Goal: Task Accomplishment & Management: Complete application form

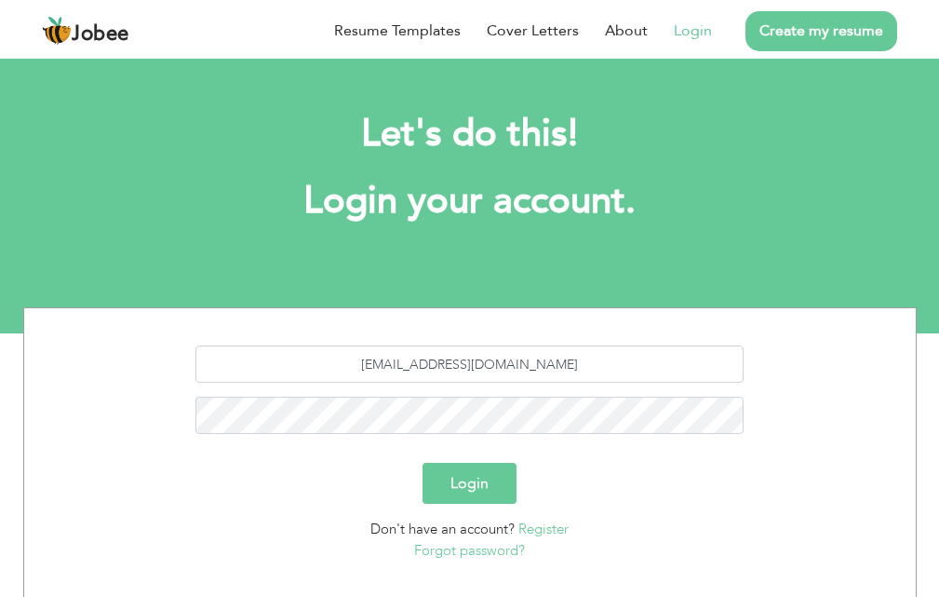
click at [474, 465] on button "Login" at bounding box center [470, 483] width 94 height 41
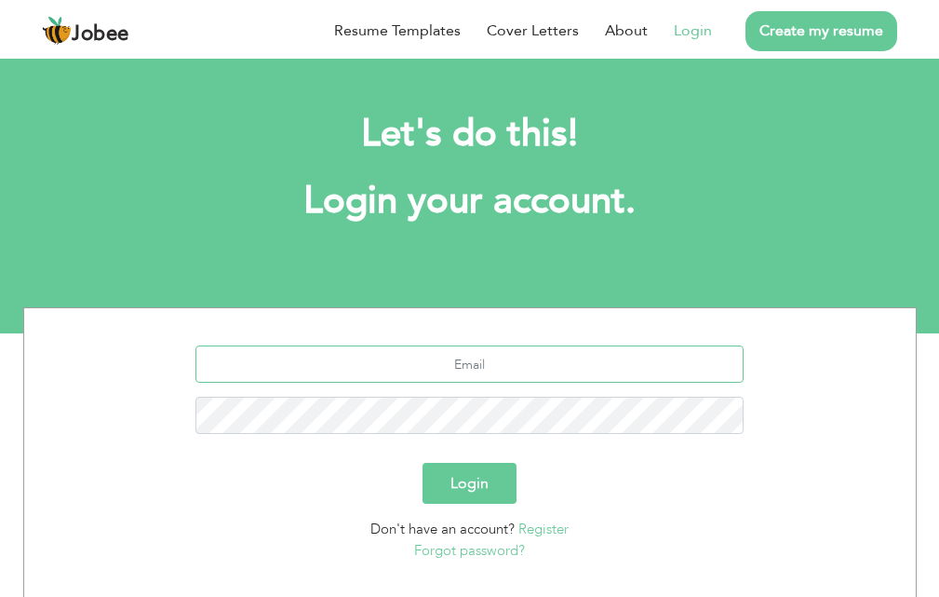
click at [516, 363] on input "text" at bounding box center [469, 363] width 548 height 37
type input "qaloob23@hotmail.com"
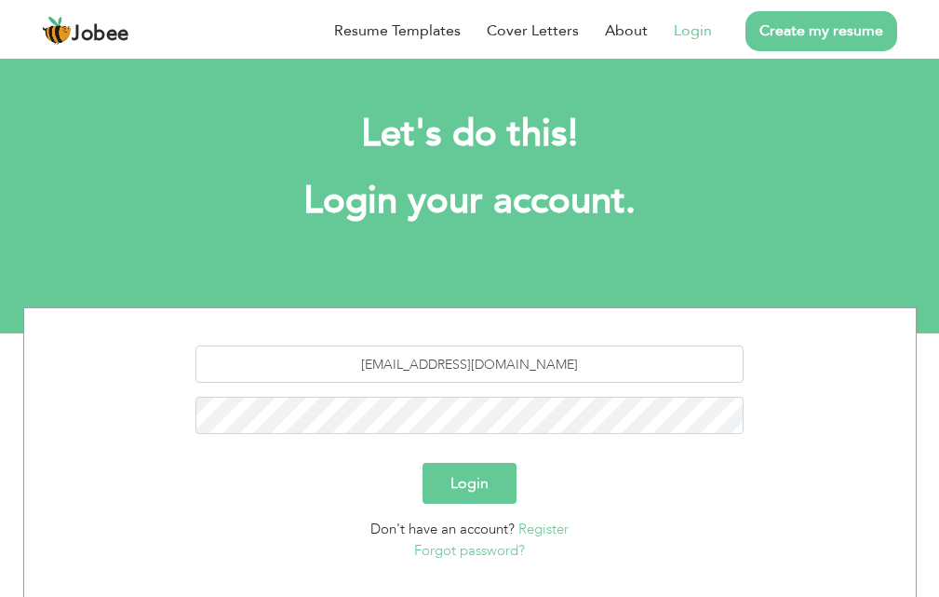
click at [447, 465] on button "Login" at bounding box center [470, 483] width 94 height 41
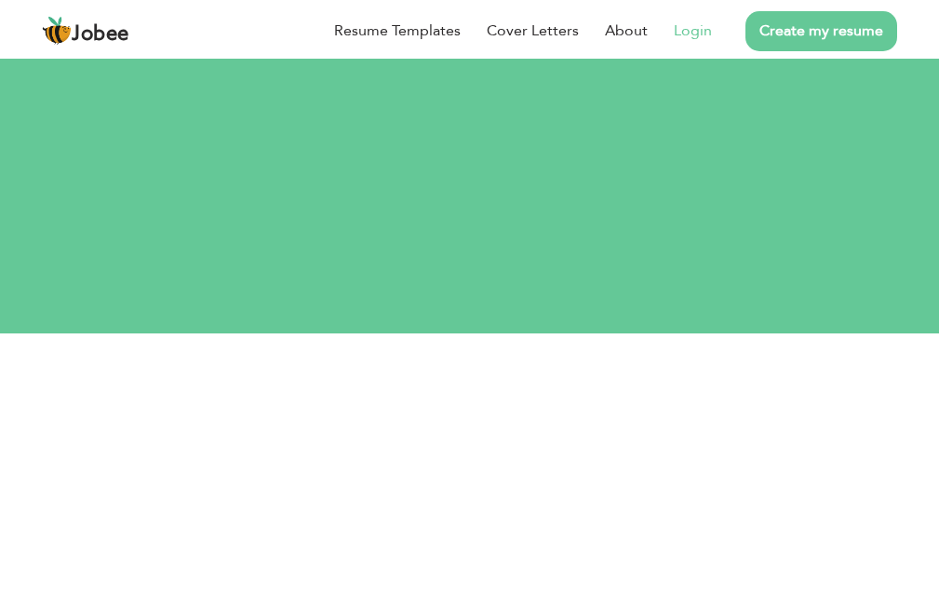
click at [698, 33] on link "Login" at bounding box center [693, 31] width 38 height 22
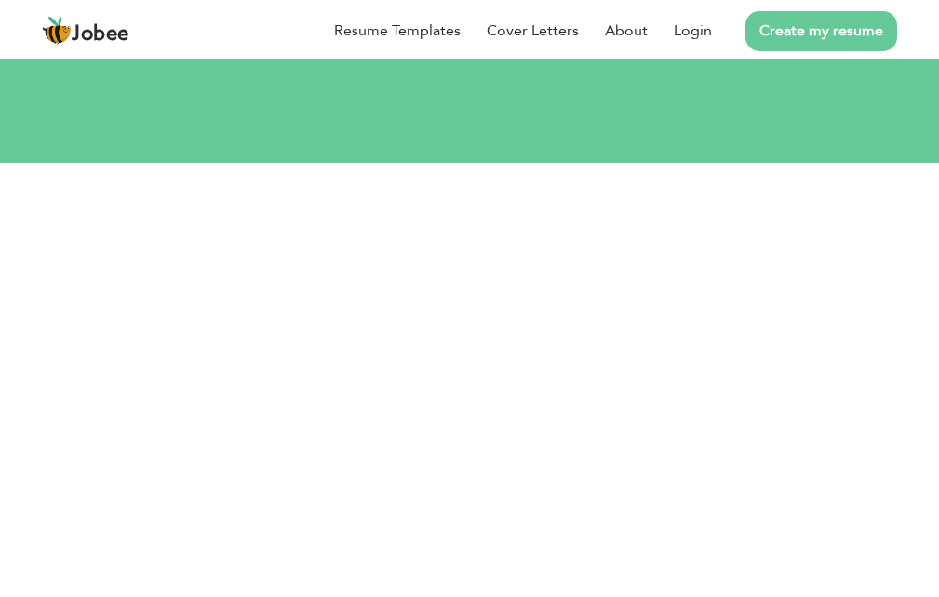
scroll to position [203, 0]
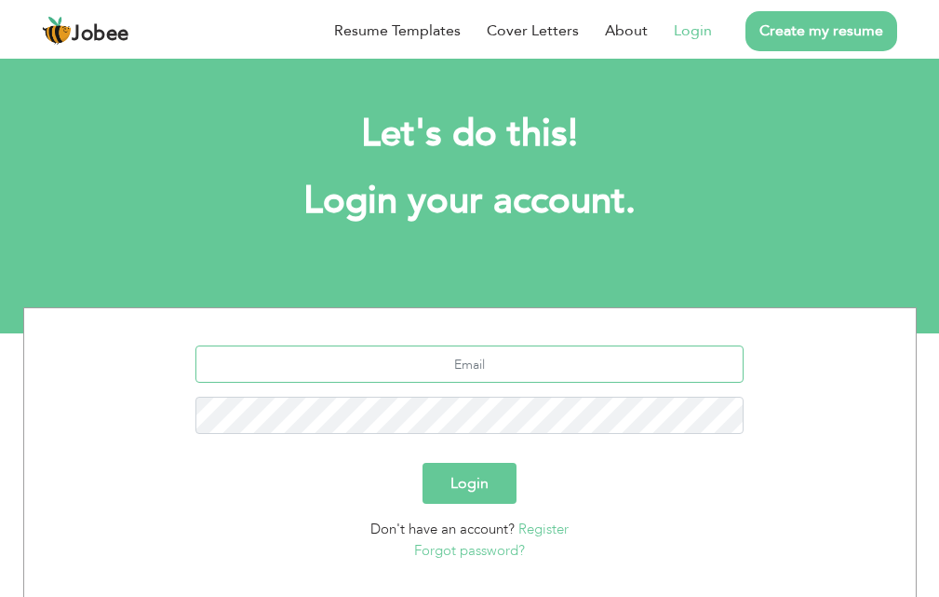
click at [478, 369] on input "text" at bounding box center [469, 363] width 548 height 37
type input "[EMAIL_ADDRESS][DOMAIN_NAME]"
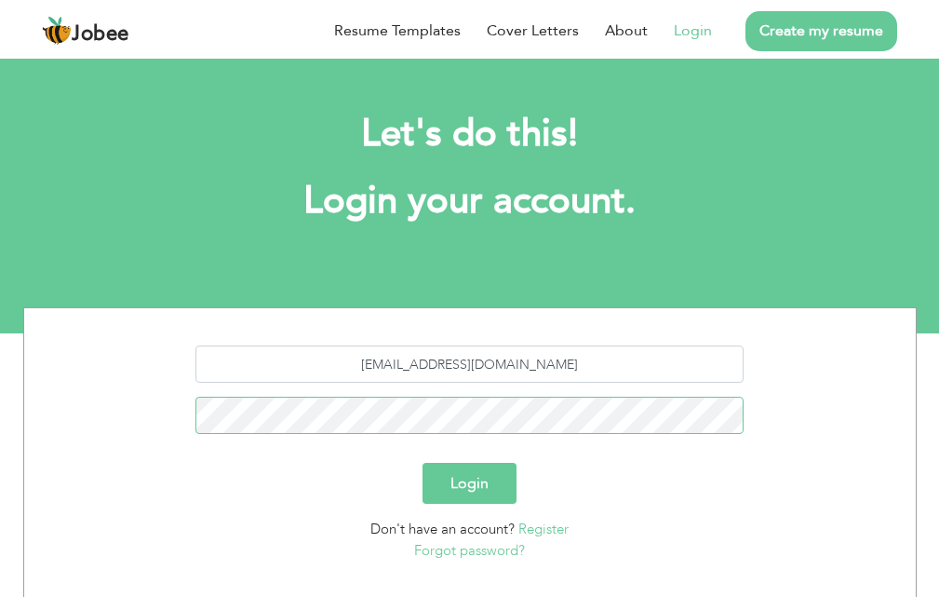
click at [423, 463] on button "Login" at bounding box center [470, 483] width 94 height 41
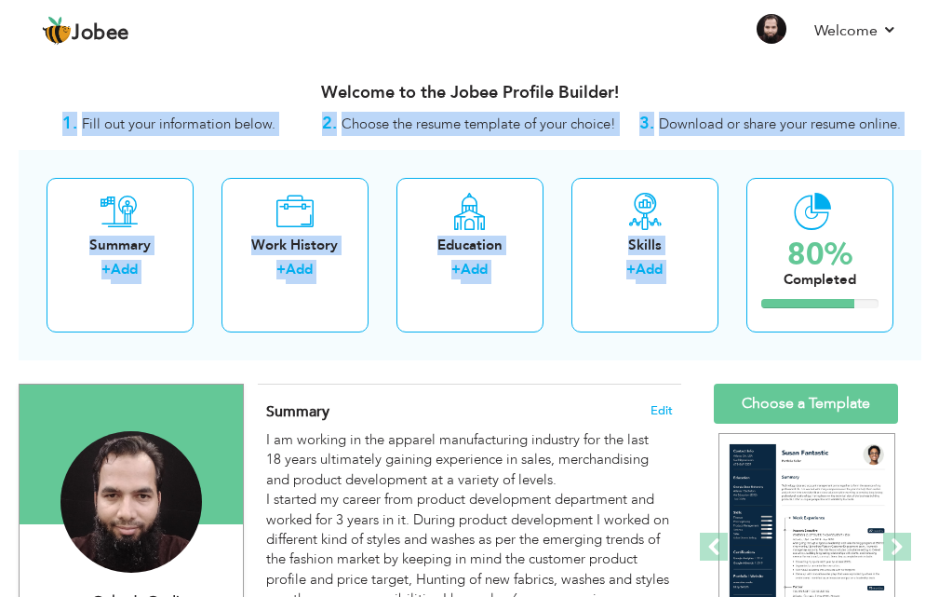
drag, startPoint x: 780, startPoint y: 201, endPoint x: 932, endPoint y: 73, distance: 199.5
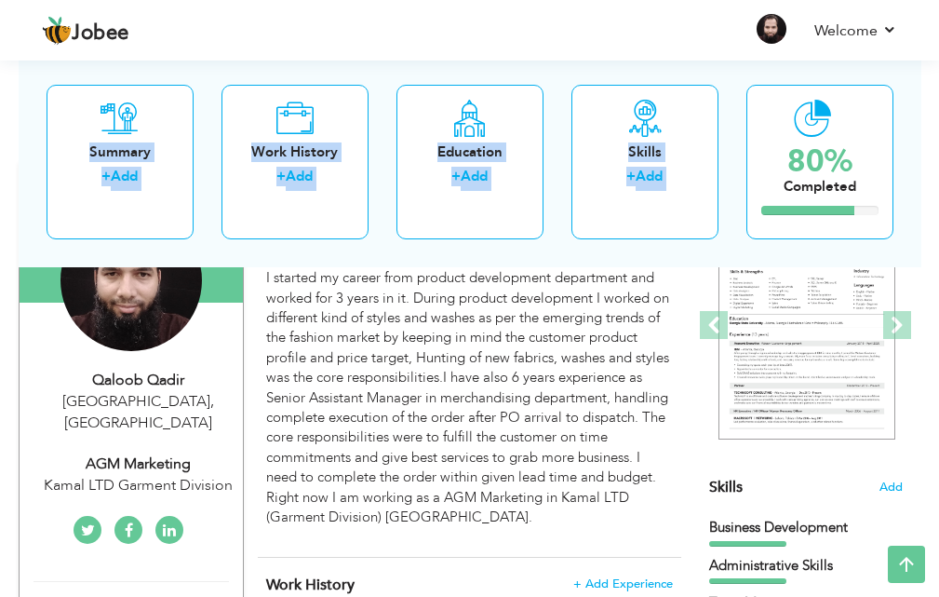
scroll to position [226, 0]
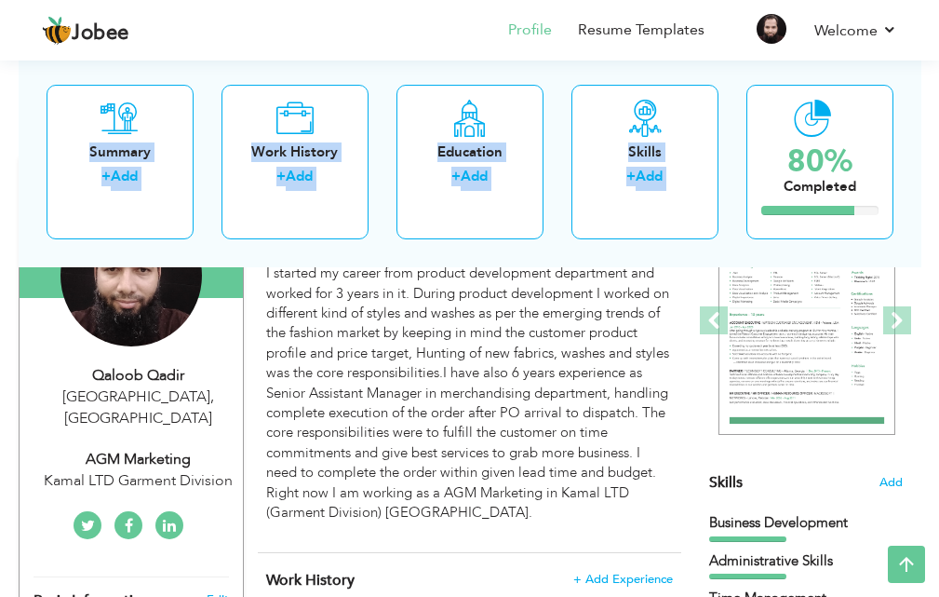
click at [939, 129] on html "Jobee Profile Resume Templates Resume Templates Cover Letters About My Resume W…" at bounding box center [469, 72] width 939 height 597
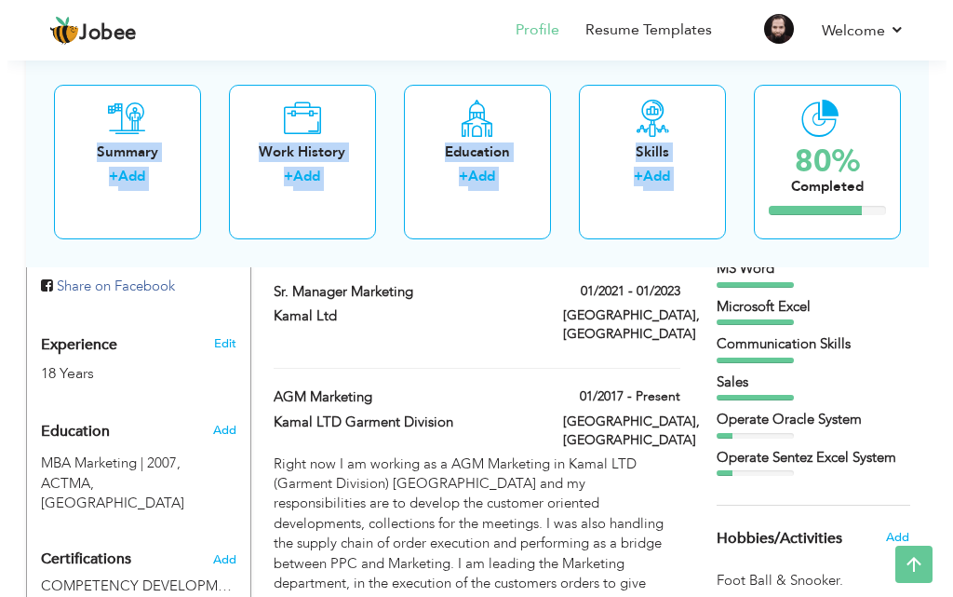
scroll to position [653, 0]
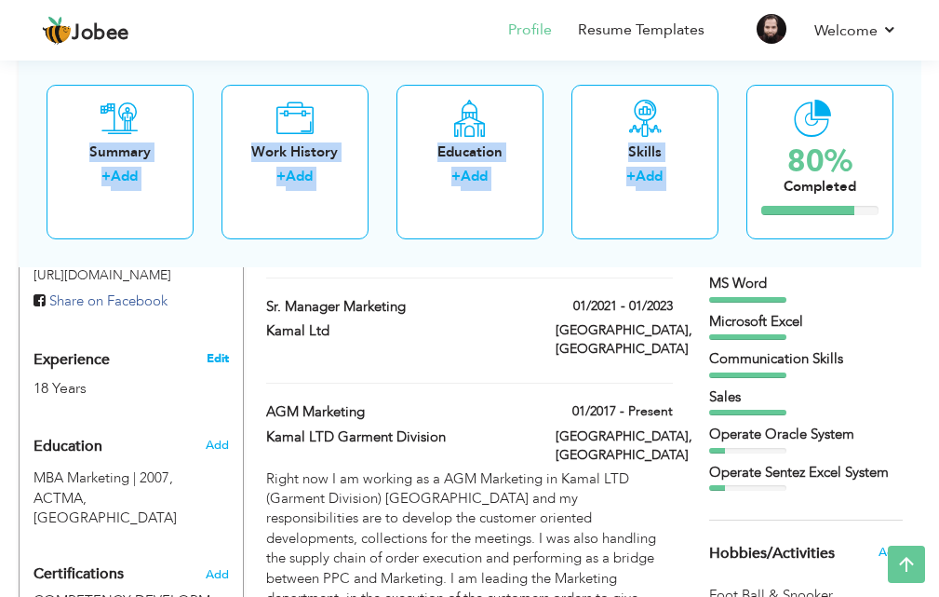
click at [222, 350] on link "Edit" at bounding box center [218, 358] width 22 height 17
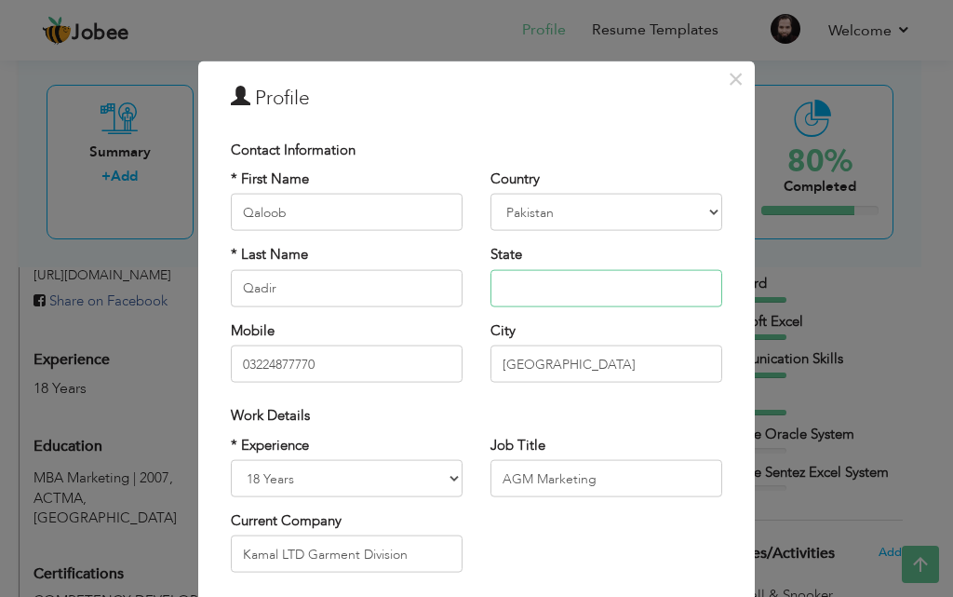
click at [584, 291] on input "text" at bounding box center [606, 287] width 232 height 37
type input "[GEOGRAPHIC_DATA]"
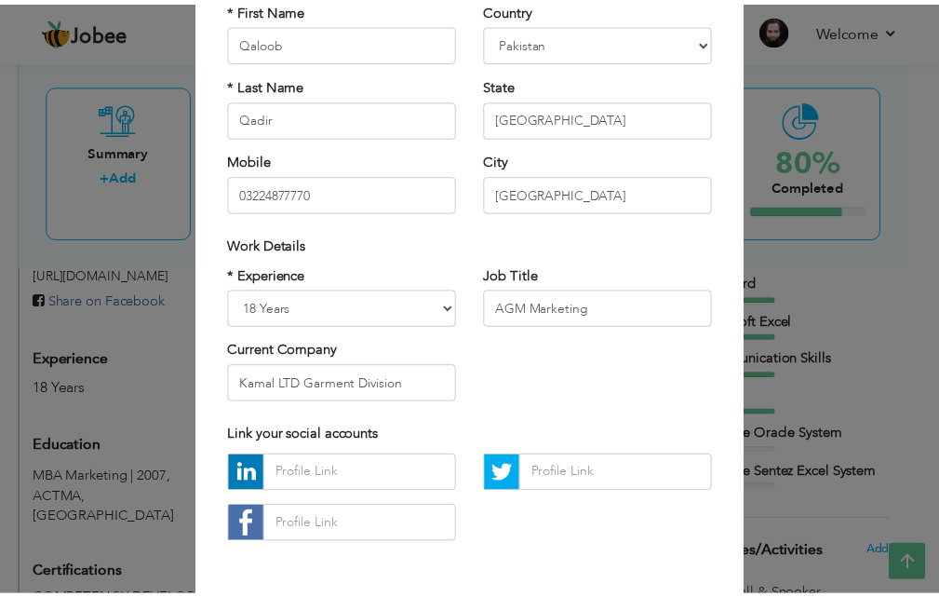
scroll to position [183, 0]
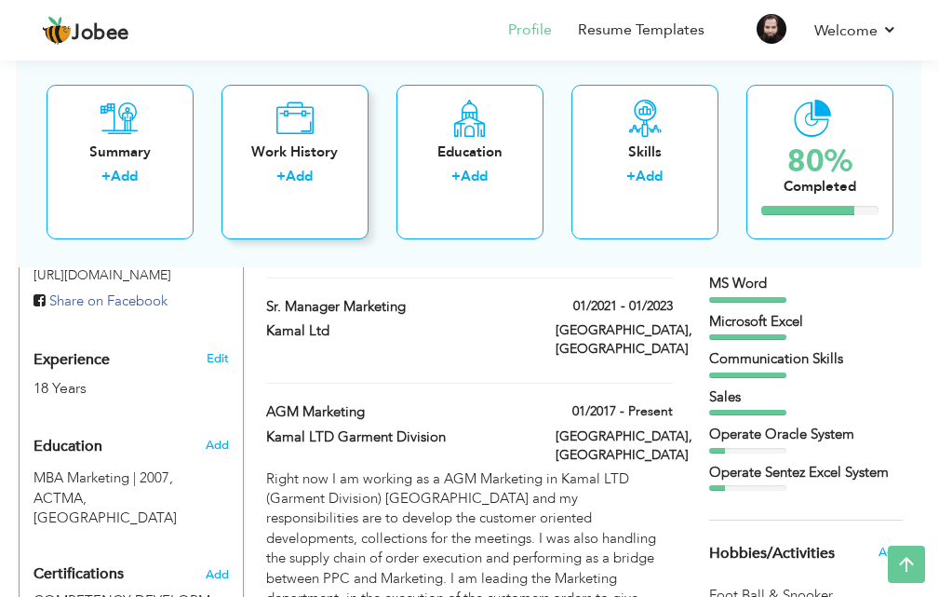
click at [321, 156] on div "Work History" at bounding box center [294, 151] width 117 height 20
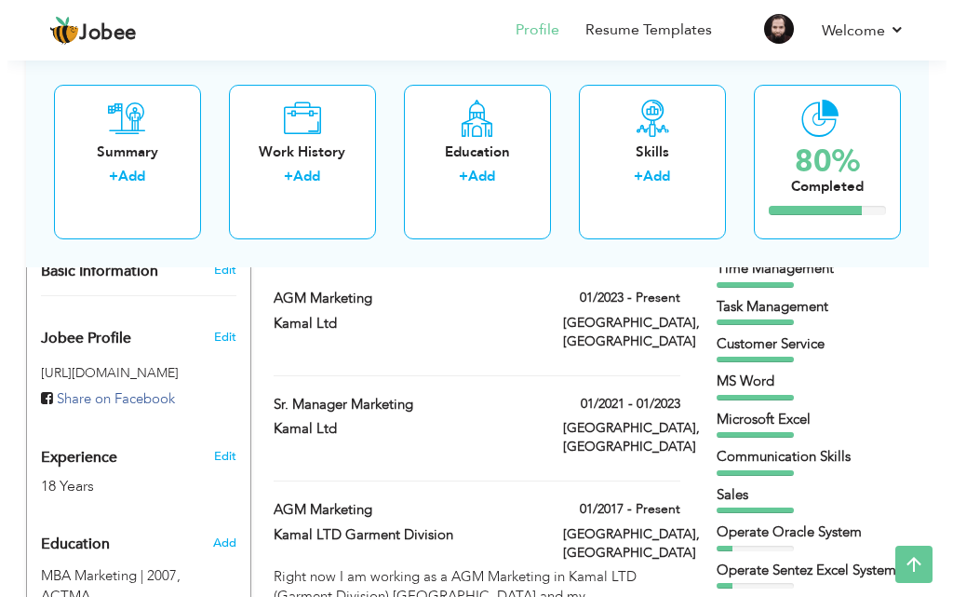
scroll to position [561, 0]
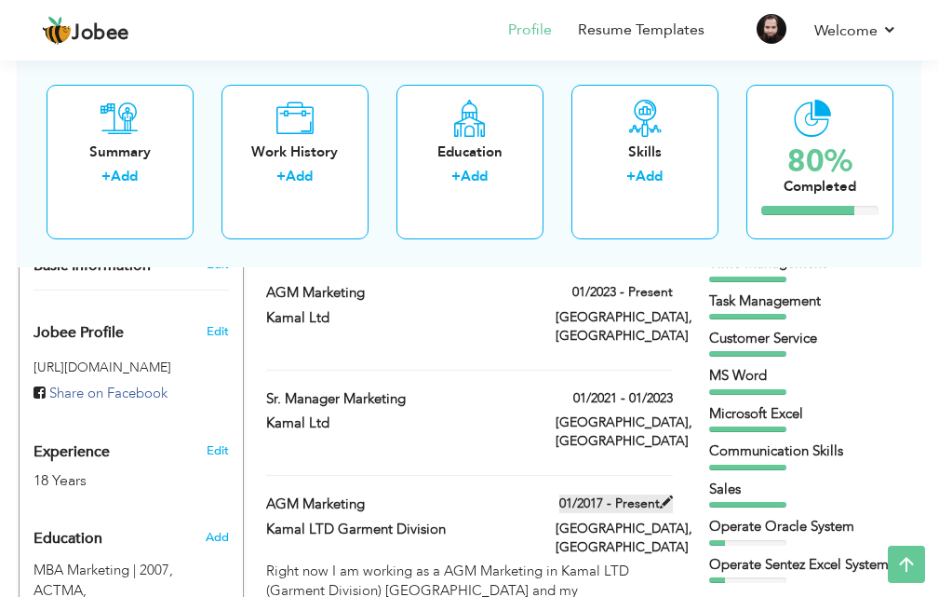
click at [665, 495] on span at bounding box center [666, 501] width 13 height 13
type input "AGM Marketing"
type input "Kamal LTD Garment Division"
type input "01/2017"
type input "[GEOGRAPHIC_DATA]"
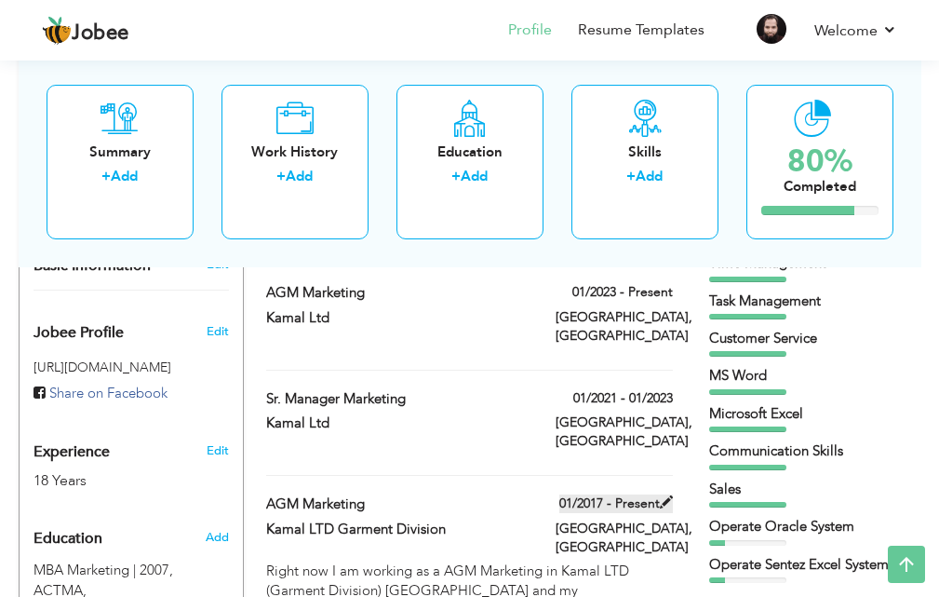
type input "[GEOGRAPHIC_DATA]"
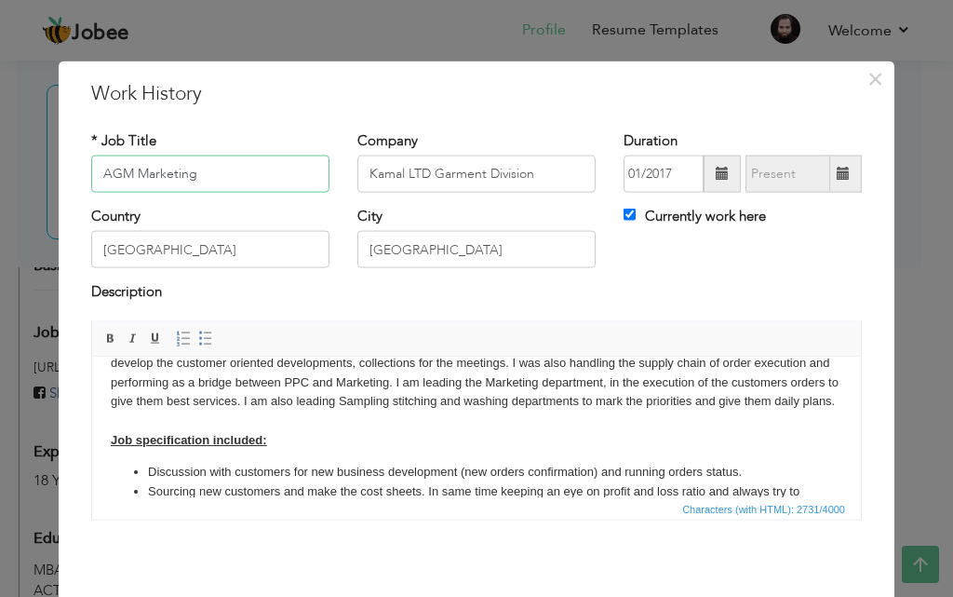
scroll to position [93, 0]
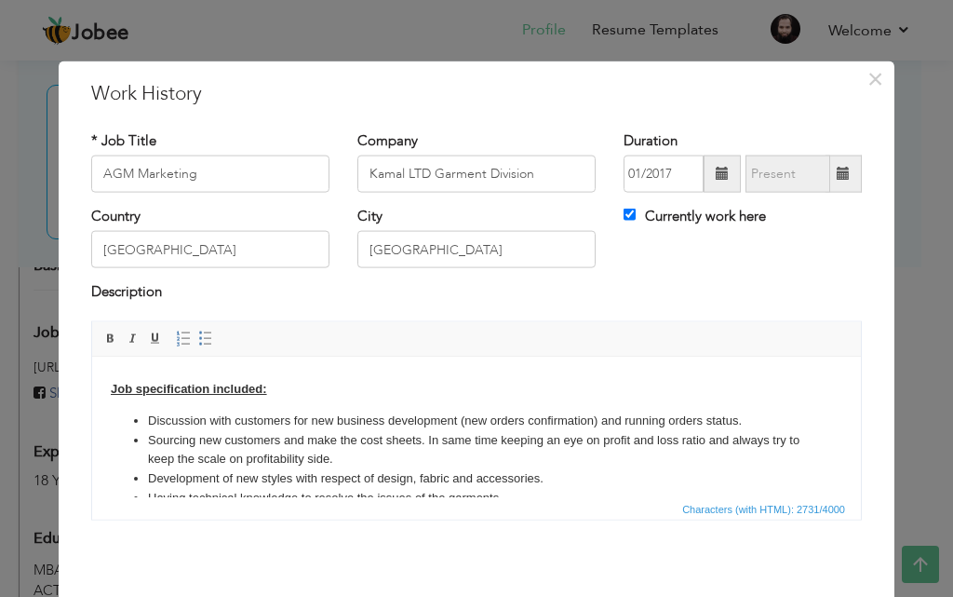
click at [837, 174] on span at bounding box center [843, 173] width 13 height 13
click at [837, 175] on span at bounding box center [843, 173] width 13 height 13
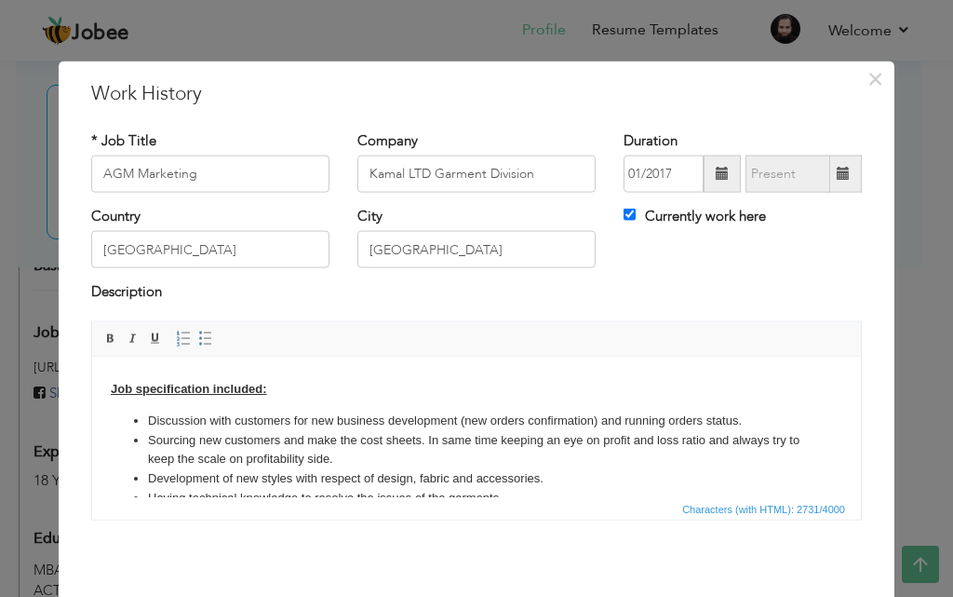
click at [837, 175] on span at bounding box center [843, 173] width 13 height 13
click at [625, 217] on input "Currently work here" at bounding box center [630, 214] width 12 height 12
checkbox input "false"
click at [845, 172] on span at bounding box center [843, 173] width 36 height 37
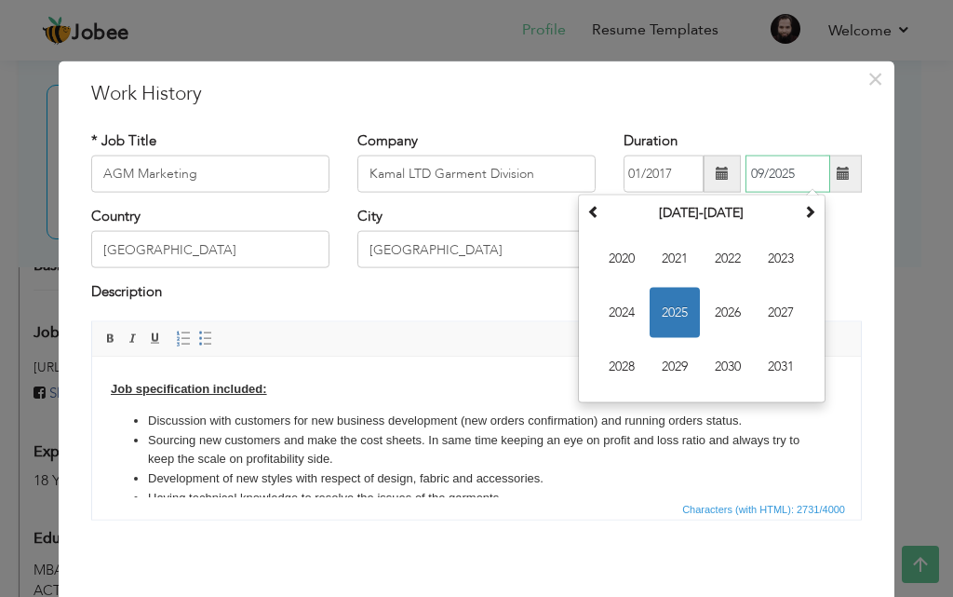
click at [755, 168] on input "09/2025" at bounding box center [787, 173] width 85 height 37
type input "06/2025"
click at [845, 220] on div "Currently work here" at bounding box center [743, 219] width 238 height 24
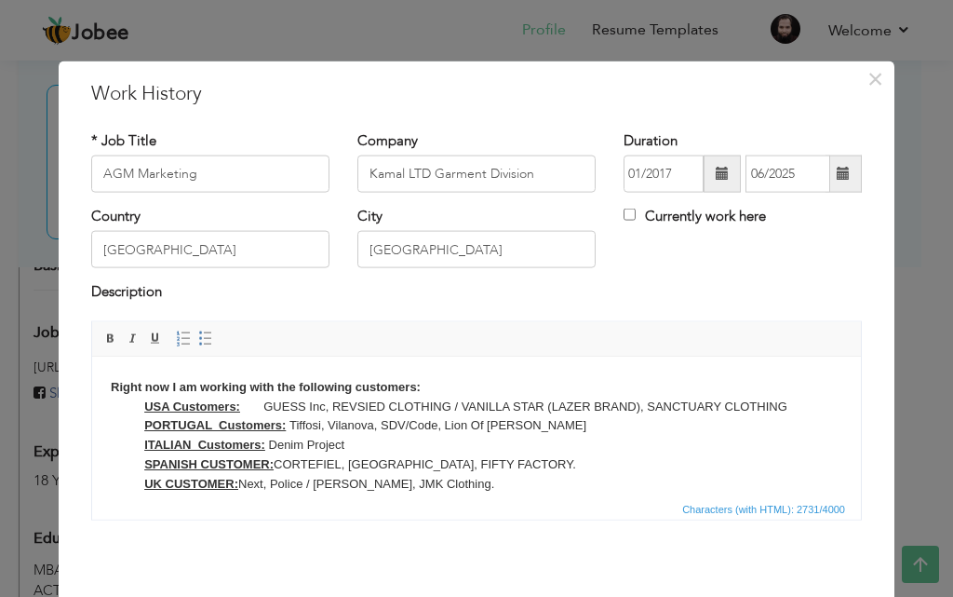
scroll to position [334, 0]
click at [293, 383] on strong "Right now I am working with the following customers: USA Customers:" at bounding box center [266, 394] width 310 height 34
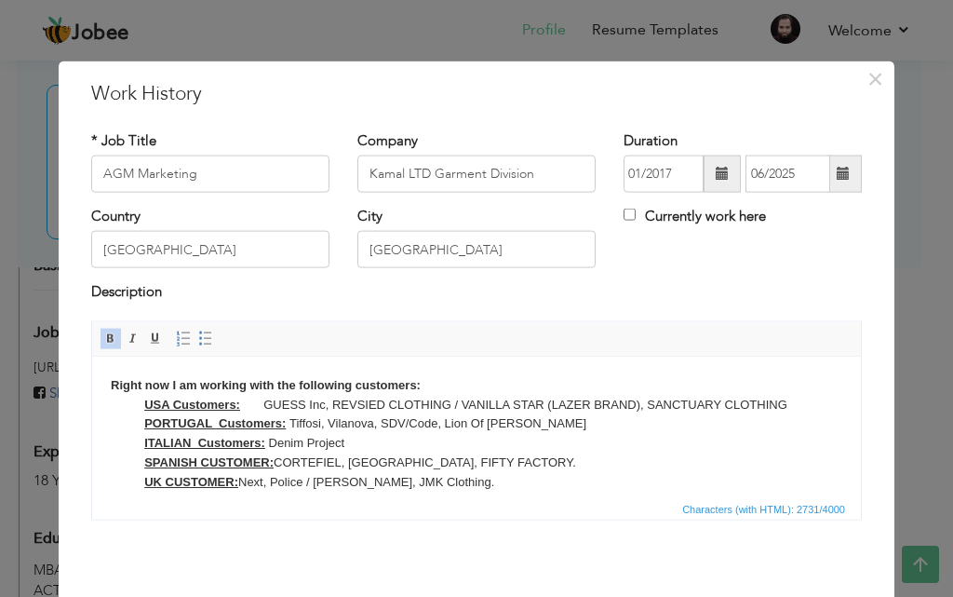
click at [246, 382] on strong "Right now I am working with the following customers: USA Customers:" at bounding box center [266, 394] width 310 height 34
click at [337, 385] on body "Right now I am working as a AGM Marketing in Kamal LTD (Garment Division) [GEOG…" at bounding box center [476, 339] width 731 height 597
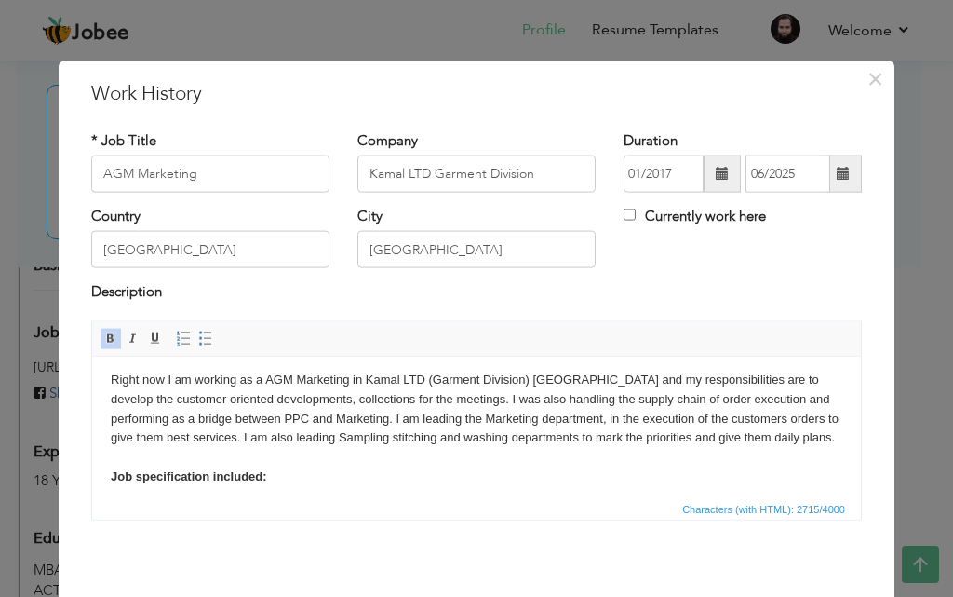
scroll to position [0, 0]
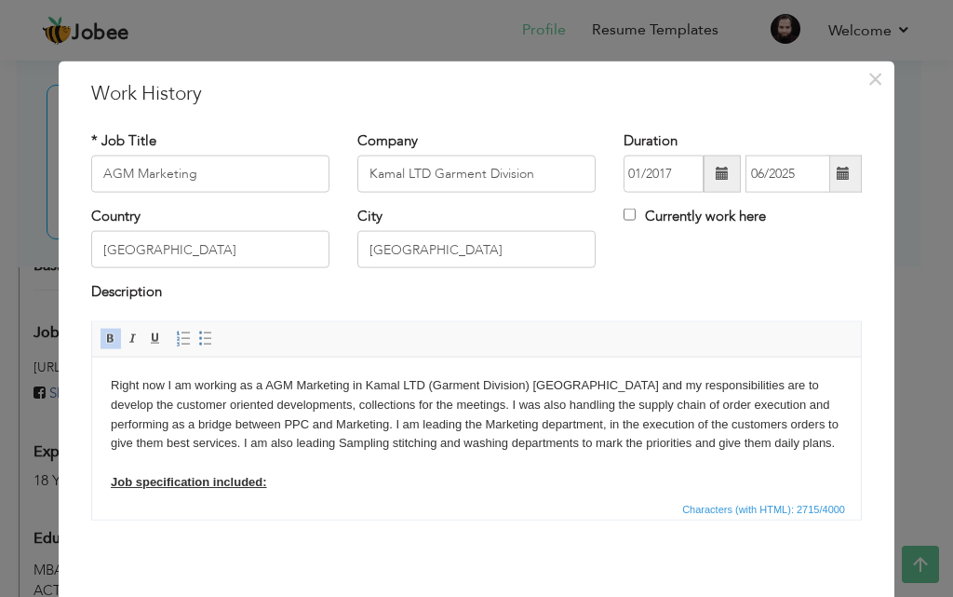
click at [267, 384] on p "Right now I am working as a AGM Marketing in Kamal LTD (Garment Division) [GEOG…" at bounding box center [476, 433] width 731 height 116
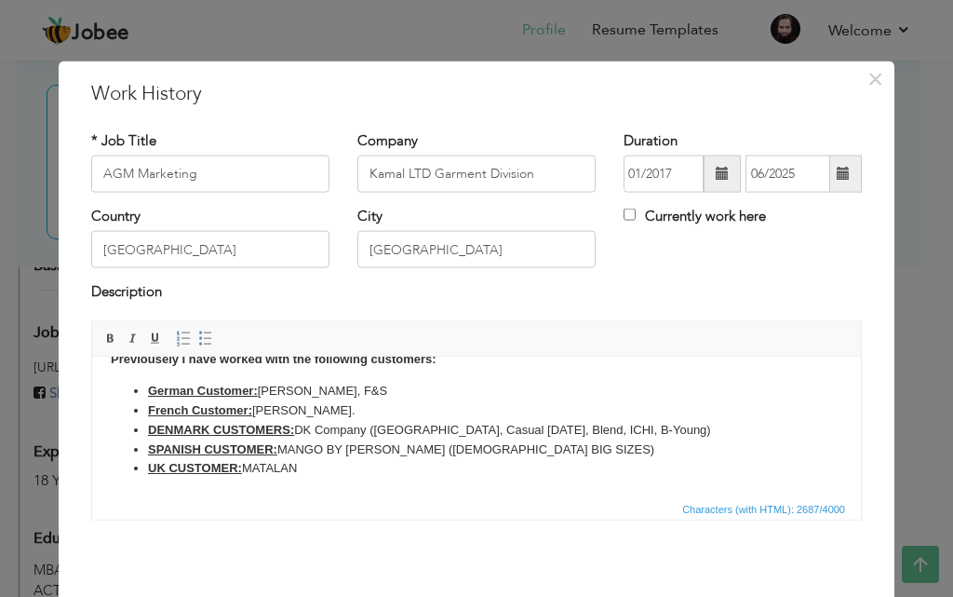
scroll to position [74, 0]
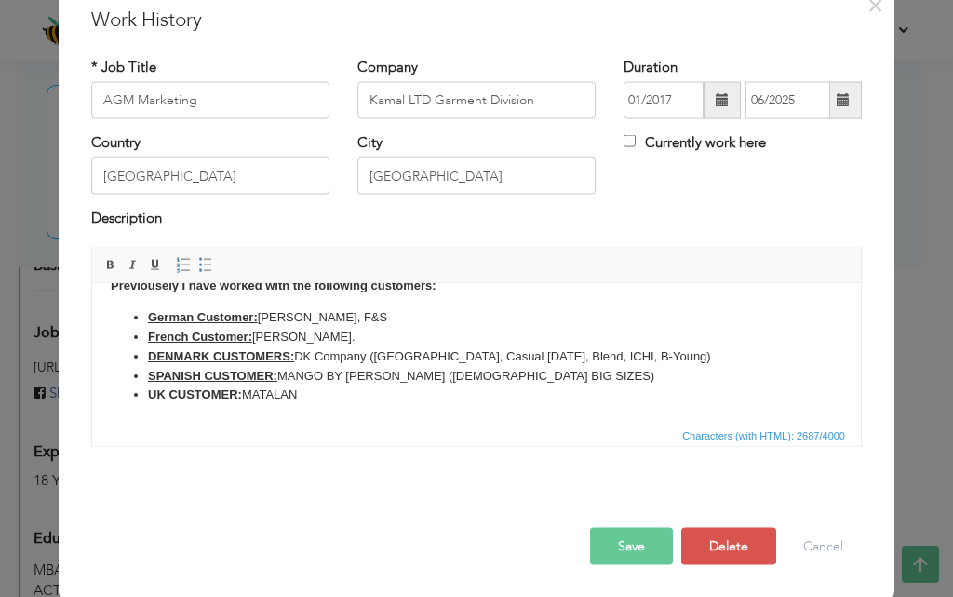
click at [637, 537] on button "Save" at bounding box center [631, 545] width 83 height 37
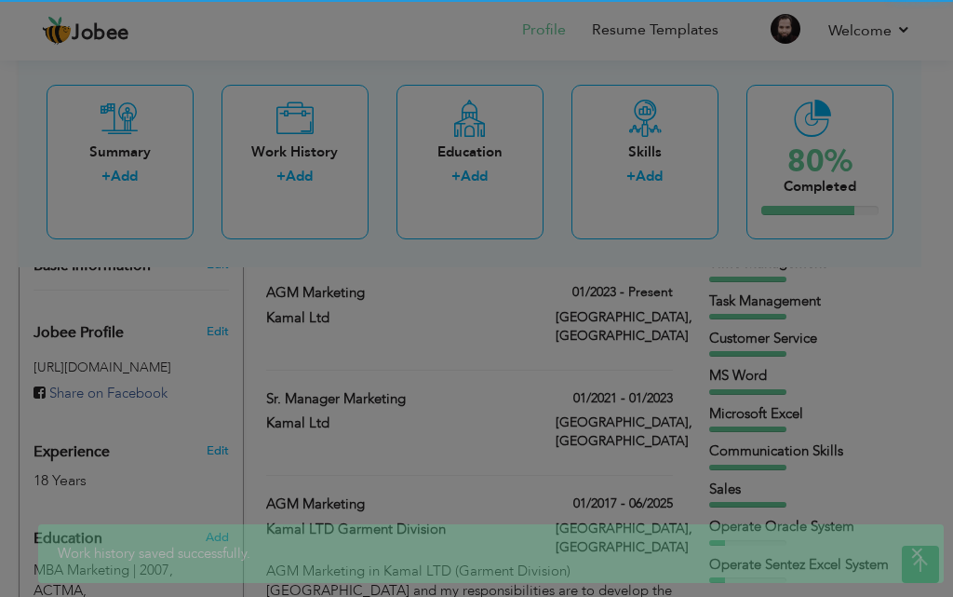
scroll to position [0, 0]
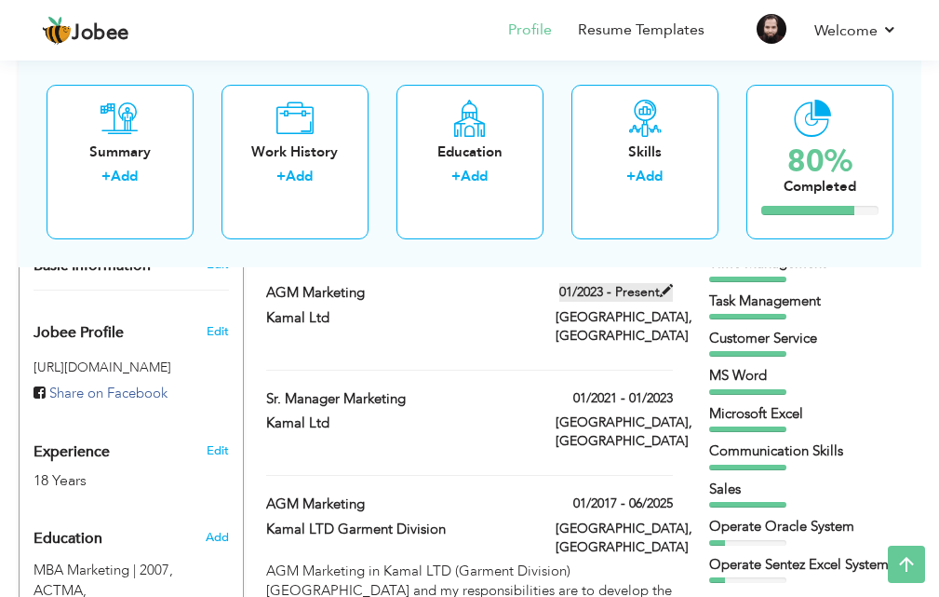
click at [652, 291] on label "01/2023 - Present" at bounding box center [616, 292] width 114 height 19
type input "Kamal Ltd"
type input "01/2023"
type input "[GEOGRAPHIC_DATA]"
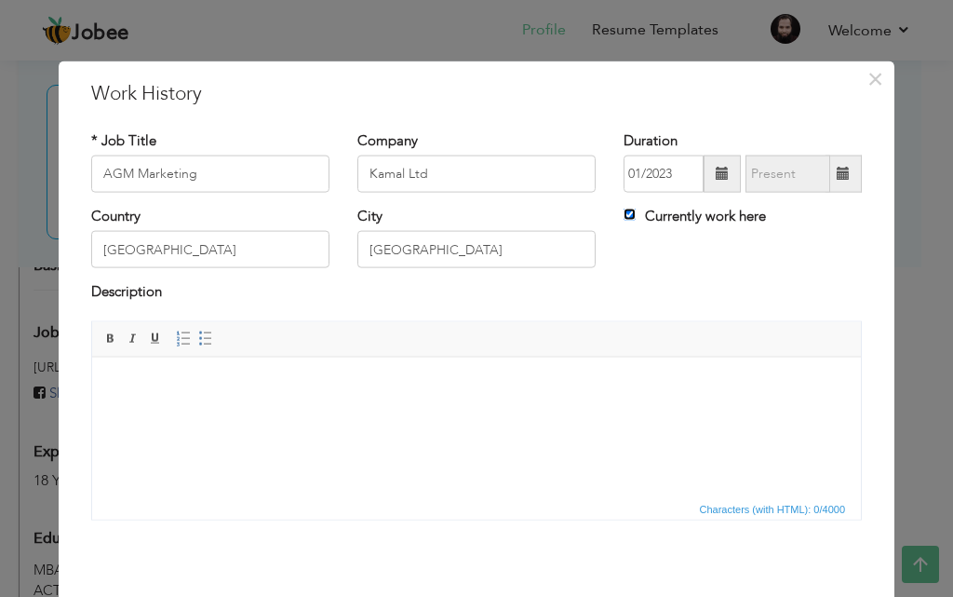
click at [626, 216] on input "Currently work here" at bounding box center [630, 214] width 12 height 12
checkbox input "false"
click at [838, 172] on span at bounding box center [843, 173] width 13 height 13
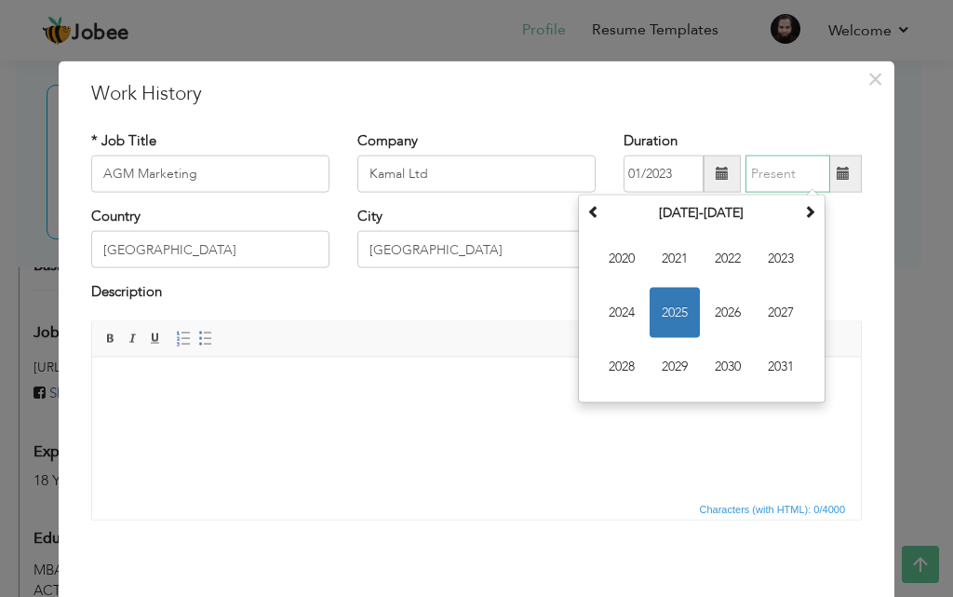
click at [683, 312] on span "2025" at bounding box center [675, 313] width 50 height 50
click at [677, 303] on span "Jun" at bounding box center [675, 313] width 50 height 50
type input "06/2025"
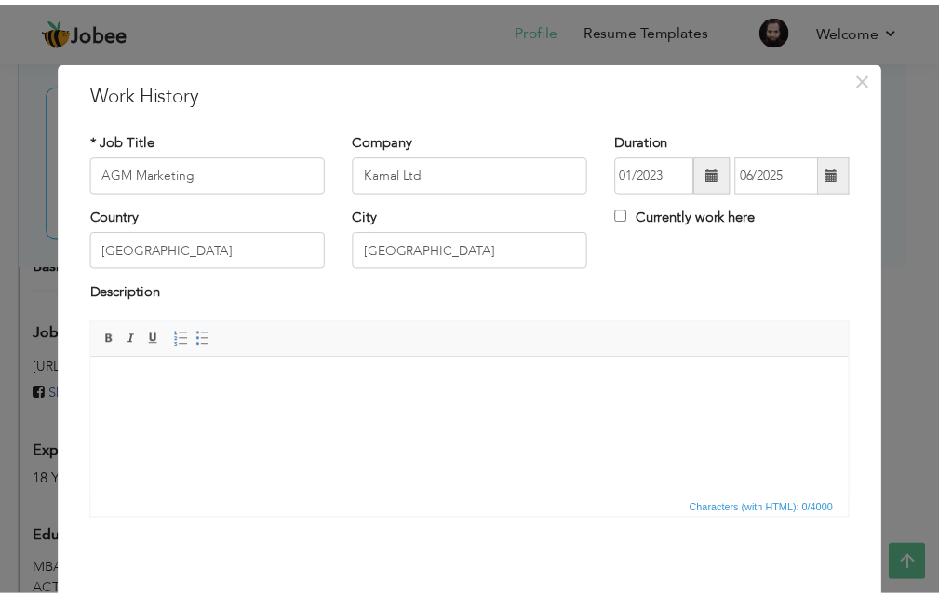
scroll to position [74, 0]
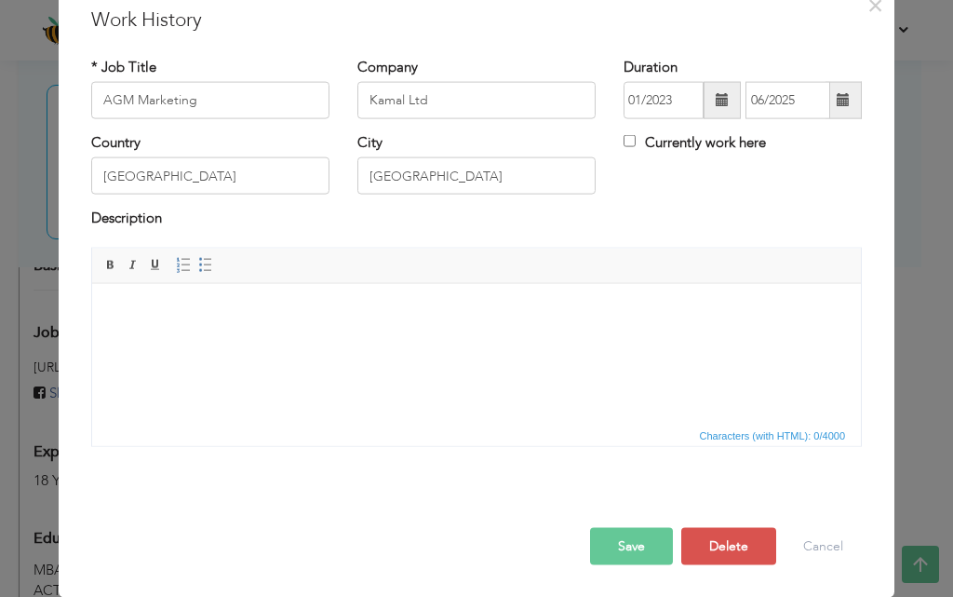
click at [638, 545] on button "Save" at bounding box center [631, 545] width 83 height 37
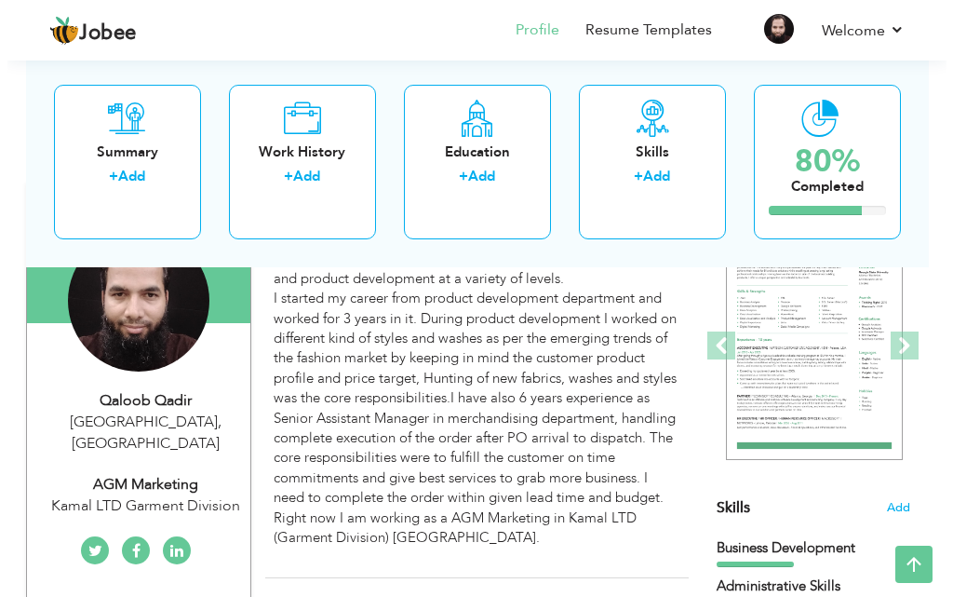
scroll to position [196, 0]
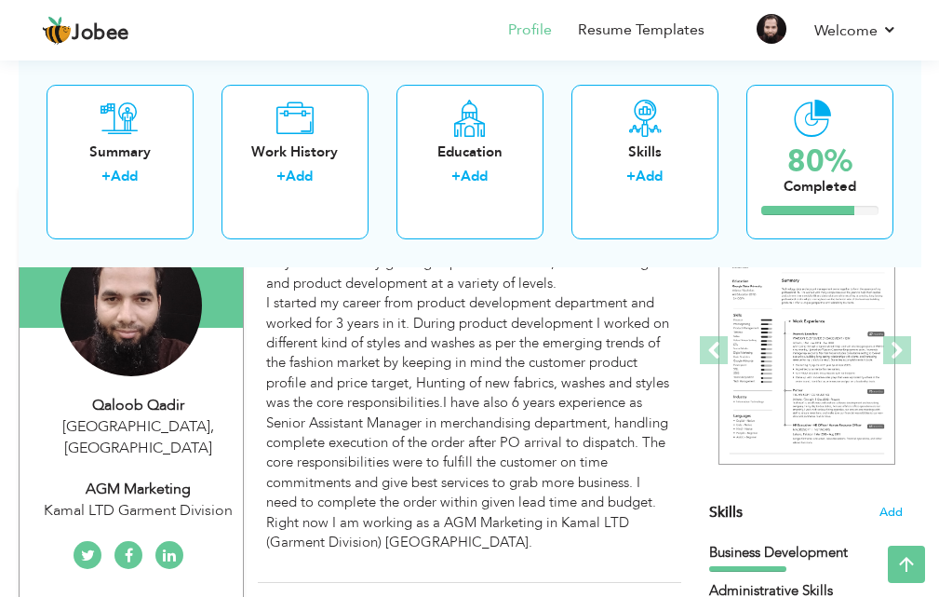
click at [154, 478] on div "AGM Marketing" at bounding box center [139, 488] width 210 height 21
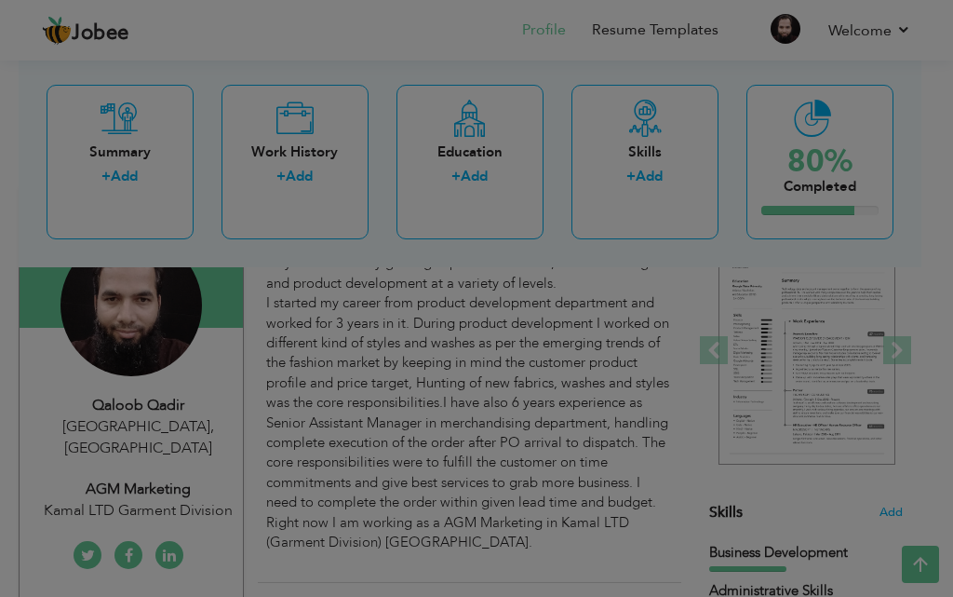
scroll to position [0, 0]
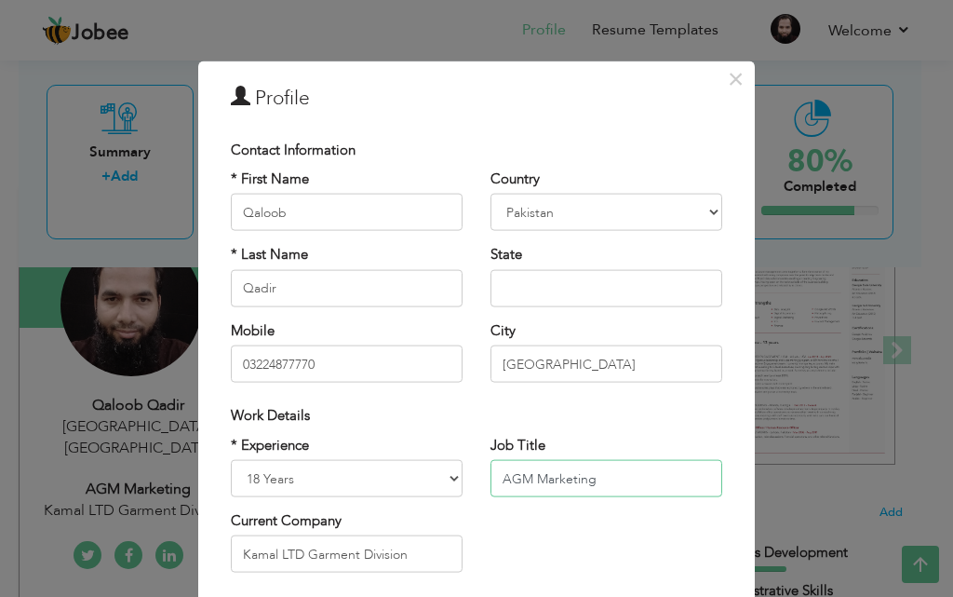
click at [592, 479] on input "AGM Marketing" at bounding box center [606, 478] width 232 height 37
type input "A"
type input "BRAND MANAGER"
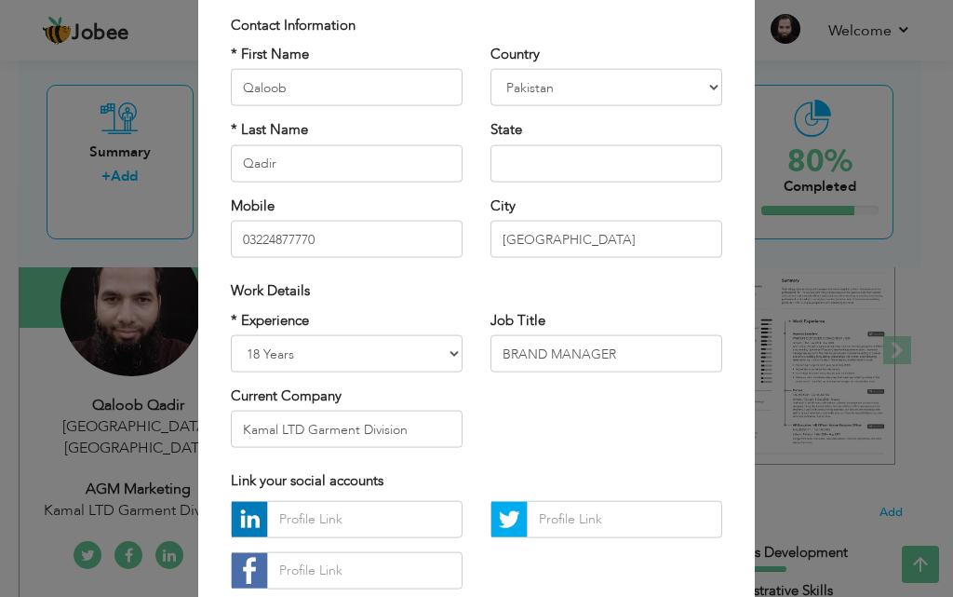
scroll to position [136, 0]
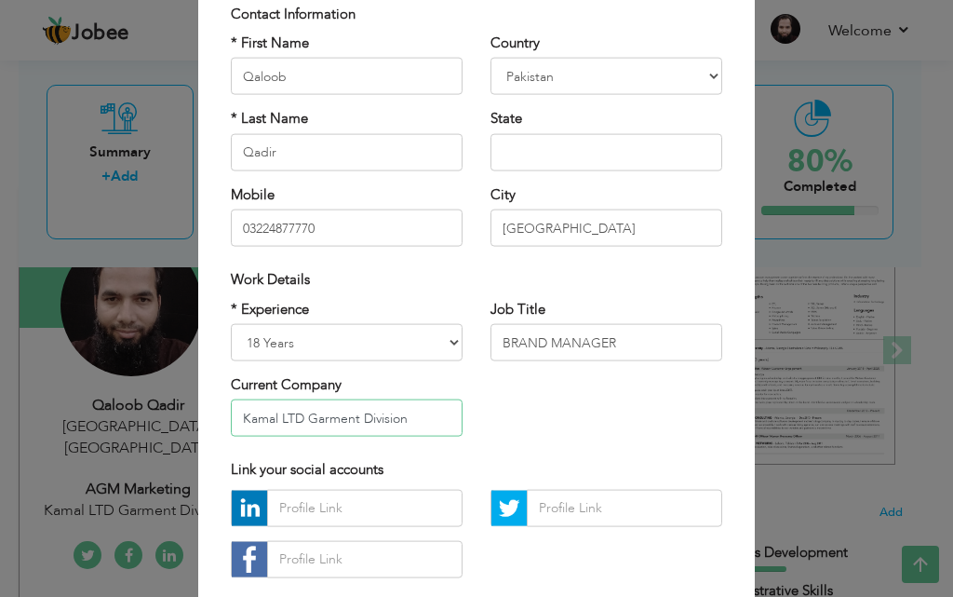
click at [417, 419] on input "Kamal LTD Garment Division" at bounding box center [347, 417] width 232 height 37
type input "K"
type input "Ambition Apparel"
click at [634, 333] on input "BRAND MANAGER" at bounding box center [606, 342] width 232 height 37
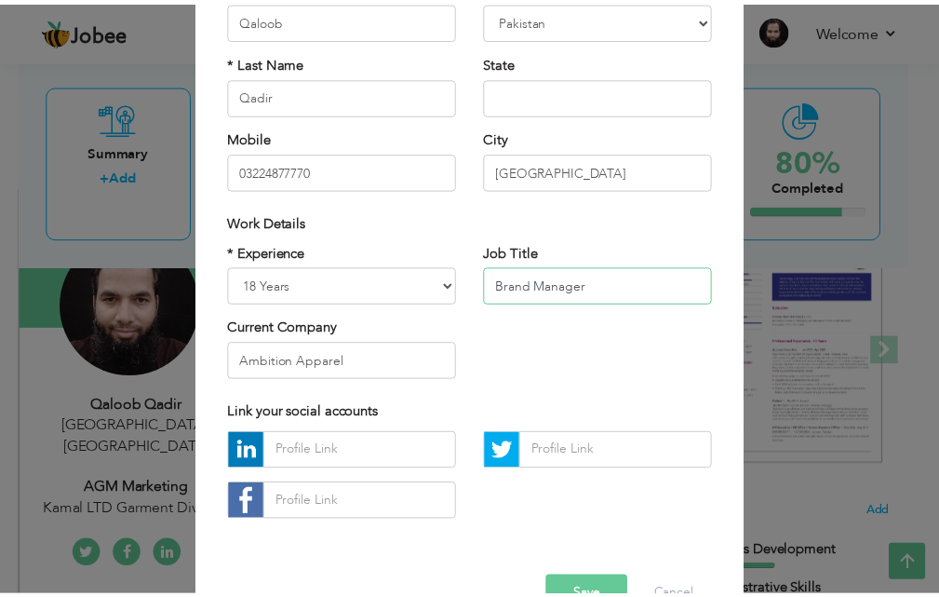
scroll to position [229, 0]
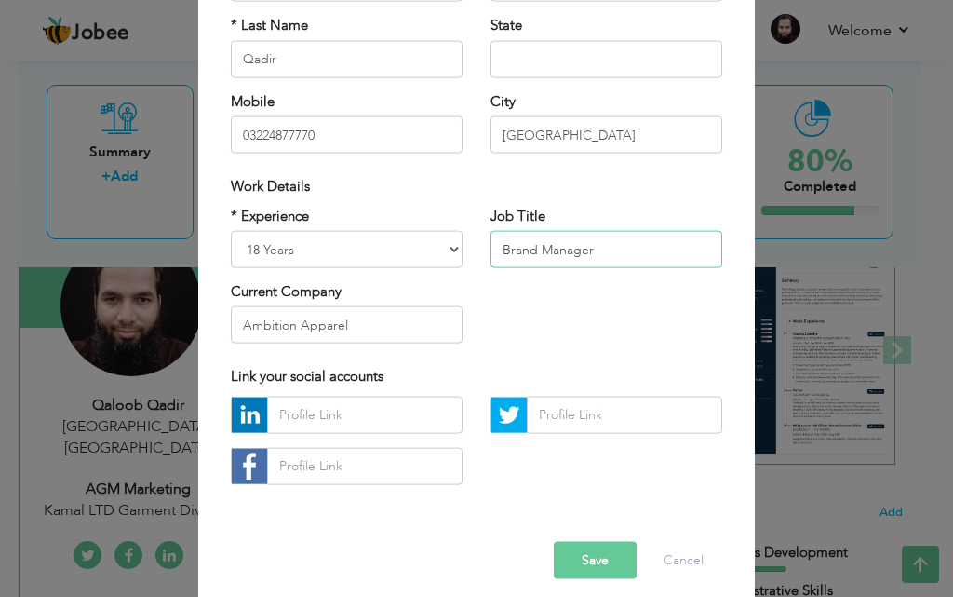
type input "Brand Manager"
click at [590, 557] on button "Save" at bounding box center [595, 559] width 83 height 37
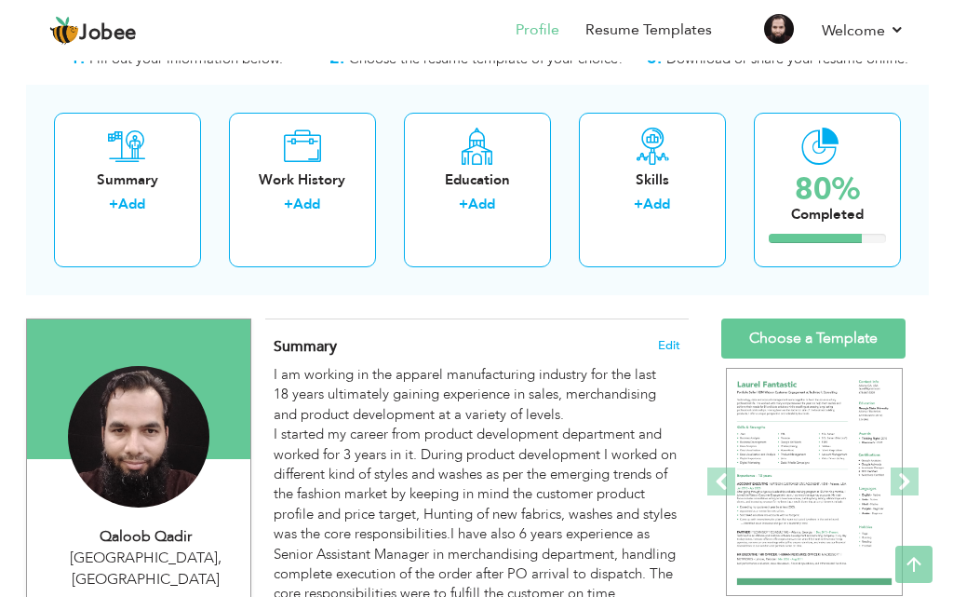
scroll to position [0, 0]
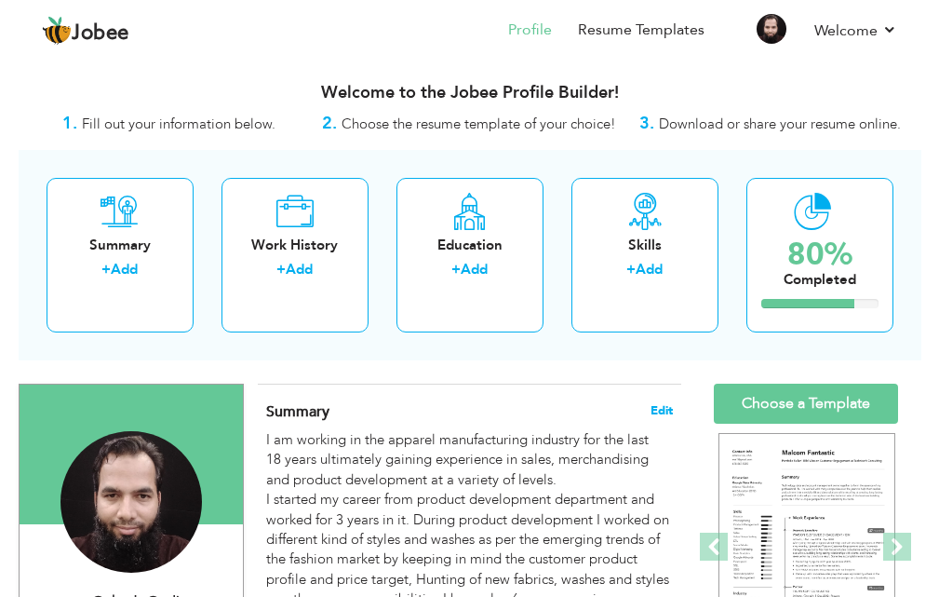
click at [668, 405] on span "Edit" at bounding box center [662, 410] width 22 height 13
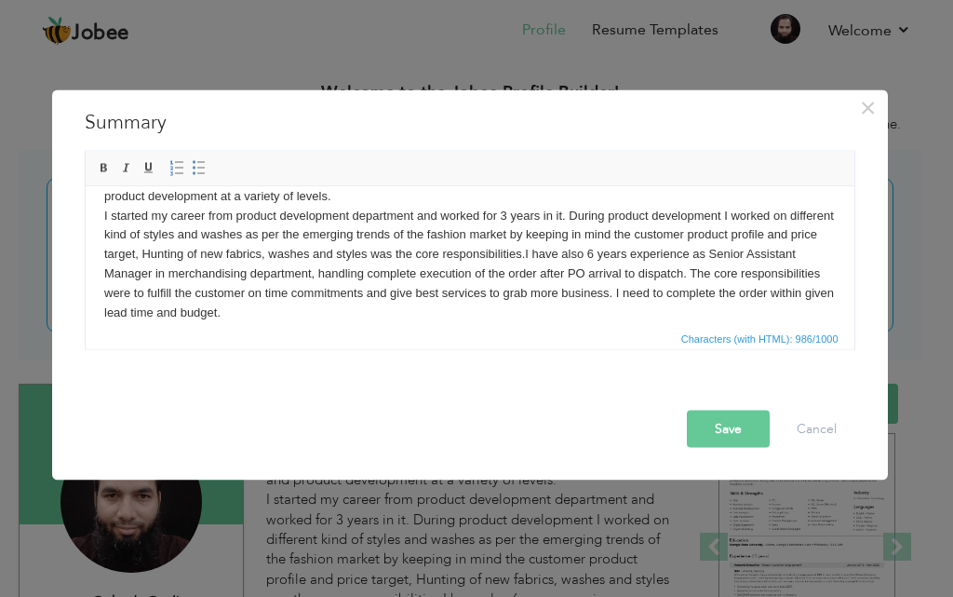
scroll to position [72, 0]
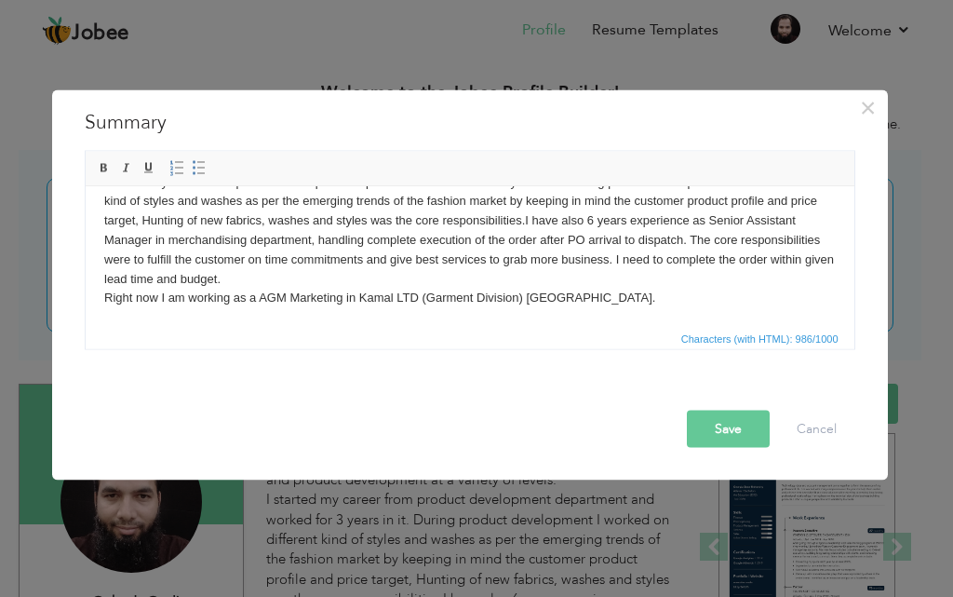
click at [564, 299] on p "I am working in the apparel manufacturing industry for the last 18 years ultima…" at bounding box center [468, 220] width 731 height 174
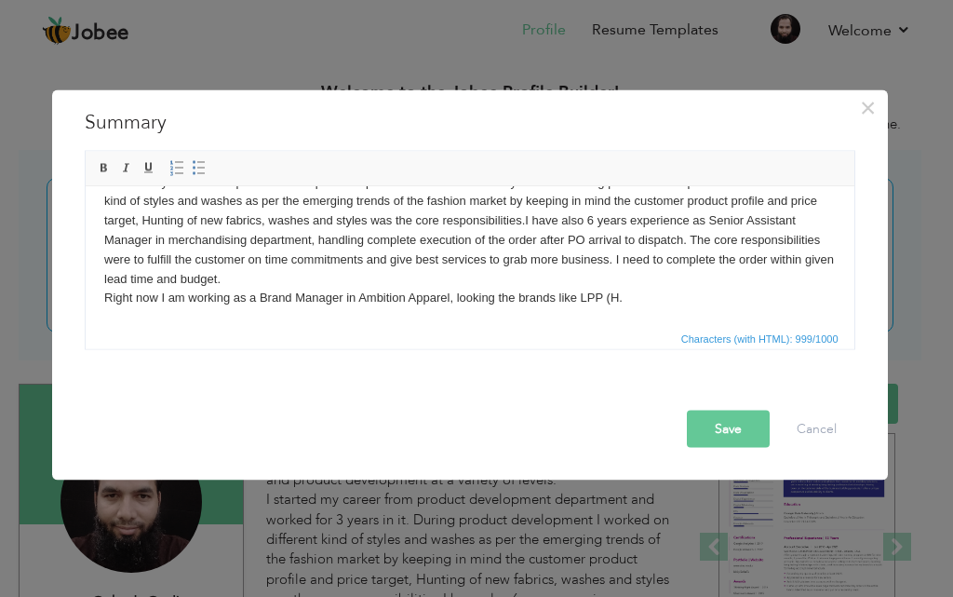
click at [616, 298] on p "I am working in the apparel manufacturing industry for the last 18 years ultima…" at bounding box center [468, 220] width 731 height 174
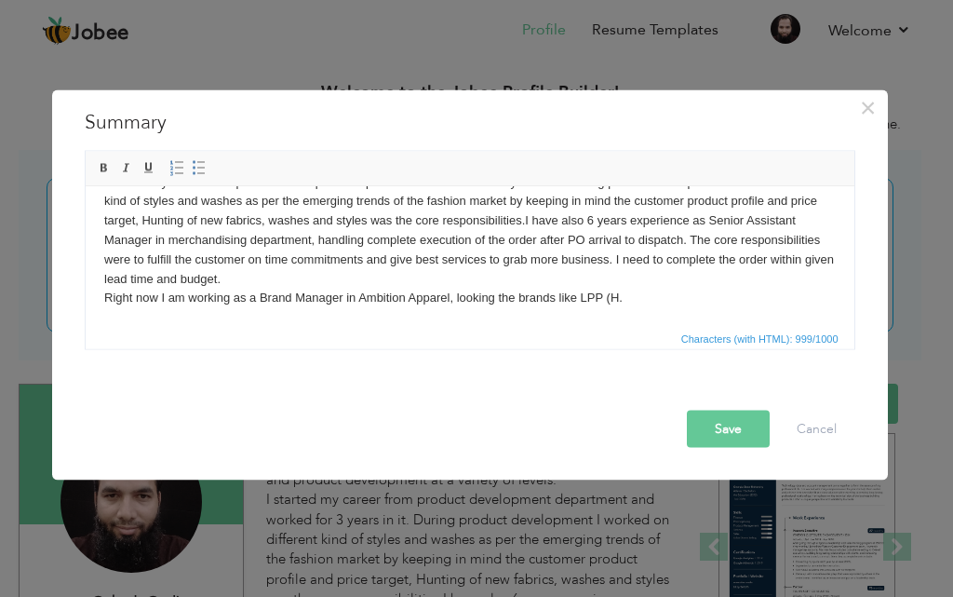
click at [627, 302] on p "I am working in the apparel manufacturing industry for the last 18 years ultima…" at bounding box center [468, 220] width 731 height 174
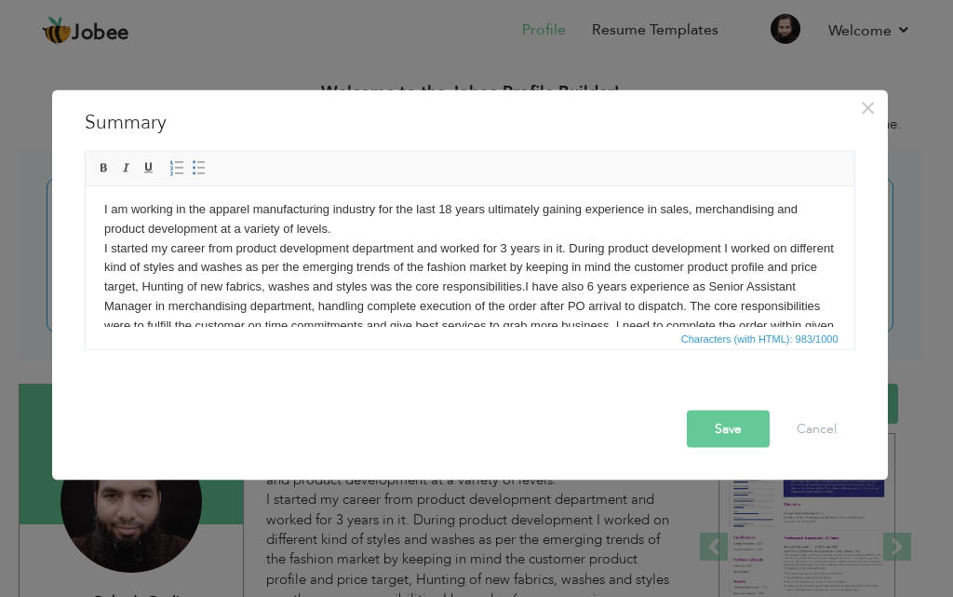
scroll to position [0, 0]
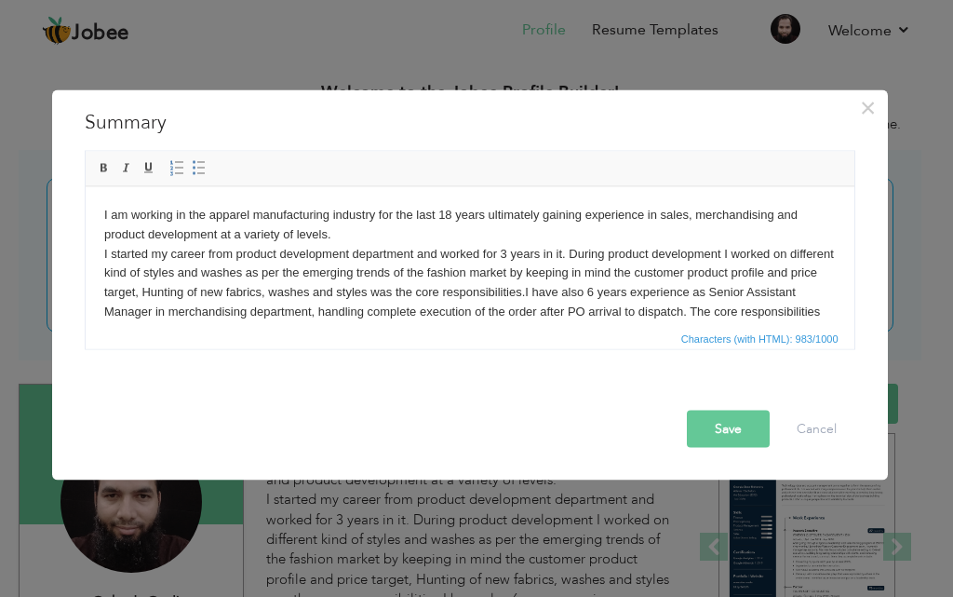
click at [561, 256] on p "I am working in the apparel manufacturing industry for the last 18 years ultima…" at bounding box center [468, 292] width 731 height 174
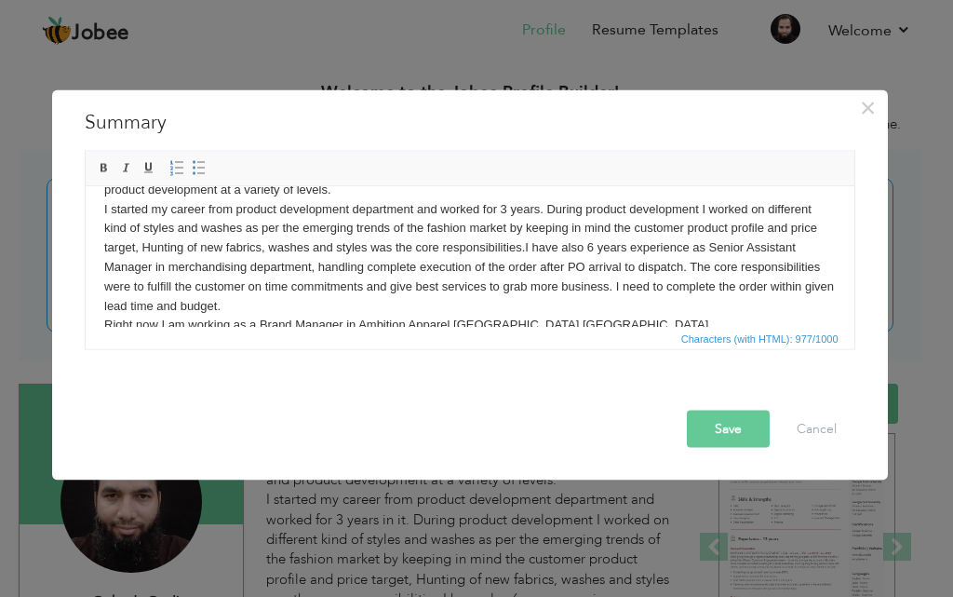
scroll to position [72, 0]
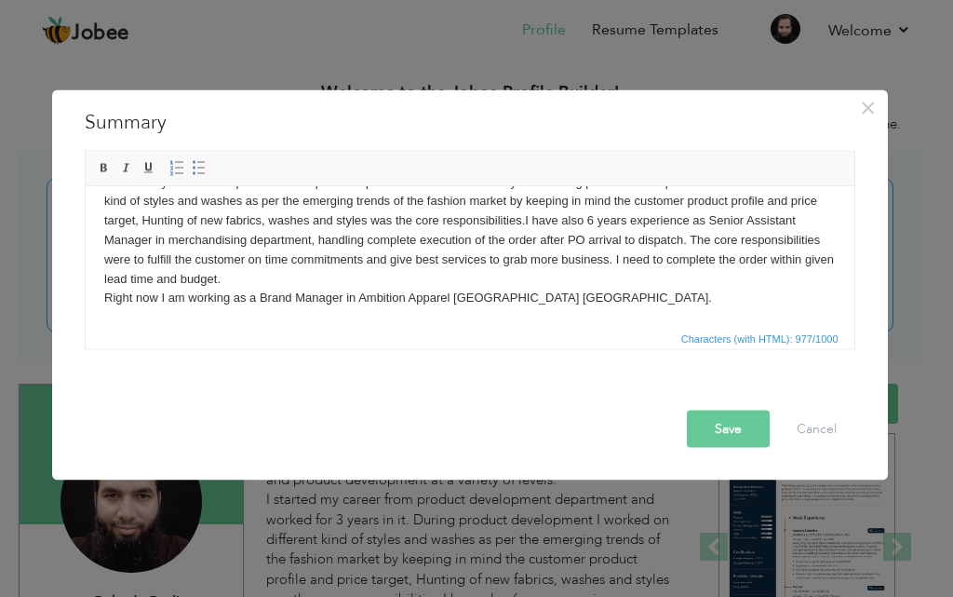
click at [588, 222] on p "I am working in the apparel manufacturing industry for the last 18 years ultima…" at bounding box center [468, 220] width 731 height 174
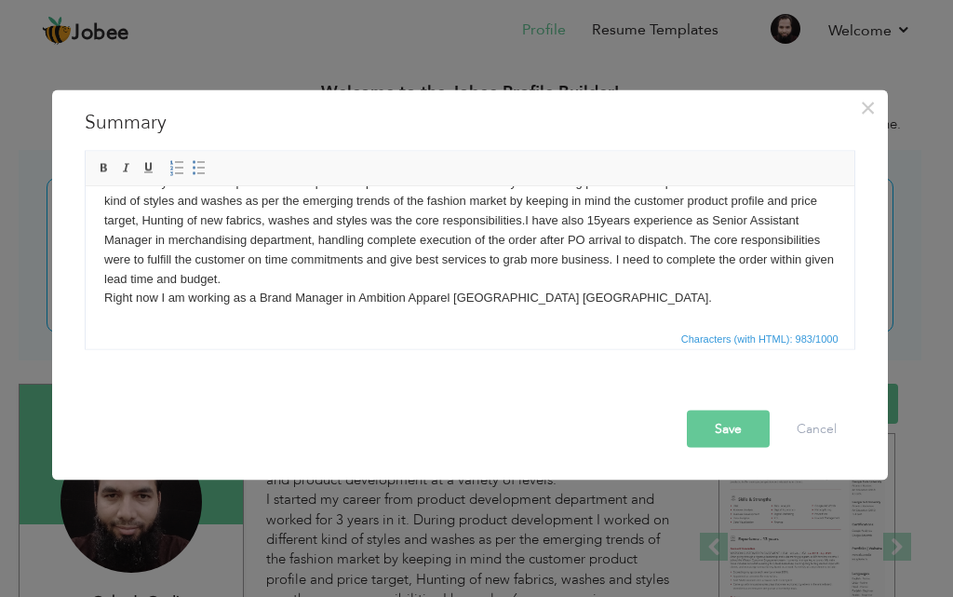
click at [697, 224] on p "I am working in the apparel manufacturing industry for the last 18 years ultima…" at bounding box center [468, 220] width 731 height 174
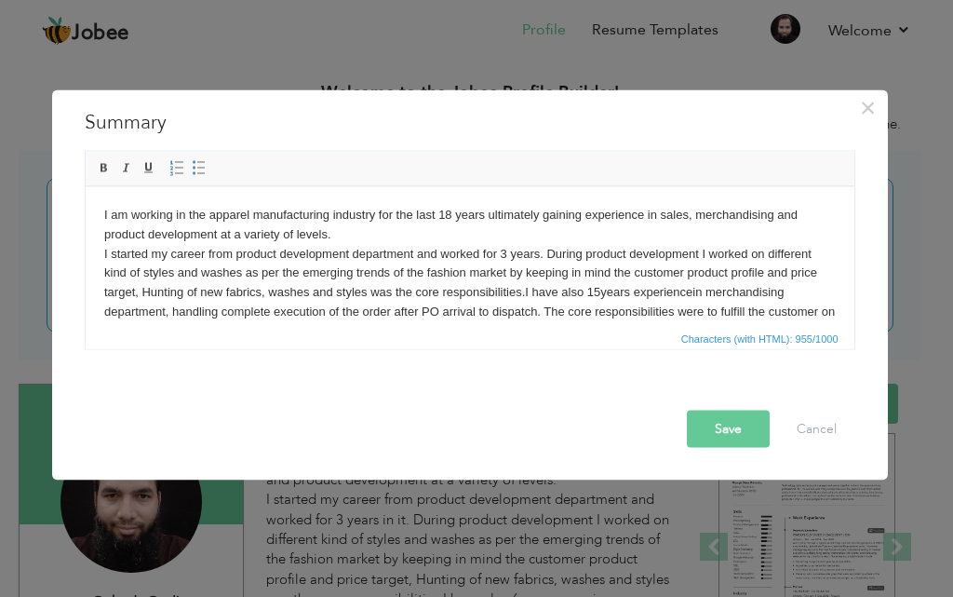
scroll to position [52, 0]
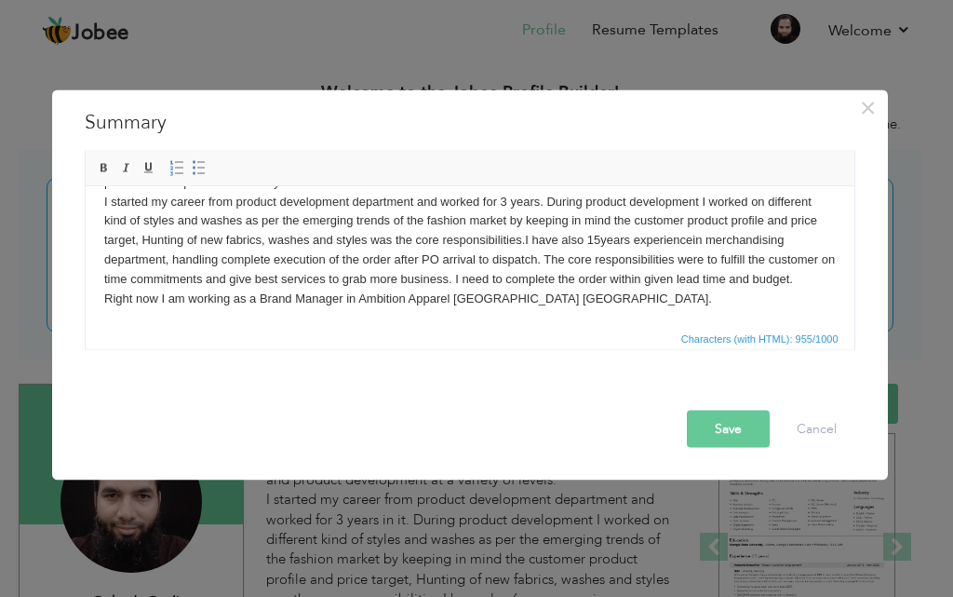
click at [563, 299] on p "I am working in the apparel manufacturing industry for the last 18 years ultima…" at bounding box center [468, 230] width 731 height 154
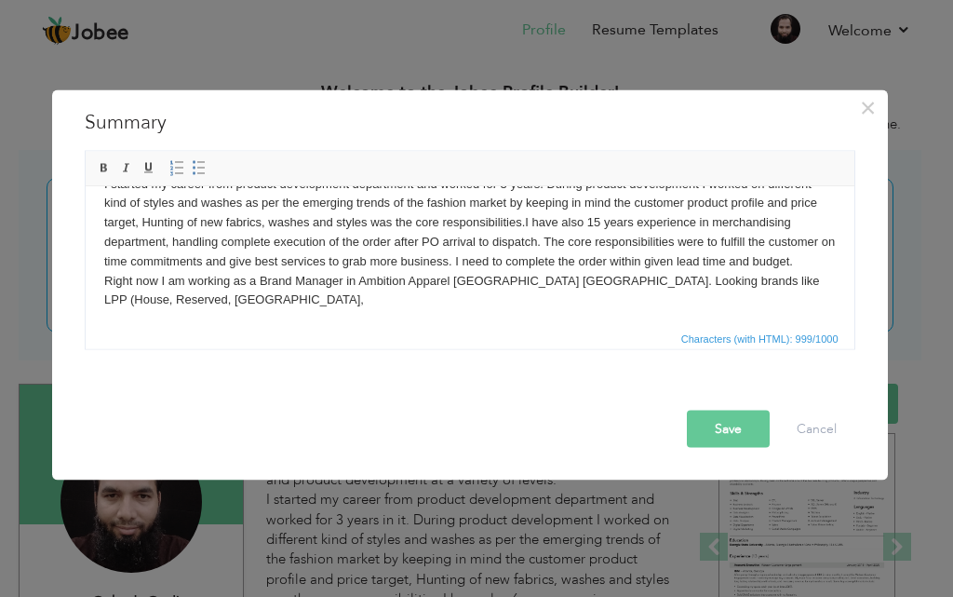
scroll to position [72, 0]
click at [780, 275] on p "I am working in the apparel manufacturing industry for the last 18 years ultima…" at bounding box center [468, 220] width 731 height 174
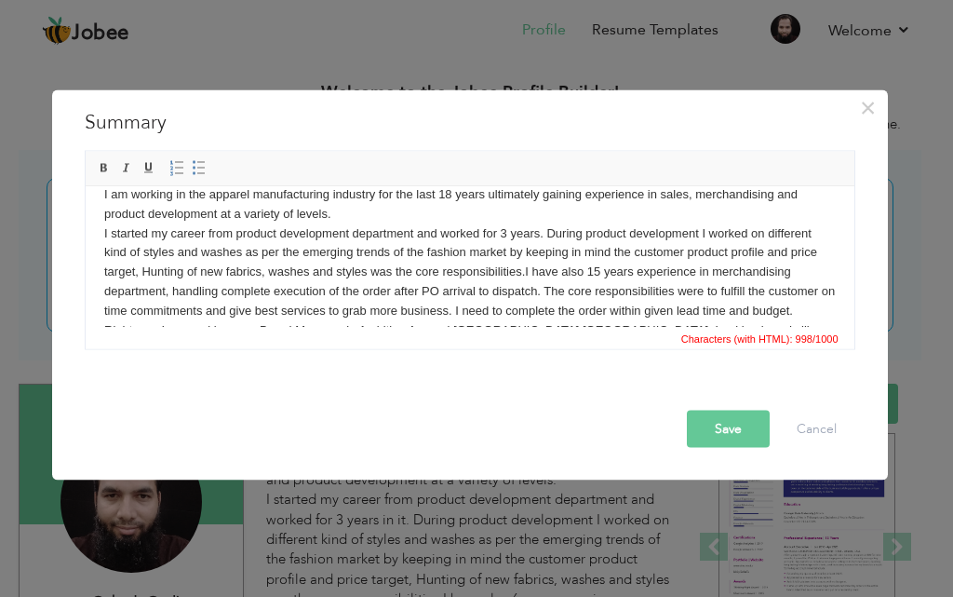
scroll to position [52, 0]
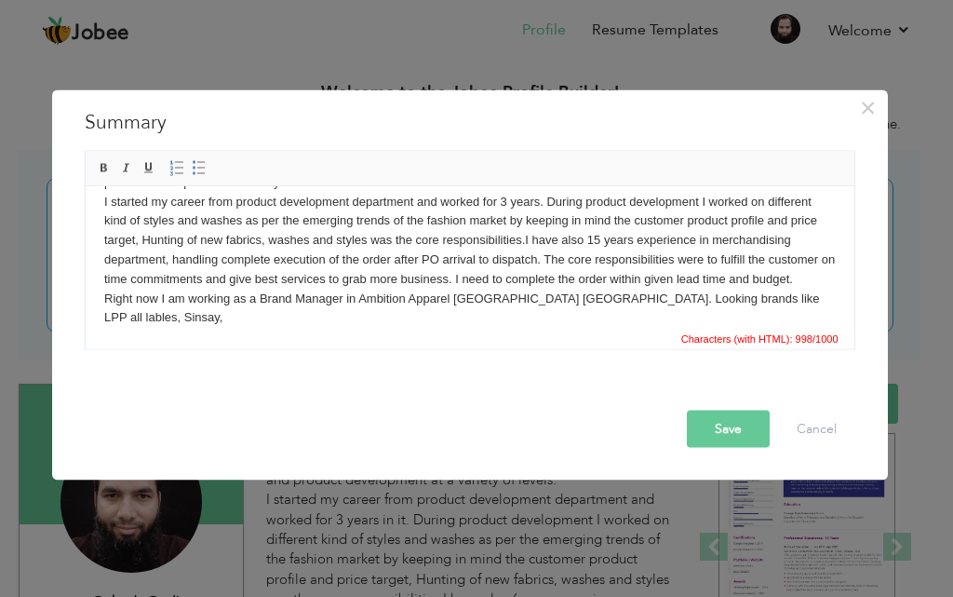
click at [781, 304] on p "I am working in the apparel manufacturing industry for the last 18 years ultima…" at bounding box center [468, 240] width 731 height 174
click at [727, 301] on p "I am working in the apparel manufacturing industry for the last 18 years ultima…" at bounding box center [468, 240] width 731 height 174
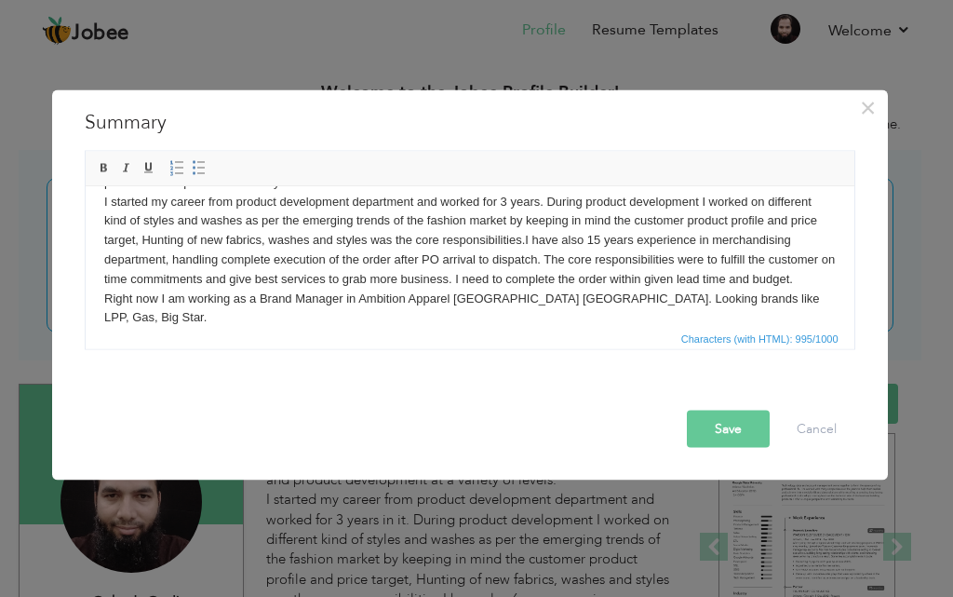
click at [752, 419] on button "Save" at bounding box center [728, 427] width 83 height 37
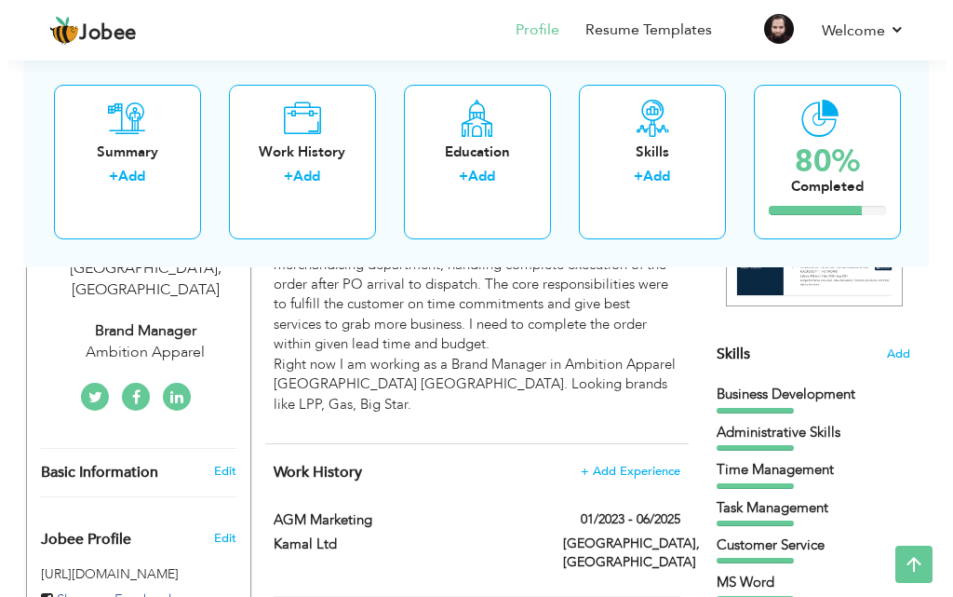
scroll to position [364, 0]
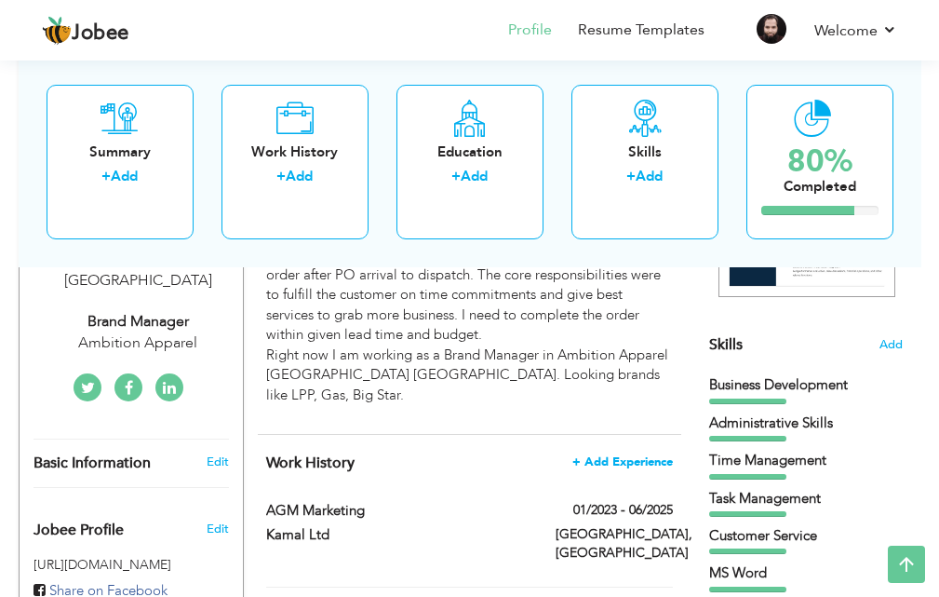
click at [594, 455] on span "+ Add Experience" at bounding box center [622, 461] width 101 height 13
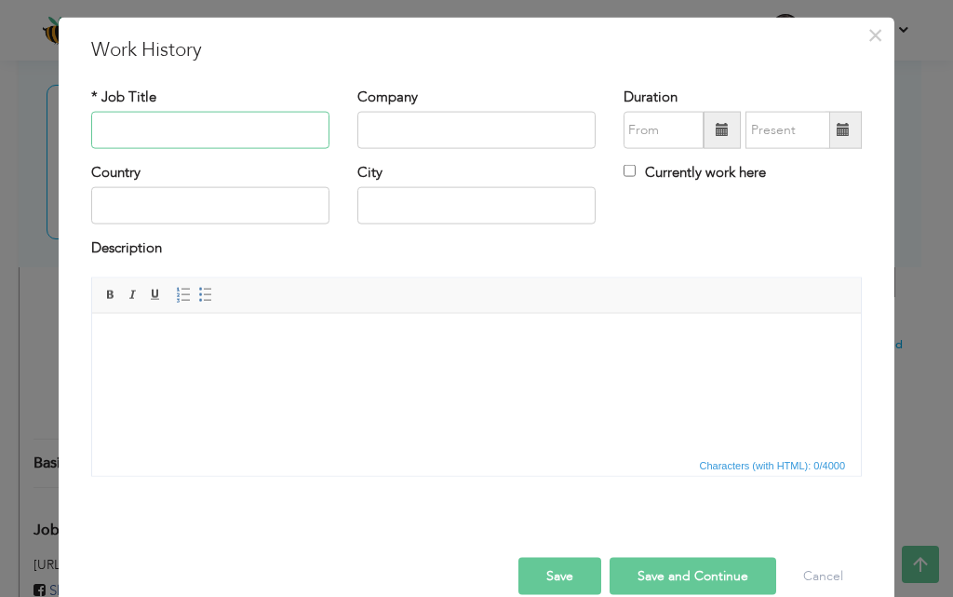
scroll to position [74, 0]
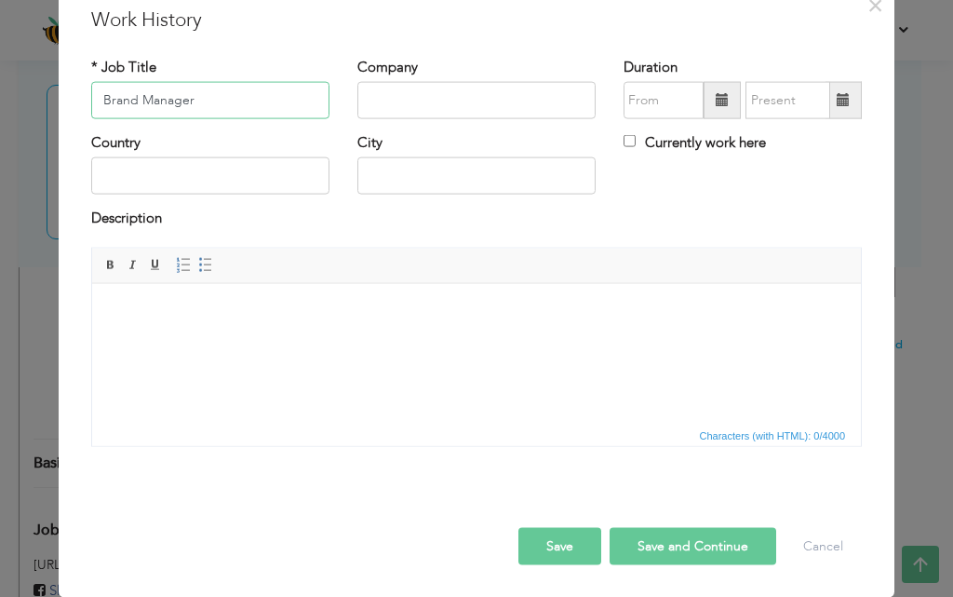
type input "Brand Manager"
type input "Ambition Apparel"
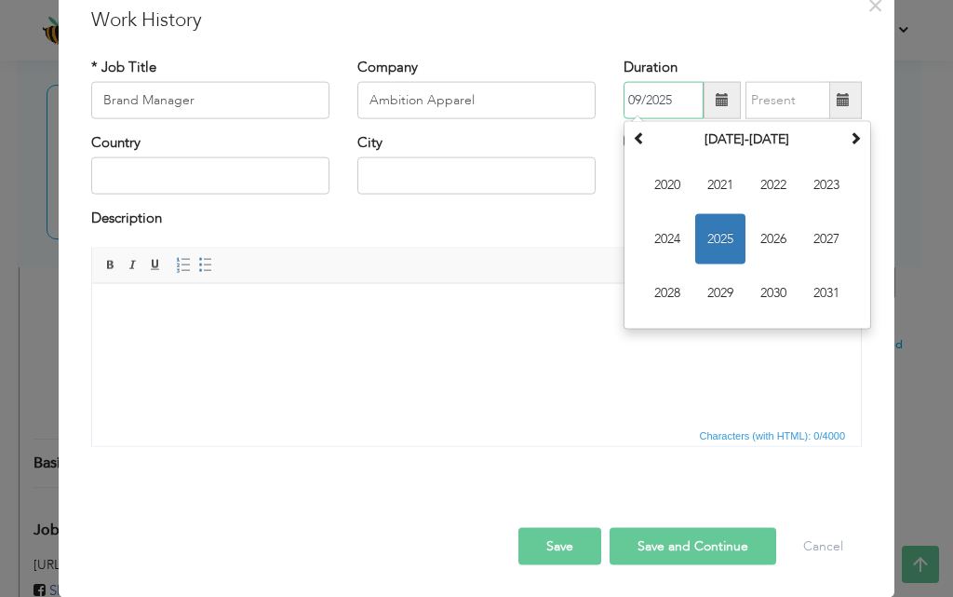
click at [633, 99] on input "09/2025" at bounding box center [664, 100] width 80 height 37
type input "07/2025"
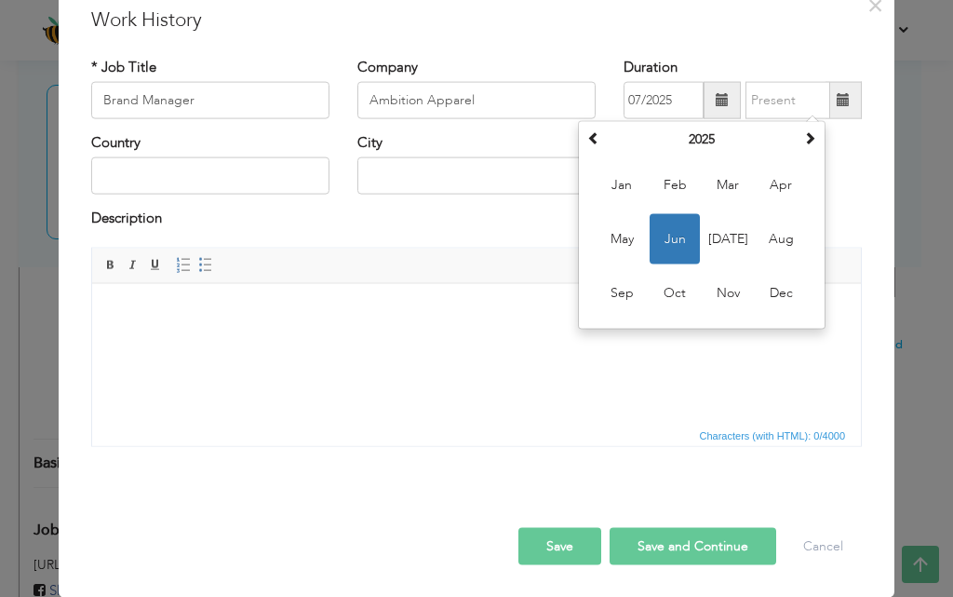
click at [865, 173] on div "Country City Currently work here" at bounding box center [476, 170] width 798 height 75
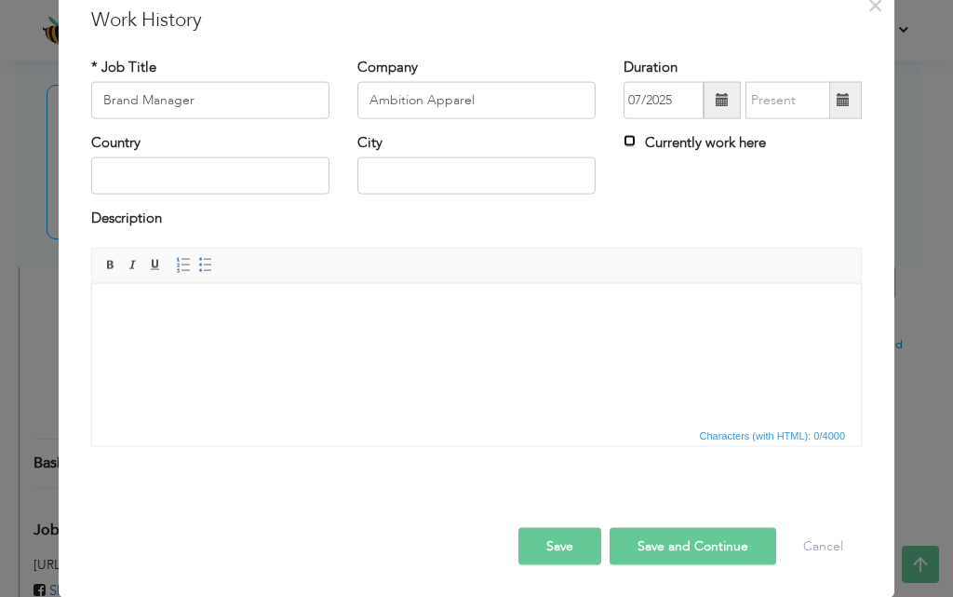
click at [624, 144] on input "Currently work here" at bounding box center [630, 141] width 12 height 12
checkbox input "true"
click at [232, 178] on input "text" at bounding box center [210, 175] width 238 height 37
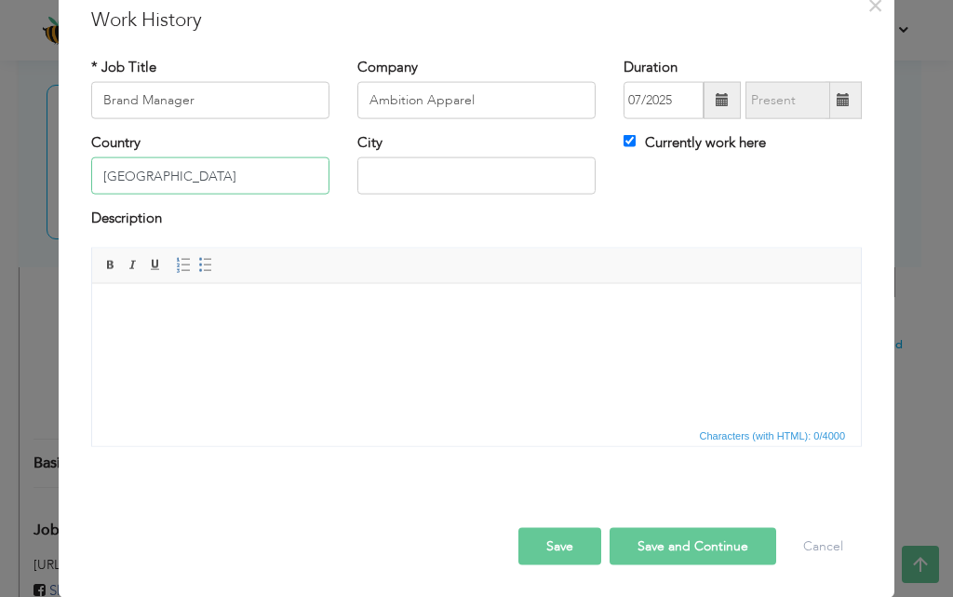
type input "[GEOGRAPHIC_DATA]"
click at [121, 211] on label "Description" at bounding box center [126, 218] width 71 height 20
click at [129, 219] on label "Description" at bounding box center [126, 218] width 71 height 20
click at [138, 303] on body at bounding box center [476, 312] width 731 height 20
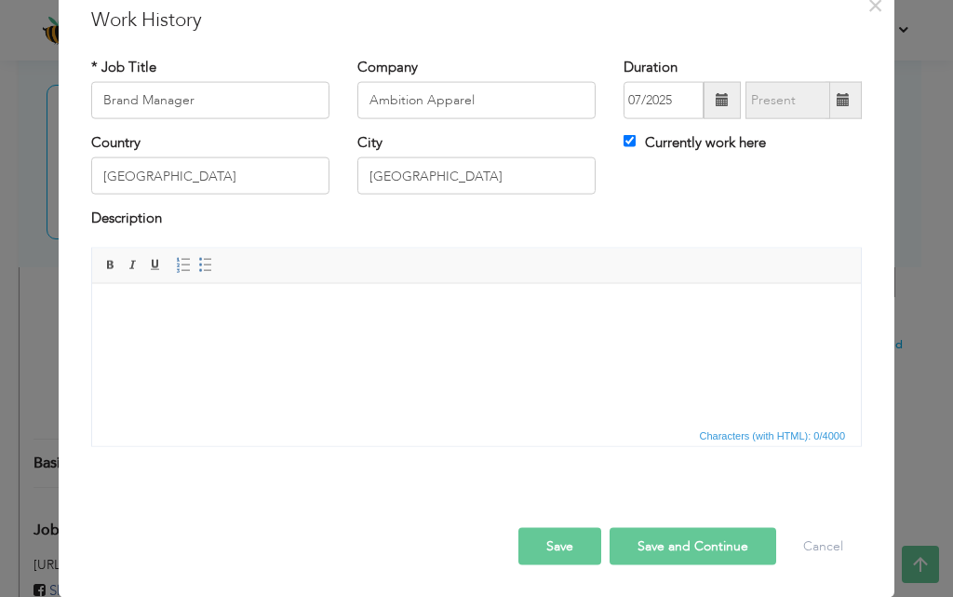
click at [655, 537] on button "Save and Continue" at bounding box center [693, 545] width 167 height 37
click at [546, 534] on button "Save" at bounding box center [559, 545] width 83 height 37
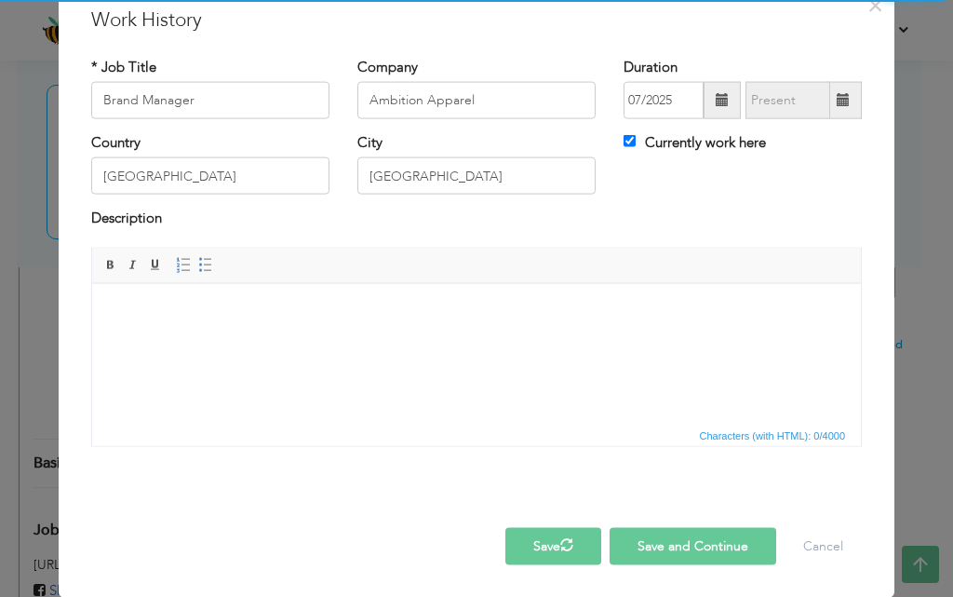
click at [549, 540] on button "Save" at bounding box center [553, 545] width 96 height 37
click at [538, 549] on button "Save" at bounding box center [553, 545] width 96 height 37
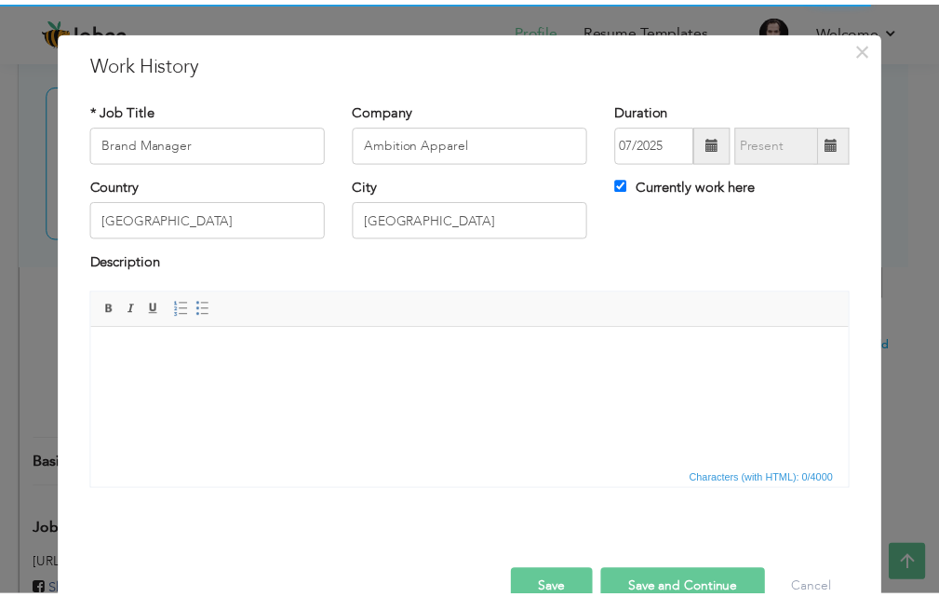
scroll to position [0, 0]
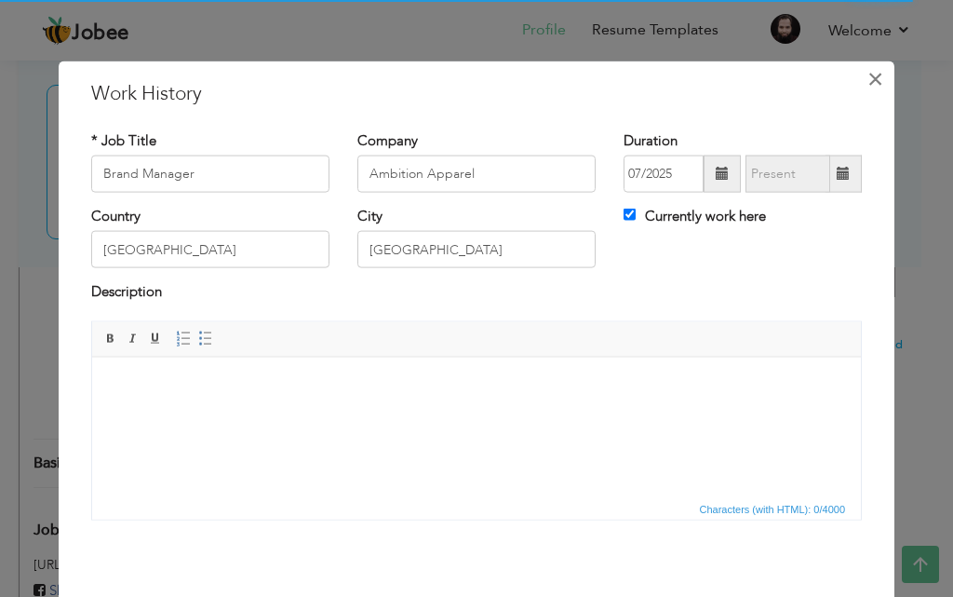
click at [870, 81] on span "×" at bounding box center [875, 78] width 16 height 34
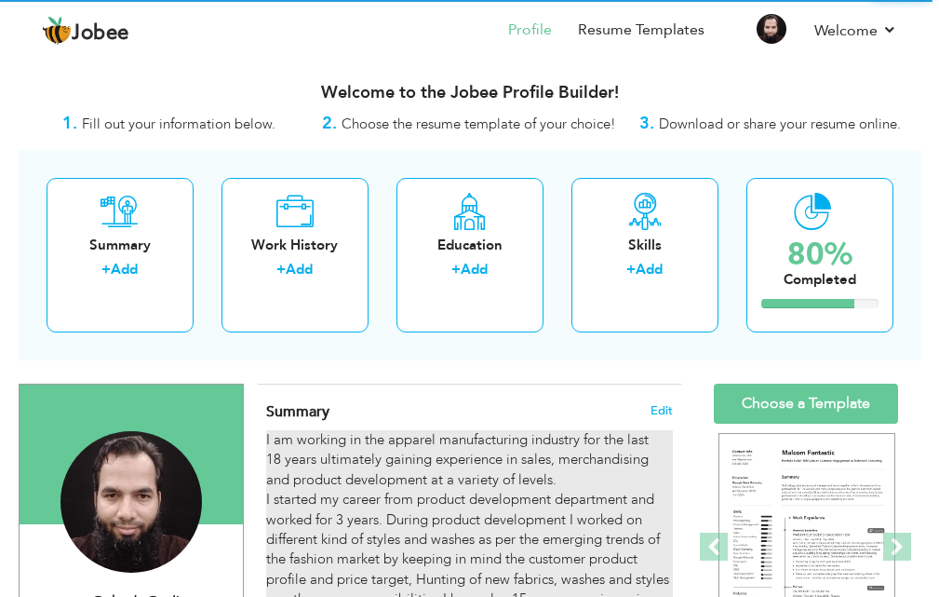
drag, startPoint x: 264, startPoint y: 439, endPoint x: 288, endPoint y: 471, distance: 39.8
click at [288, 471] on div "Summary Edit I am working in the apparel manufacturing industry for the last 18…" at bounding box center [469, 590] width 423 height 413
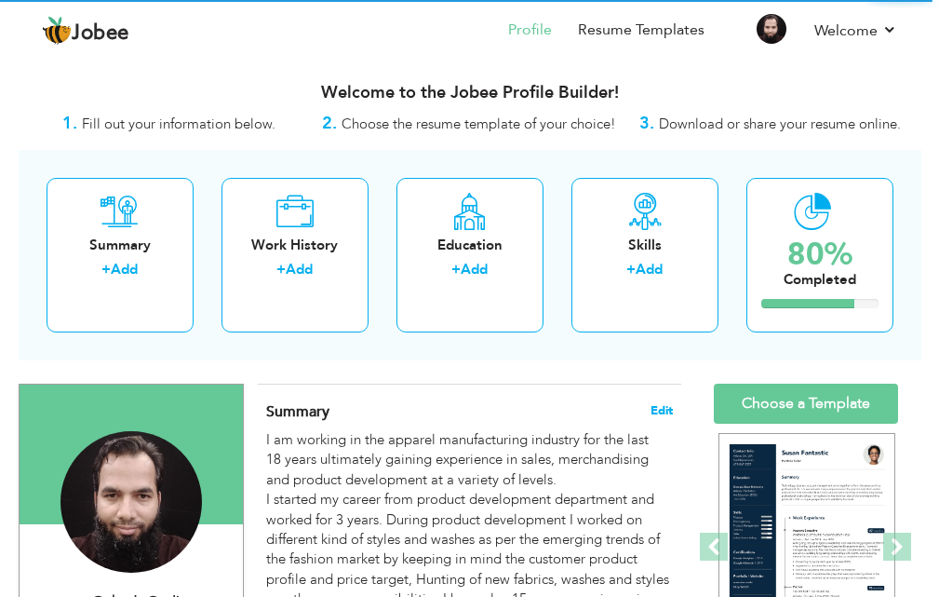
click at [663, 405] on span "Edit" at bounding box center [662, 410] width 22 height 13
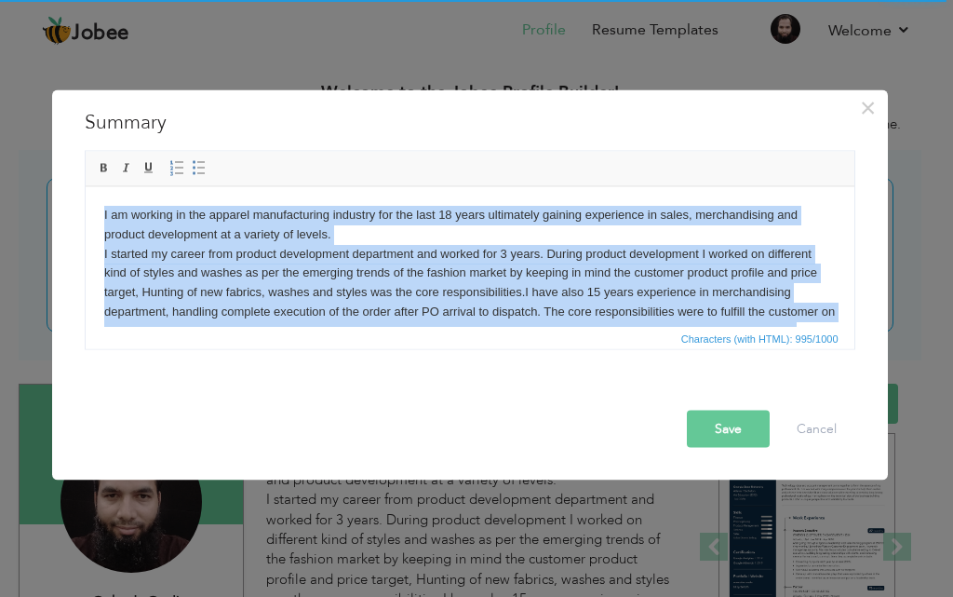
scroll to position [31, 0]
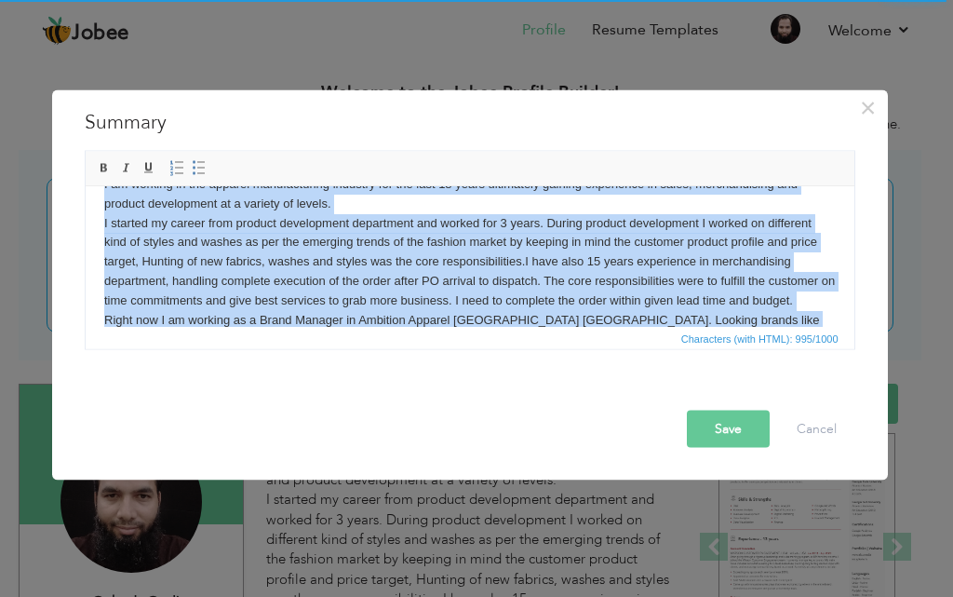
copy p "I am working in the apparel manufacturing industry for the last 18 years ultima…"
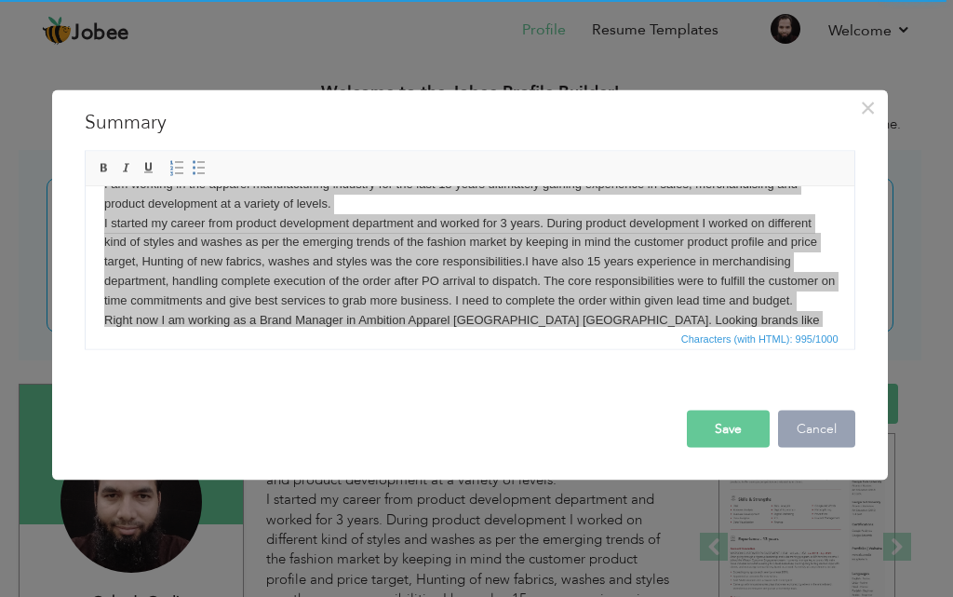
click at [799, 445] on button "Cancel" at bounding box center [816, 427] width 77 height 37
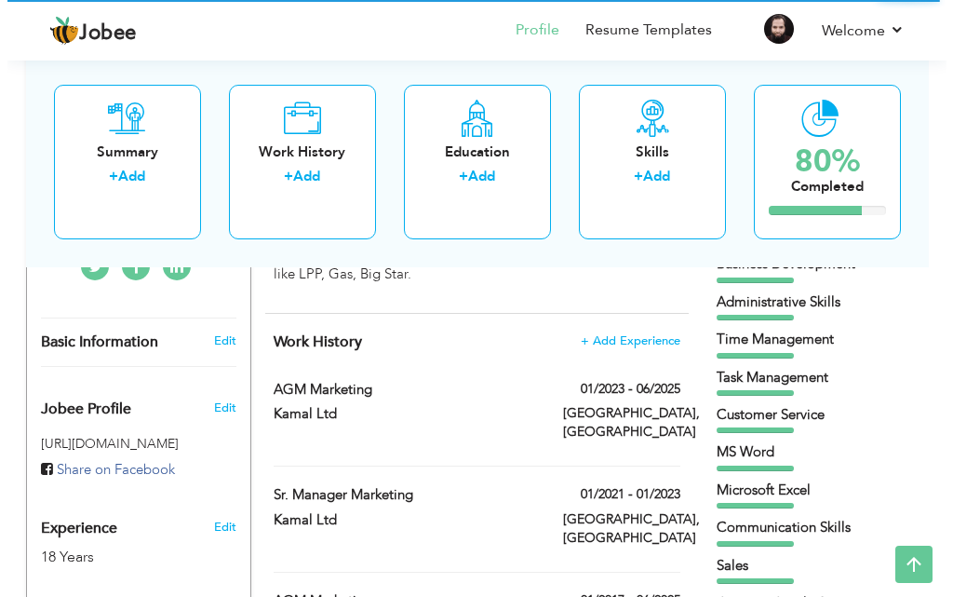
scroll to position [454, 0]
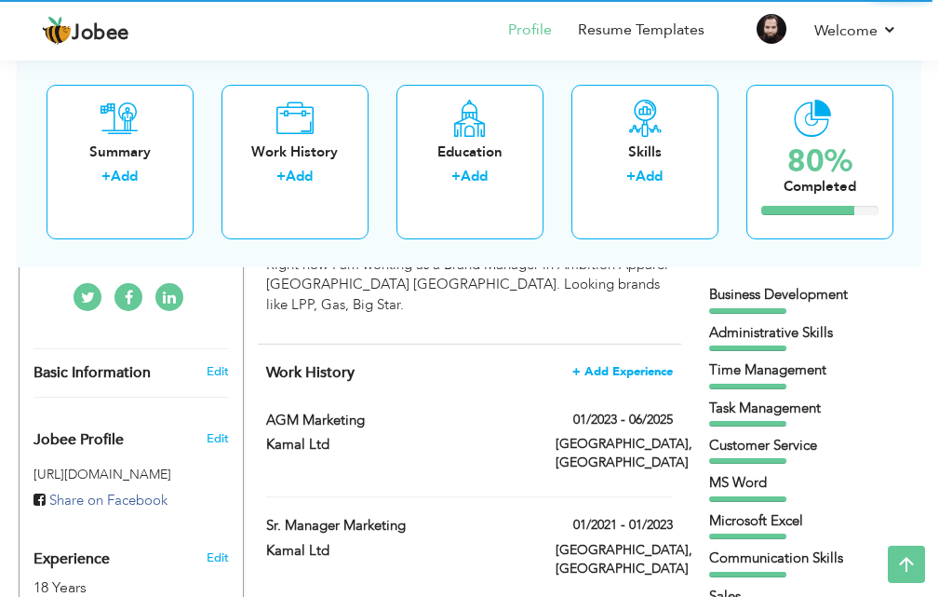
click at [595, 365] on span "+ Add Experience" at bounding box center [622, 371] width 101 height 13
checkbox input "false"
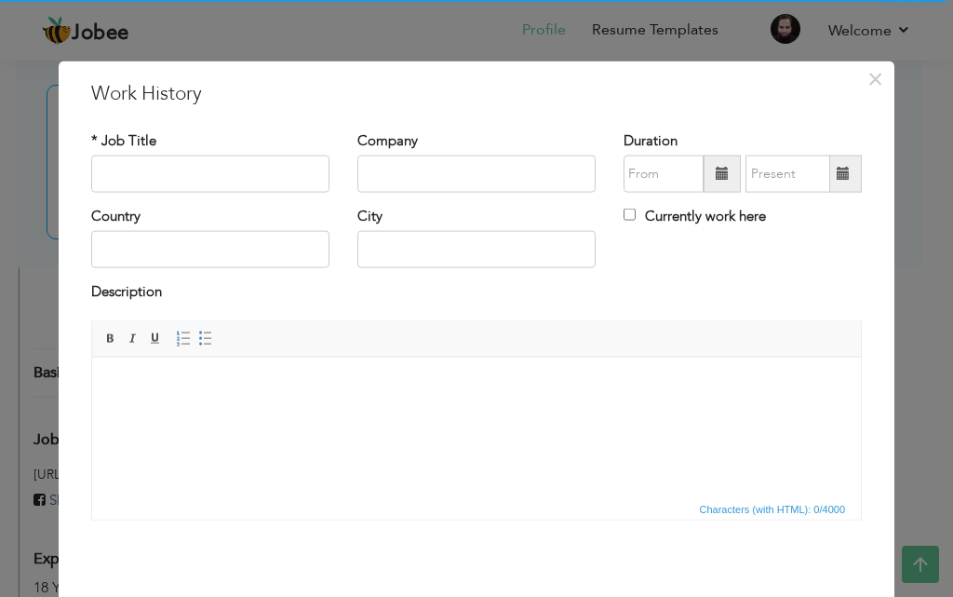
click at [185, 368] on html at bounding box center [476, 384] width 769 height 57
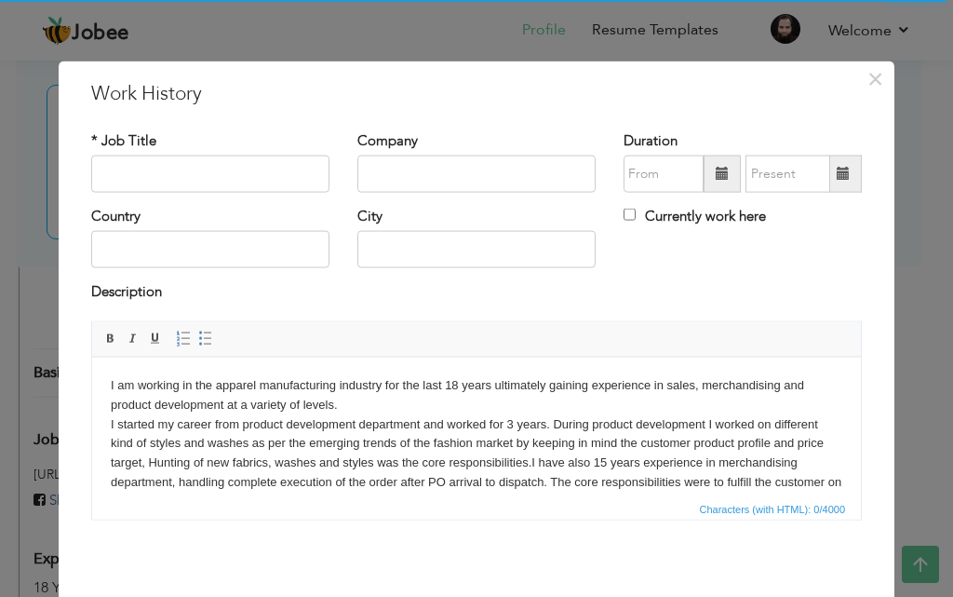
scroll to position [31, 0]
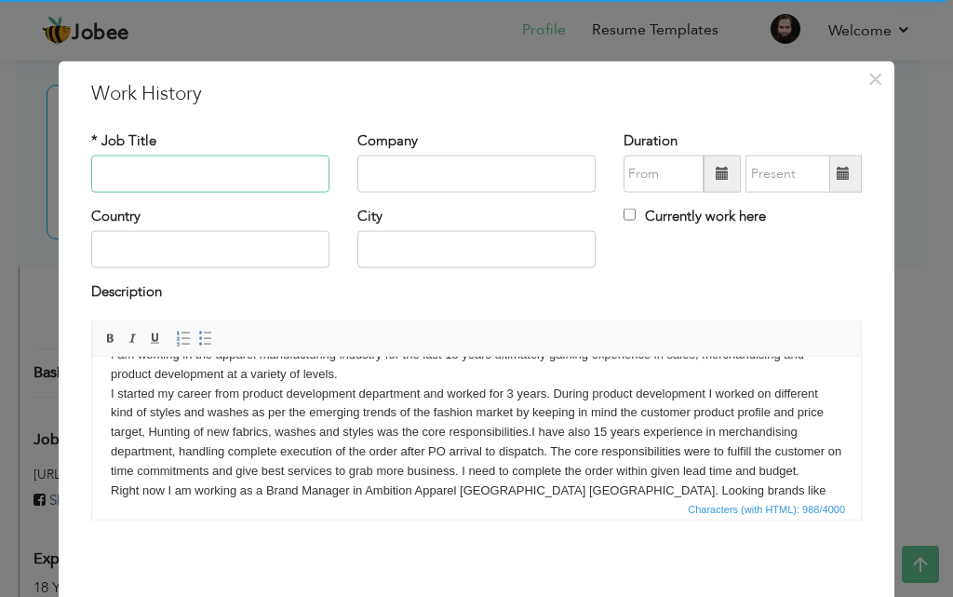
click at [199, 155] on input "text" at bounding box center [210, 173] width 238 height 37
type input "Brand Manager"
click at [388, 183] on input "text" at bounding box center [476, 173] width 238 height 37
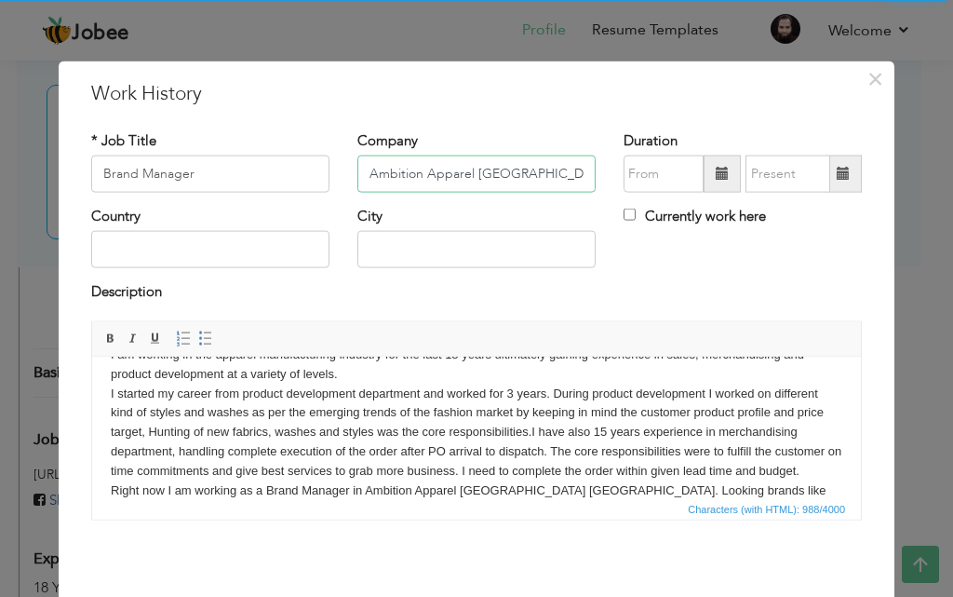
type input "Ambition Apparel [GEOGRAPHIC_DATA]"
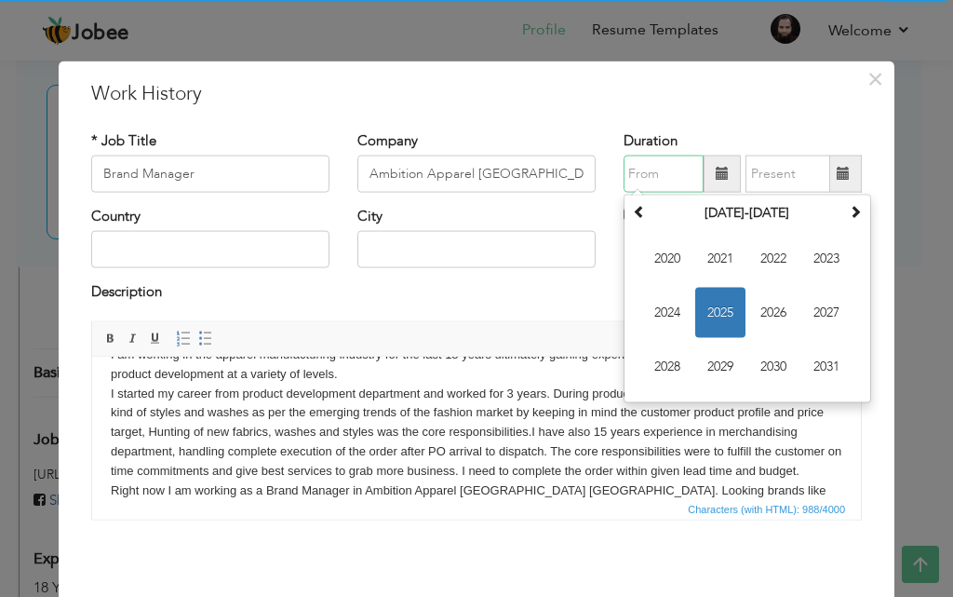
click at [687, 178] on input "text" at bounding box center [664, 173] width 80 height 37
type input "07/2025"
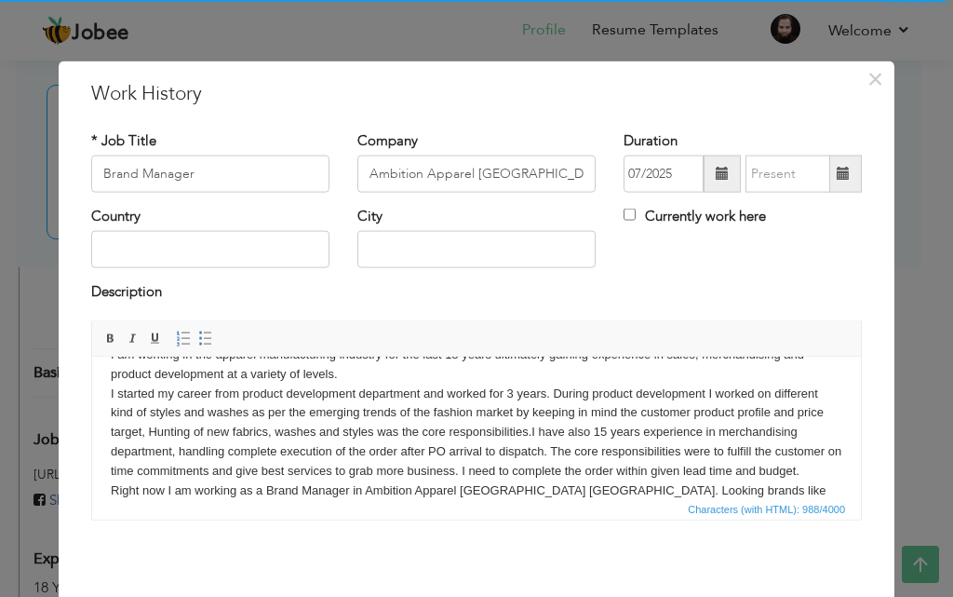
click at [768, 97] on h3 "Work History" at bounding box center [476, 93] width 771 height 28
click at [624, 220] on input "Currently work here" at bounding box center [630, 214] width 12 height 12
checkbox input "true"
click at [286, 243] on input "text" at bounding box center [210, 249] width 238 height 37
type input "L"
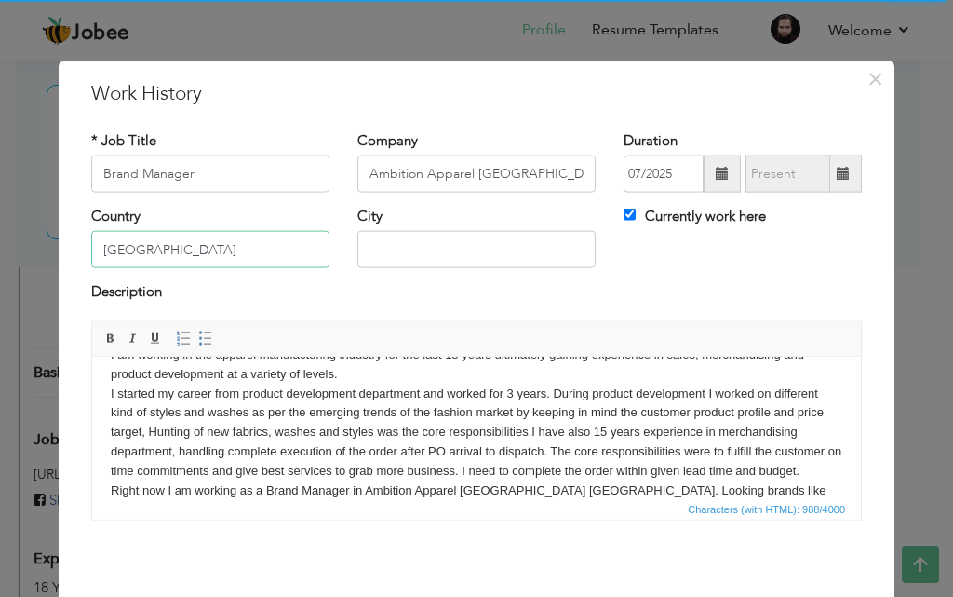
type input "[GEOGRAPHIC_DATA]"
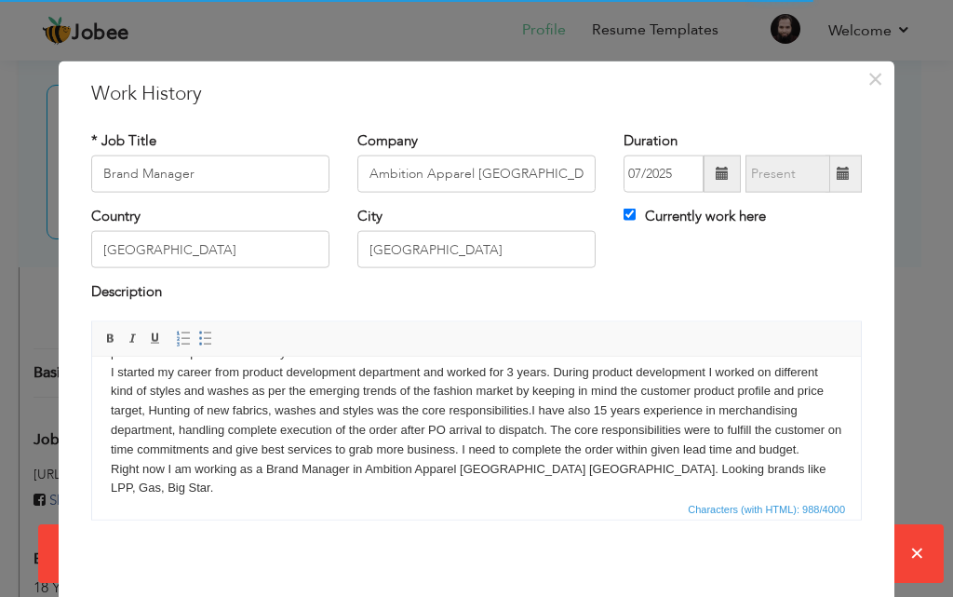
scroll to position [74, 0]
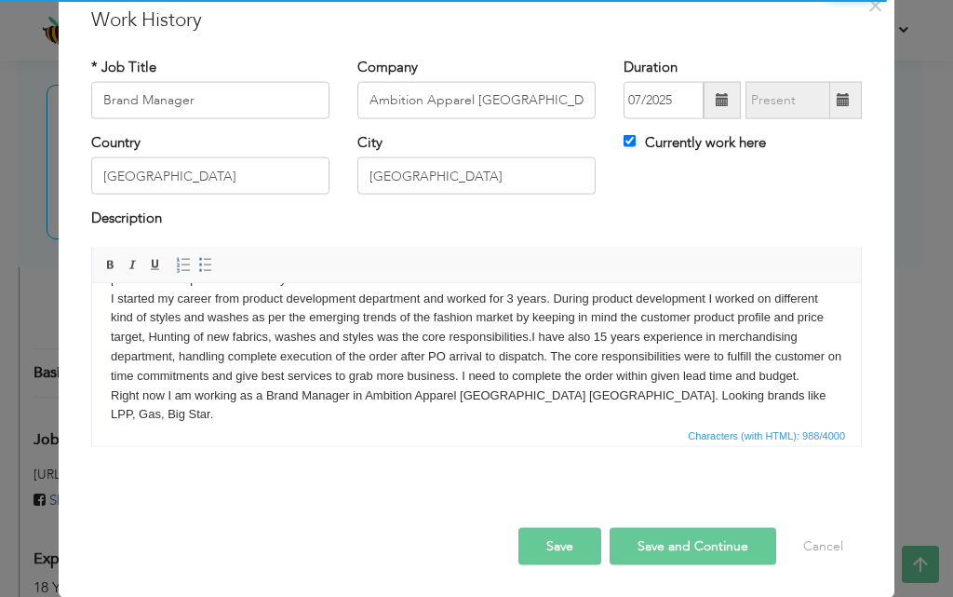
click at [570, 539] on button "Save" at bounding box center [559, 545] width 83 height 37
click at [558, 535] on button "Save" at bounding box center [553, 545] width 96 height 37
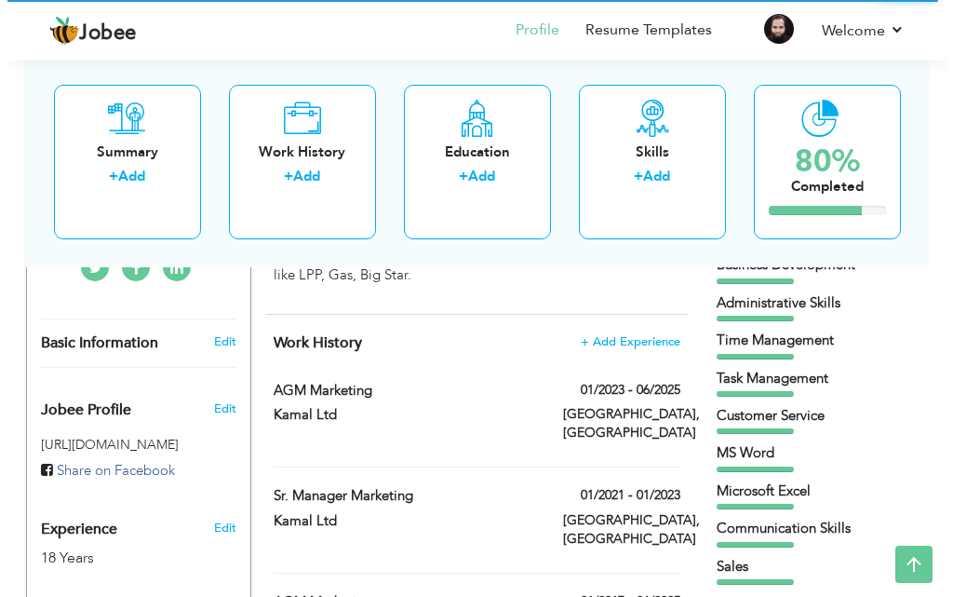
scroll to position [478, 0]
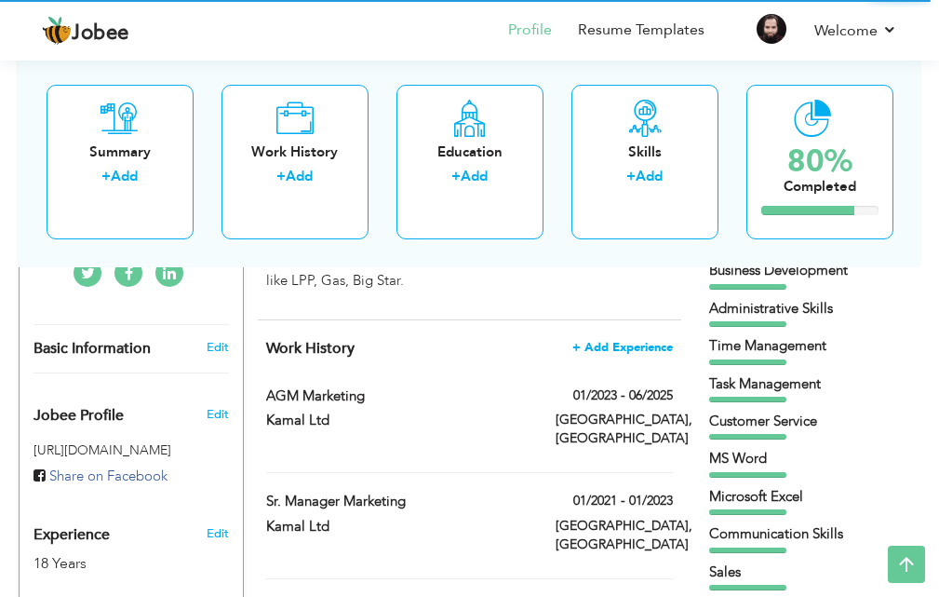
click at [629, 341] on span "+ Add Experience" at bounding box center [622, 347] width 101 height 13
checkbox input "false"
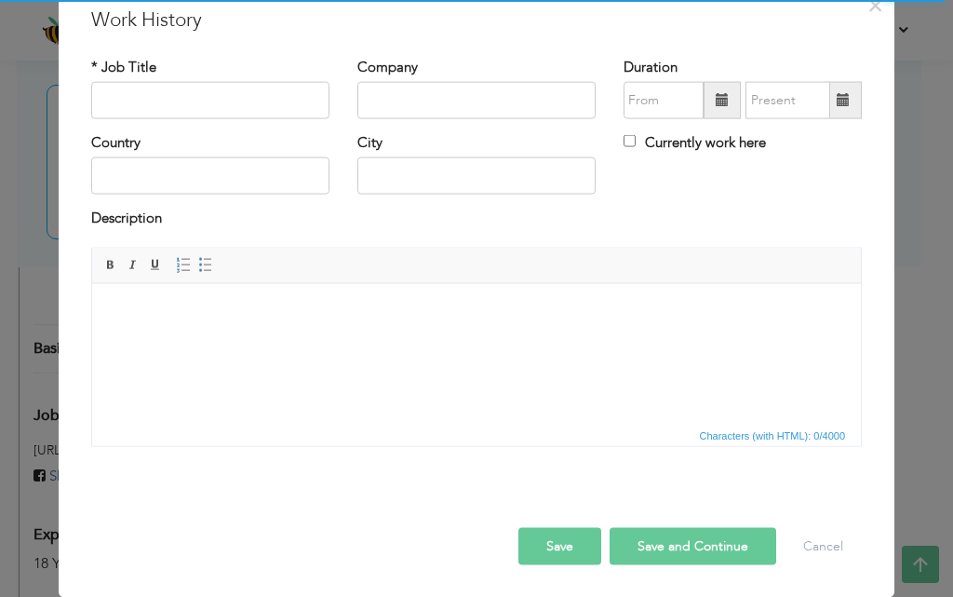
scroll to position [0, 0]
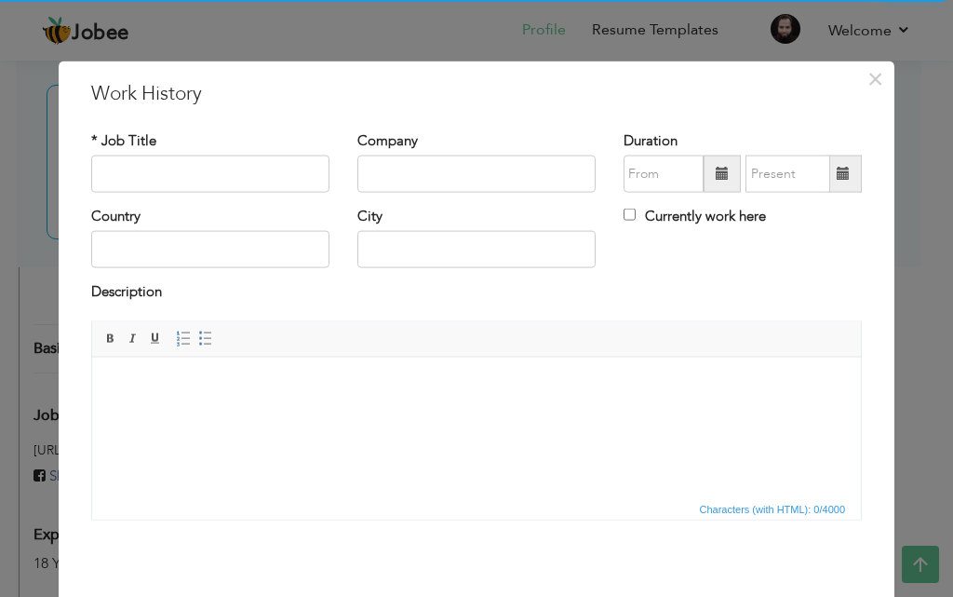
click at [356, 394] on body at bounding box center [476, 385] width 731 height 20
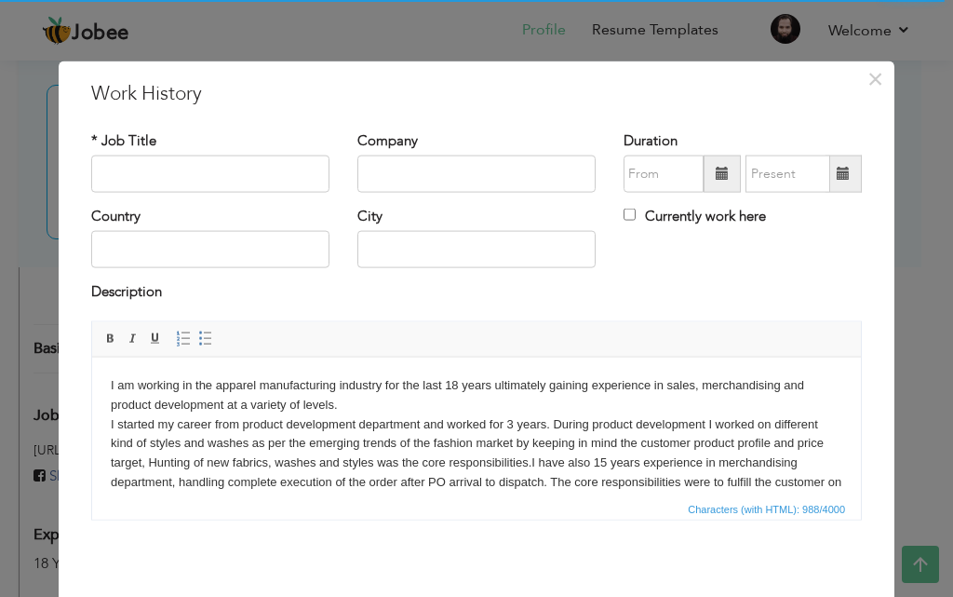
scroll to position [31, 0]
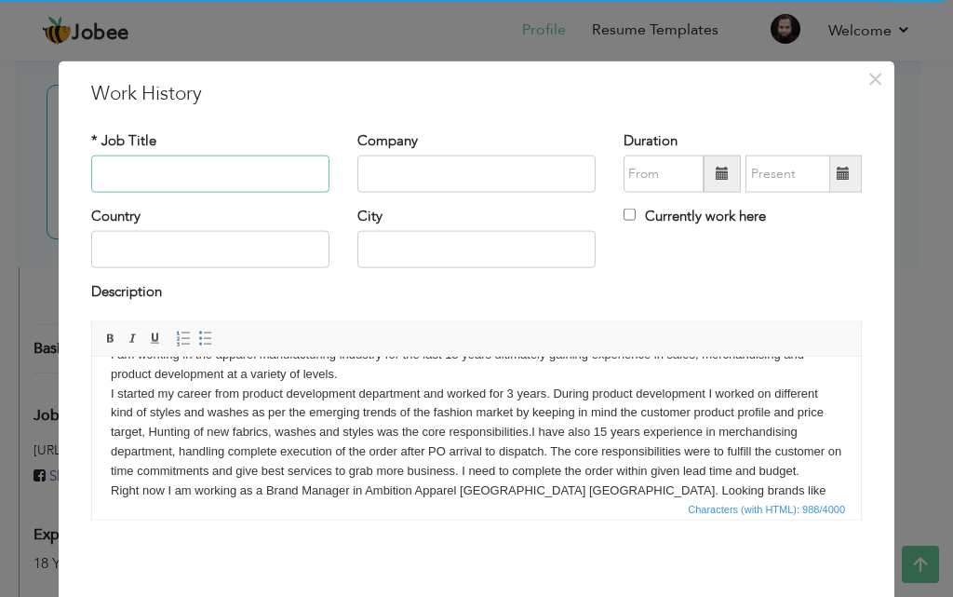
click at [209, 173] on input "text" at bounding box center [210, 173] width 238 height 37
type input "Brand Manager"
type input "Ambition Apparel"
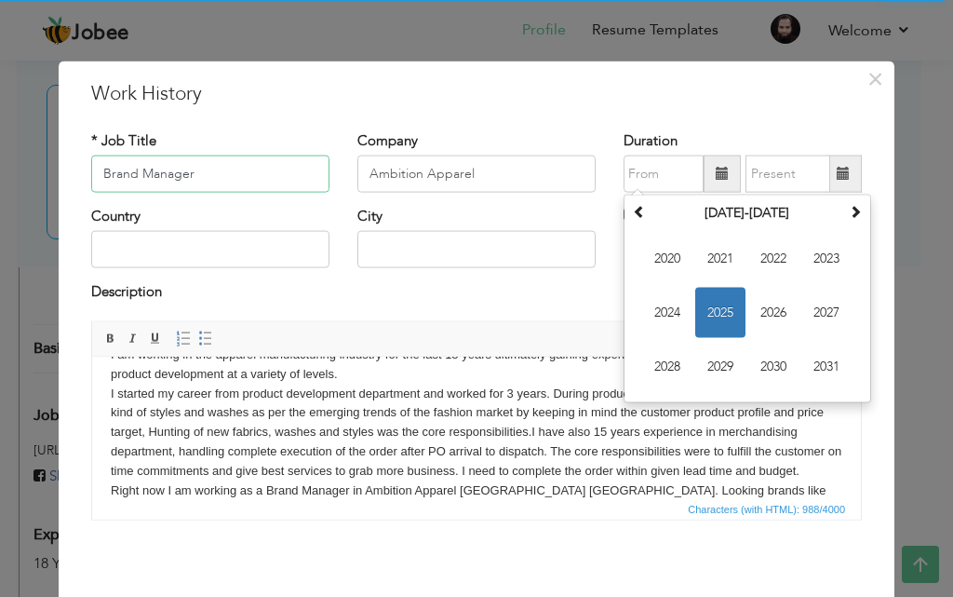
click at [209, 173] on input "Brand Manager" at bounding box center [210, 173] width 238 height 37
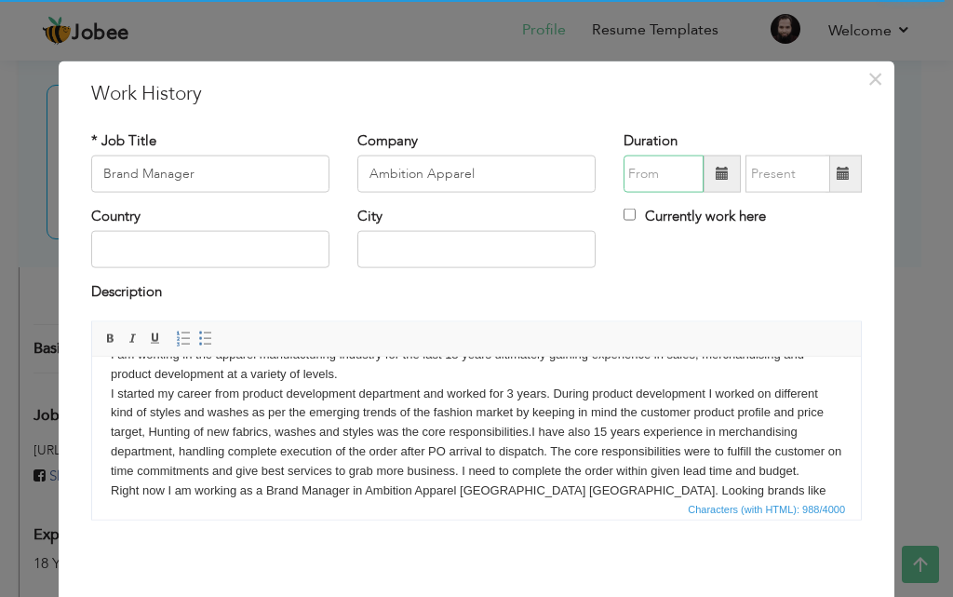
click at [638, 170] on input "text" at bounding box center [664, 173] width 80 height 37
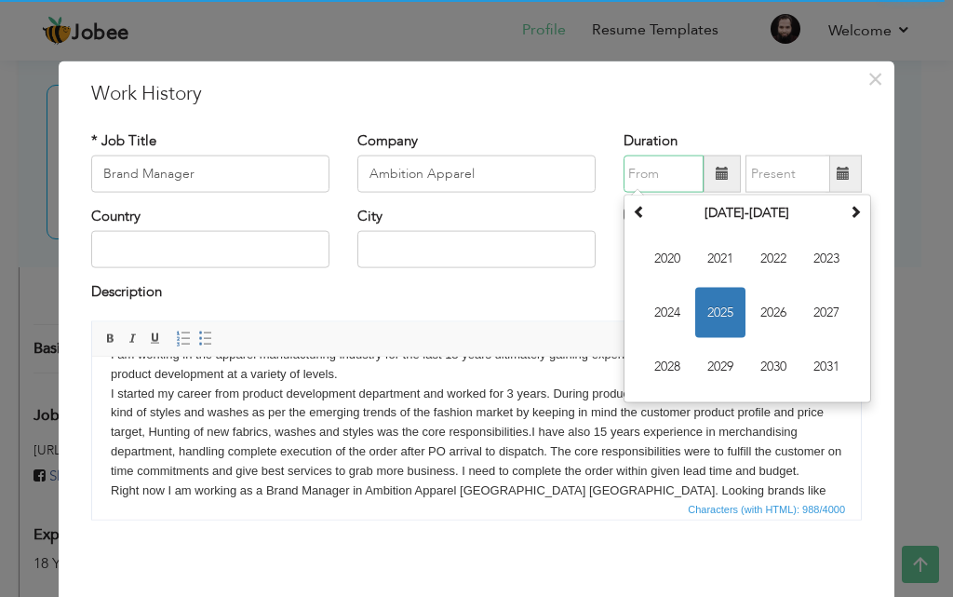
type input "07/2025"
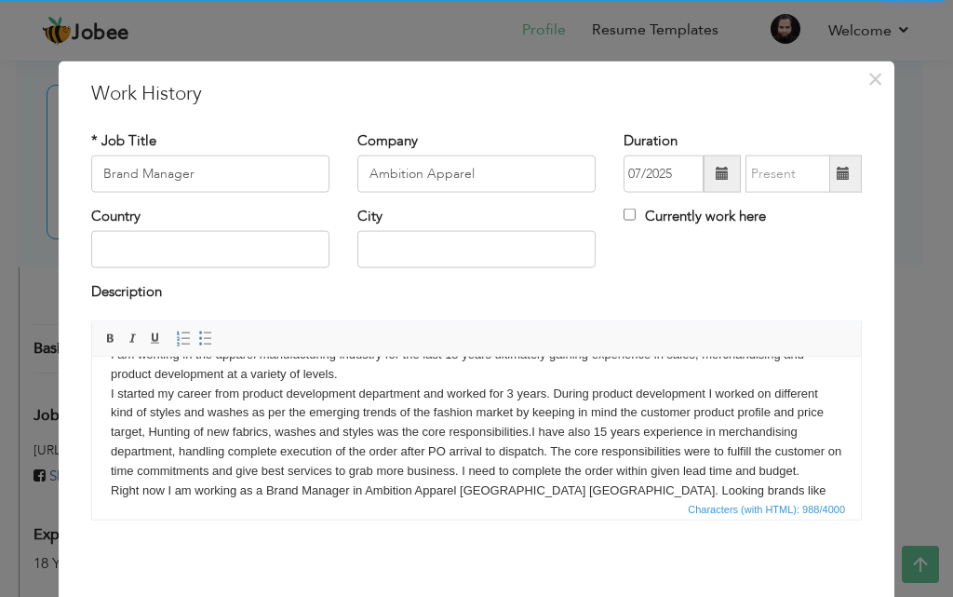
click at [563, 272] on div "City" at bounding box center [476, 244] width 266 height 75
click at [624, 219] on input "Currently work here" at bounding box center [630, 214] width 12 height 12
checkbox input "true"
click at [271, 250] on input "text" at bounding box center [210, 249] width 238 height 37
type input "[GEOGRAPHIC_DATA]"
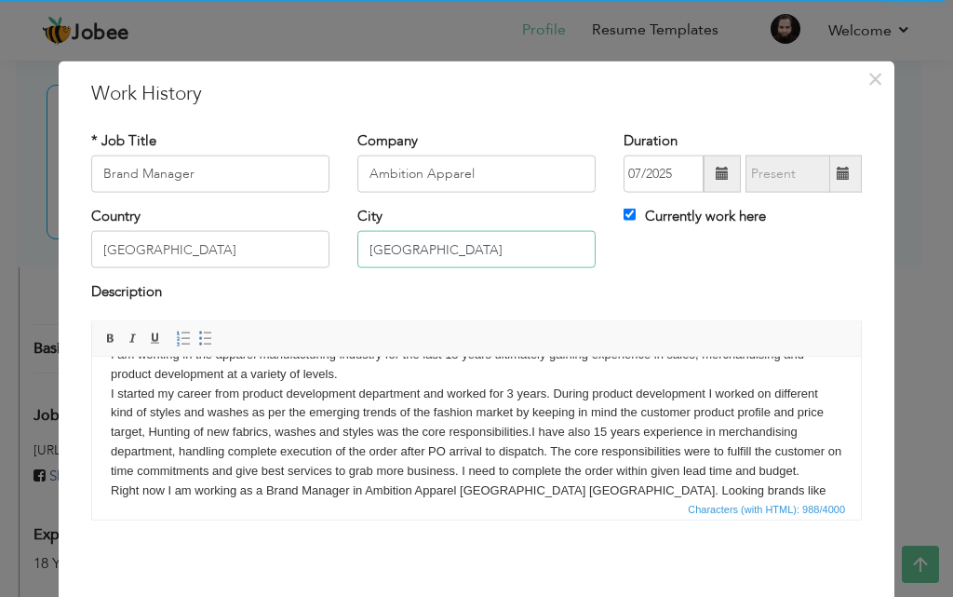
type input "[GEOGRAPHIC_DATA]"
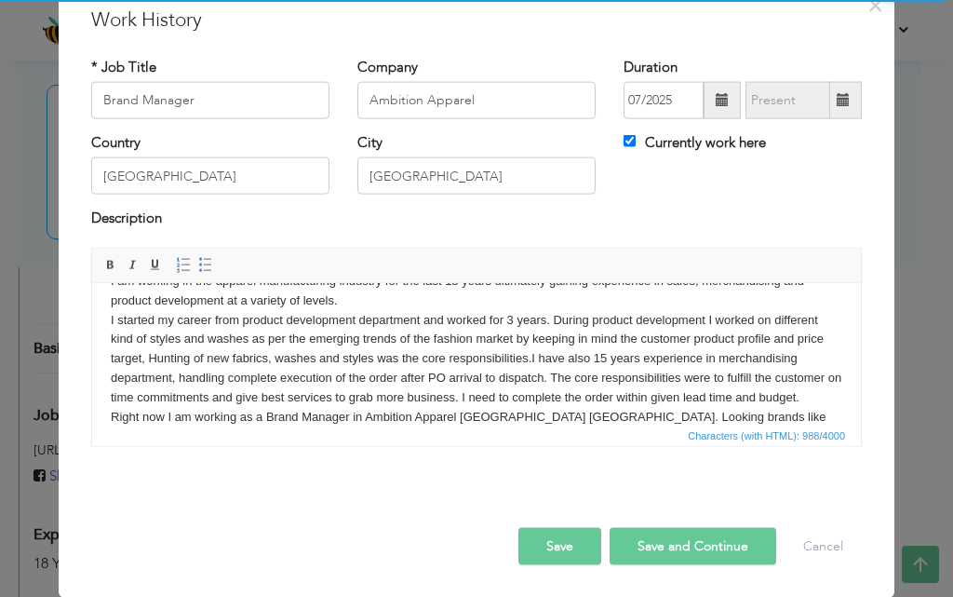
click at [563, 539] on button "Save" at bounding box center [559, 545] width 83 height 37
click at [769, 412] on body "I am working in the apparel manufacturing industry for the last 18 years ultima…" at bounding box center [476, 358] width 731 height 174
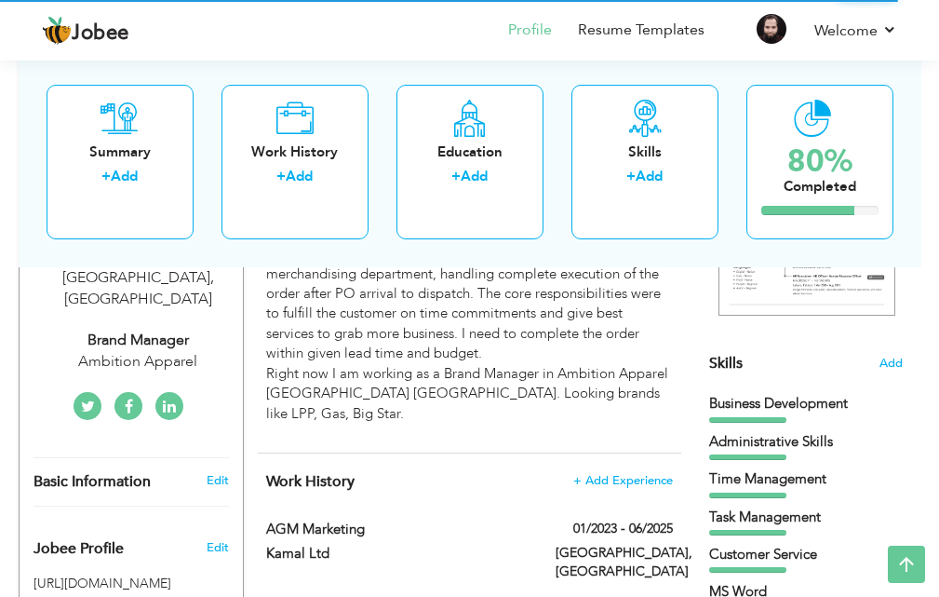
scroll to position [319, 0]
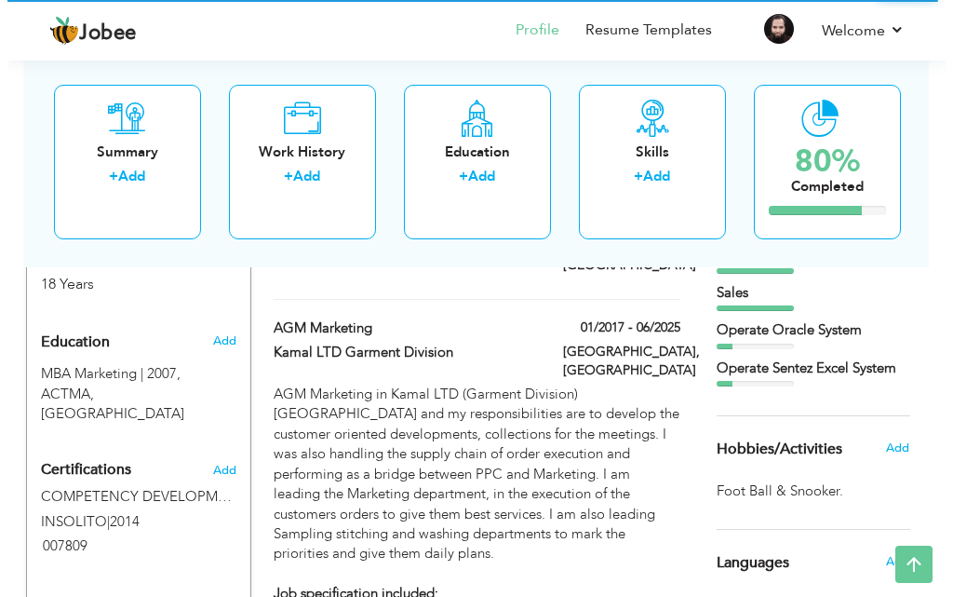
scroll to position [726, 0]
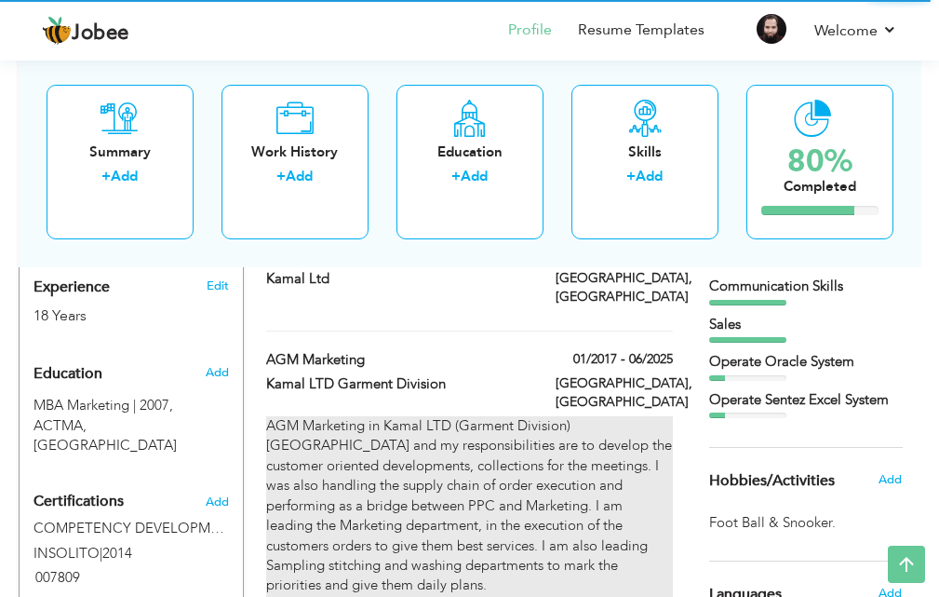
click at [649, 416] on p "AGM Marketing in Kamal LTD (Garment Division) [GEOGRAPHIC_DATA] and my responsi…" at bounding box center [469, 526] width 407 height 220
type input "AGM Marketing"
type input "Kamal LTD Garment Division"
type input "01/2017"
type input "06/2025"
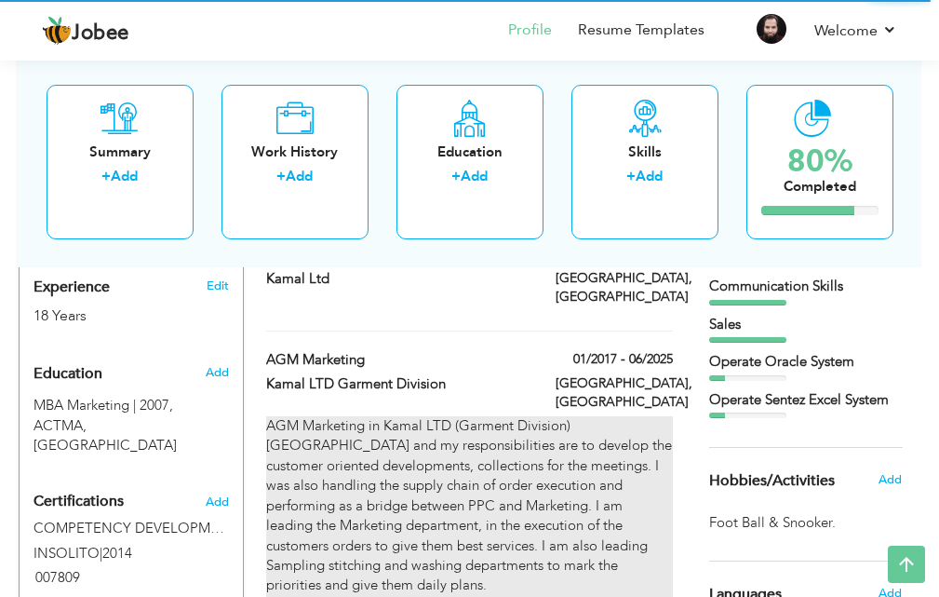
checkbox input "false"
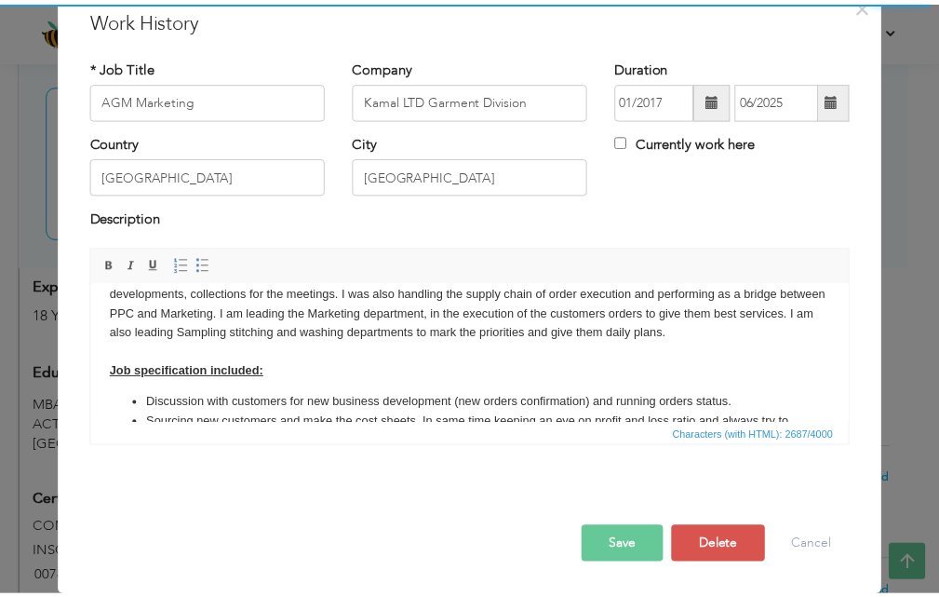
scroll to position [0, 0]
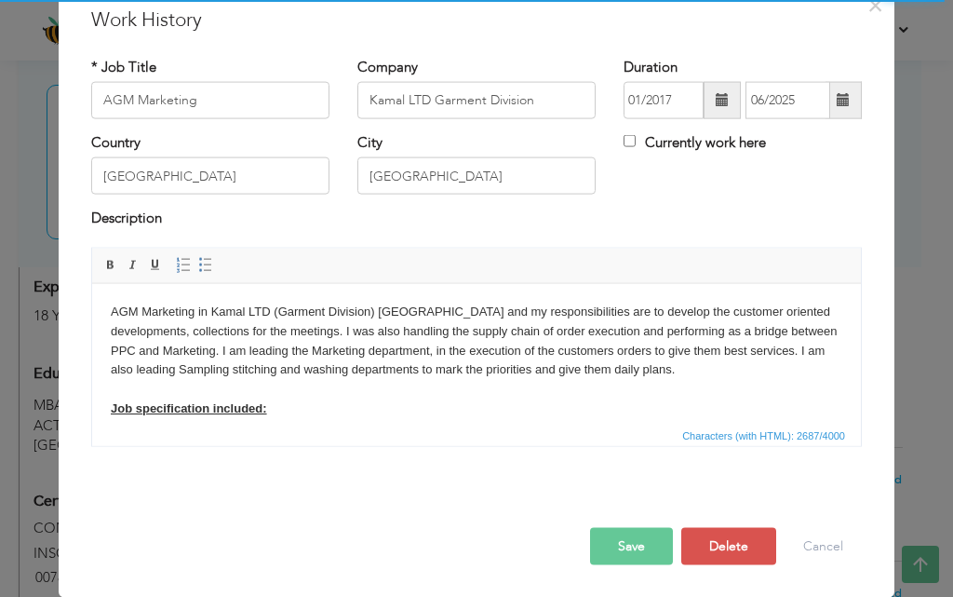
click at [560, 307] on p "AGM Marketing in Kamal LTD (Garment Division) [GEOGRAPHIC_DATA] and my responsi…" at bounding box center [476, 360] width 731 height 116
click at [660, 545] on button "Save" at bounding box center [631, 545] width 83 height 37
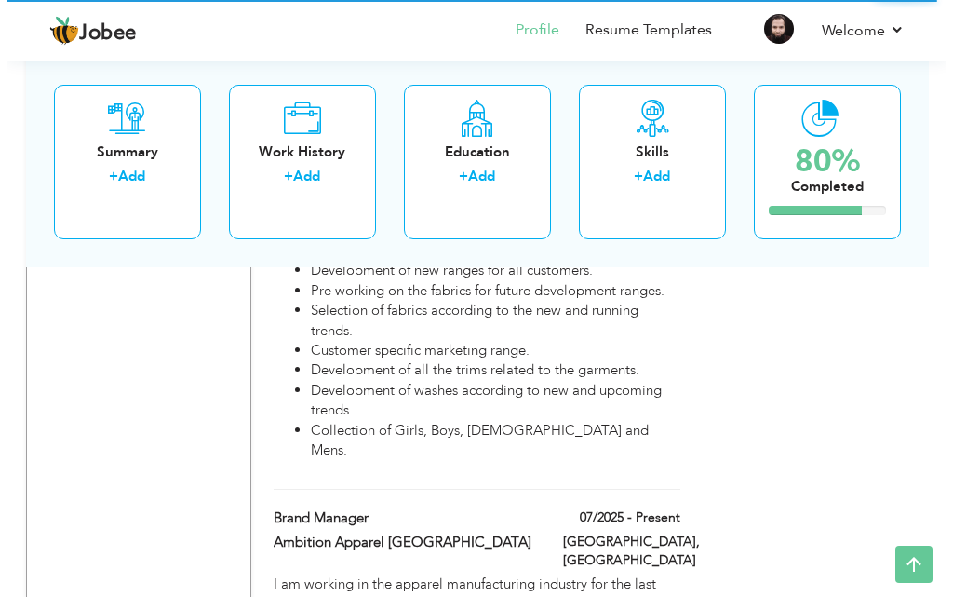
scroll to position [2598, 0]
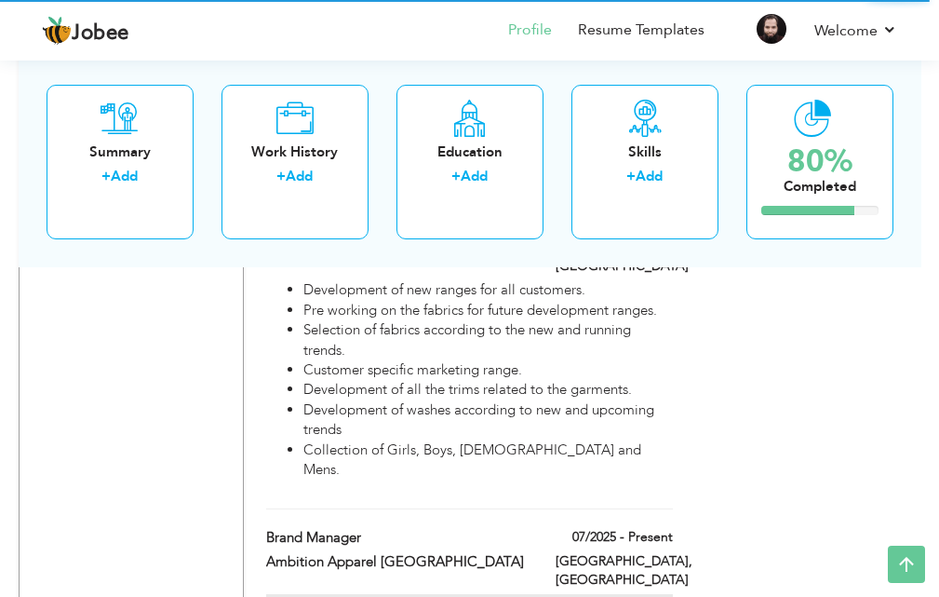
type input "Brand Manager"
type input "Ambition Apparel [GEOGRAPHIC_DATA]"
type input "07/2025"
checkbox input "true"
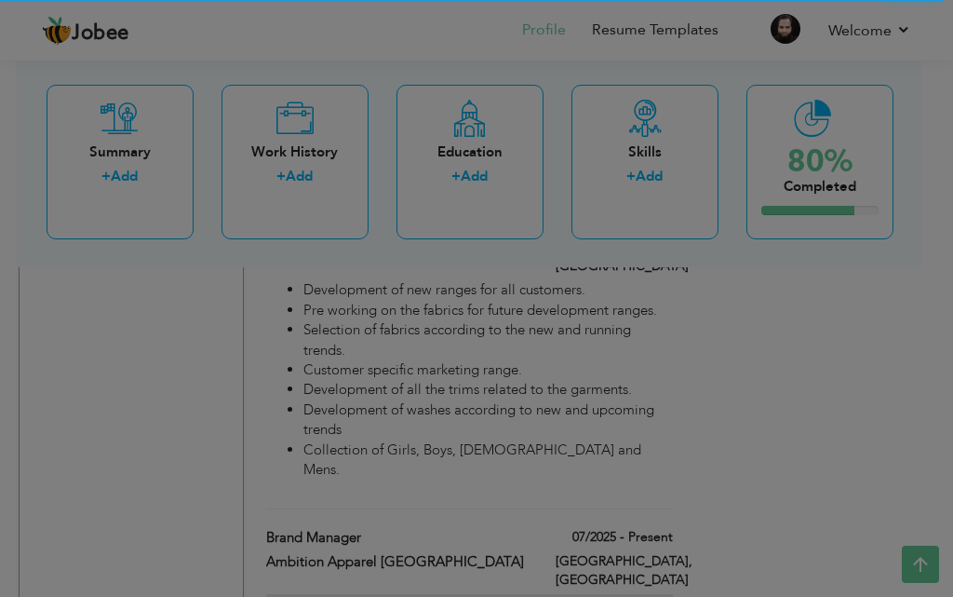
scroll to position [0, 0]
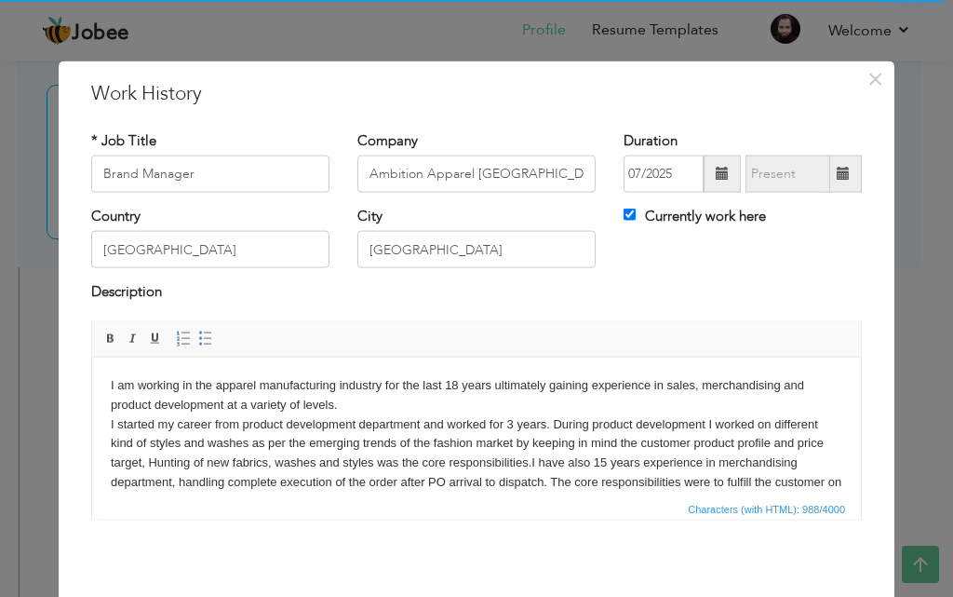
click at [827, 476] on body "I am working in the apparel manufacturing industry for the last 18 years ultima…" at bounding box center [476, 462] width 731 height 174
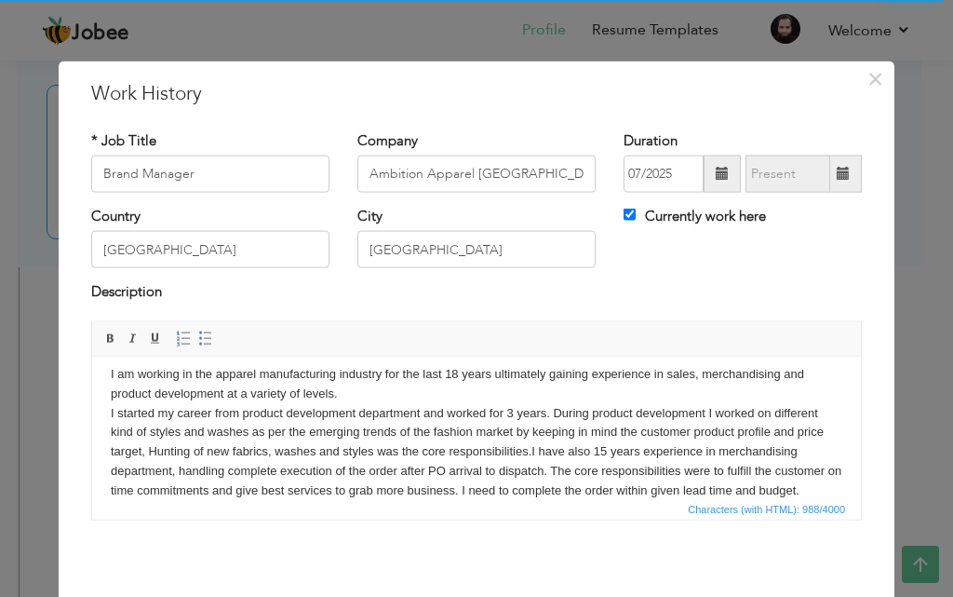
scroll to position [31, 0]
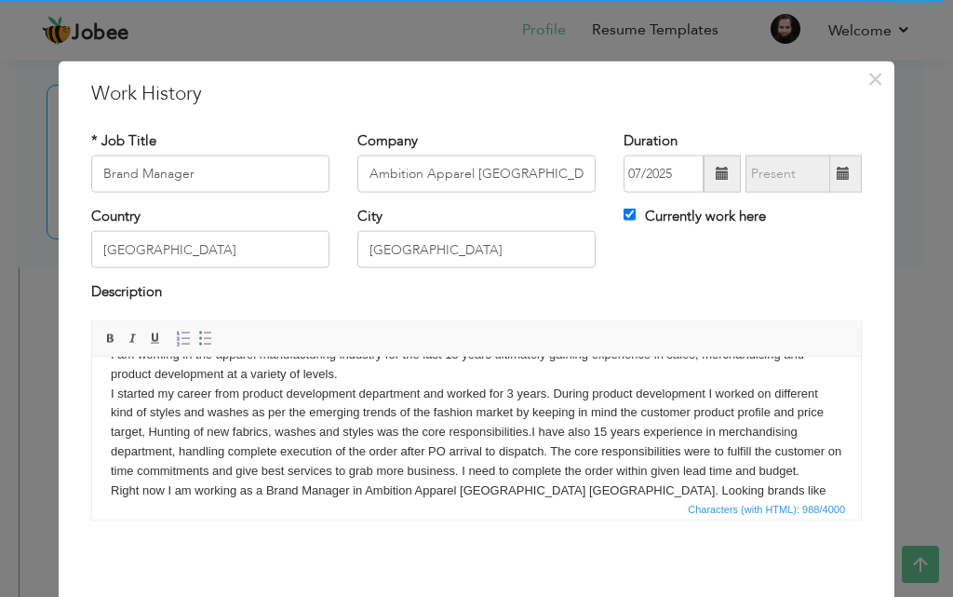
click at [821, 469] on body "I am working in the apparel manufacturing industry for the last 18 years ultima…" at bounding box center [476, 431] width 731 height 174
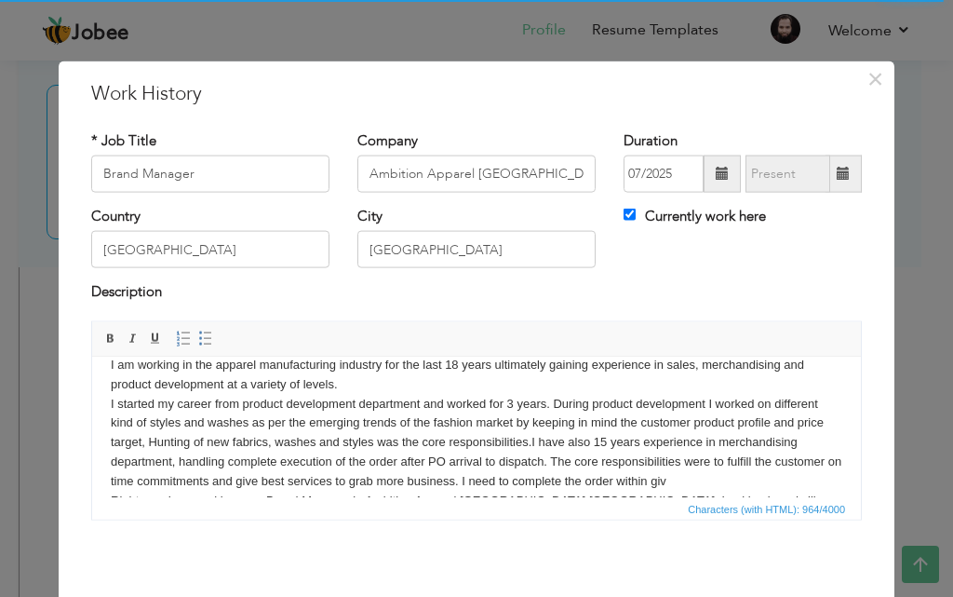
scroll to position [0, 0]
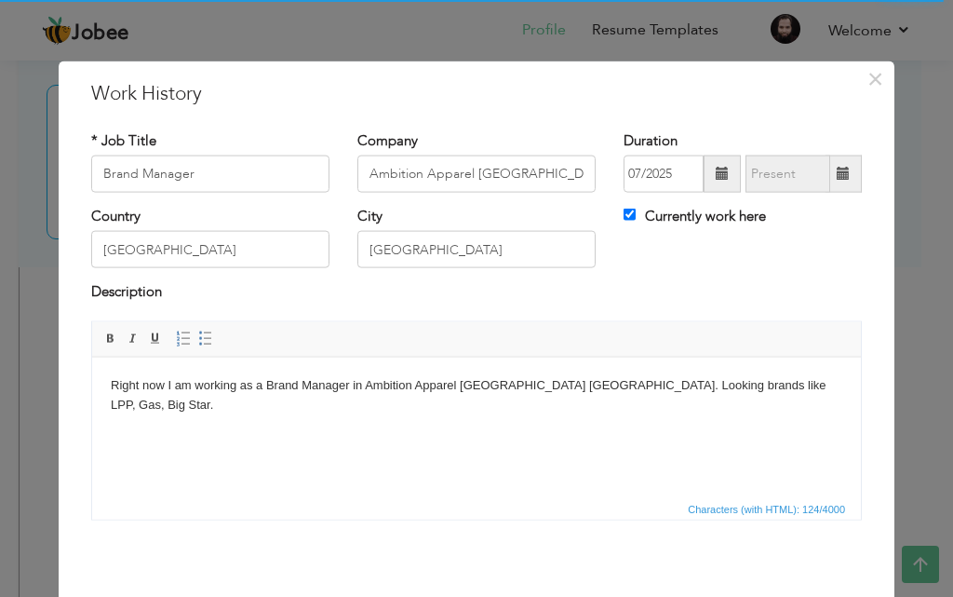
click at [683, 385] on body "Right now I am working as a Brand Manager in Ambition Apparel [GEOGRAPHIC_DATA]…" at bounding box center [476, 394] width 731 height 39
click at [181, 408] on body "Right now I am working as a Brand Manager in Ambition Apparel [GEOGRAPHIC_DATA]…" at bounding box center [476, 394] width 731 height 39
click at [282, 405] on body "Right now I am working as a Brand Manager in Ambition Apparel [GEOGRAPHIC_DATA]…" at bounding box center [476, 394] width 731 height 39
click at [599, 385] on body "Right now I am working as a Brand Manager in Ambition Apparel [GEOGRAPHIC_DATA]…" at bounding box center [476, 404] width 731 height 58
click at [161, 441] on html "Right now I am working as a Brand Manager in Ambition Apparel [GEOGRAPHIC_DATA]…" at bounding box center [476, 403] width 769 height 95
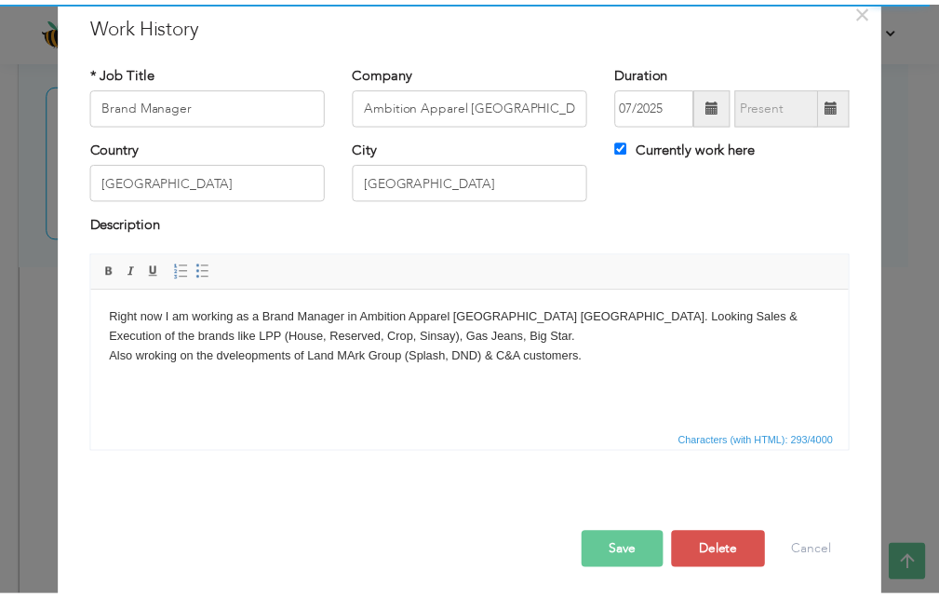
scroll to position [74, 0]
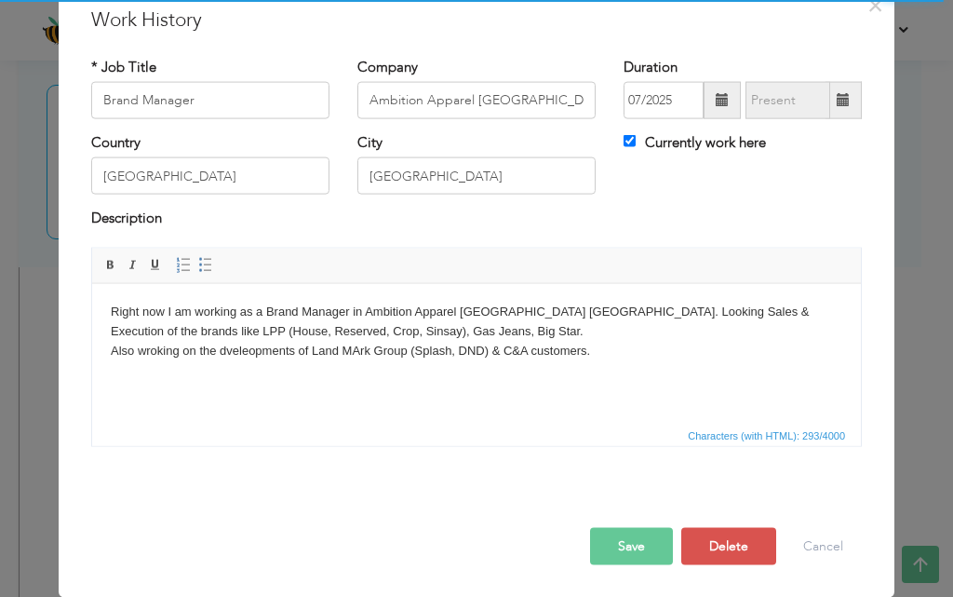
click at [629, 534] on button "Save" at bounding box center [631, 545] width 83 height 37
